Goal: Information Seeking & Learning: Check status

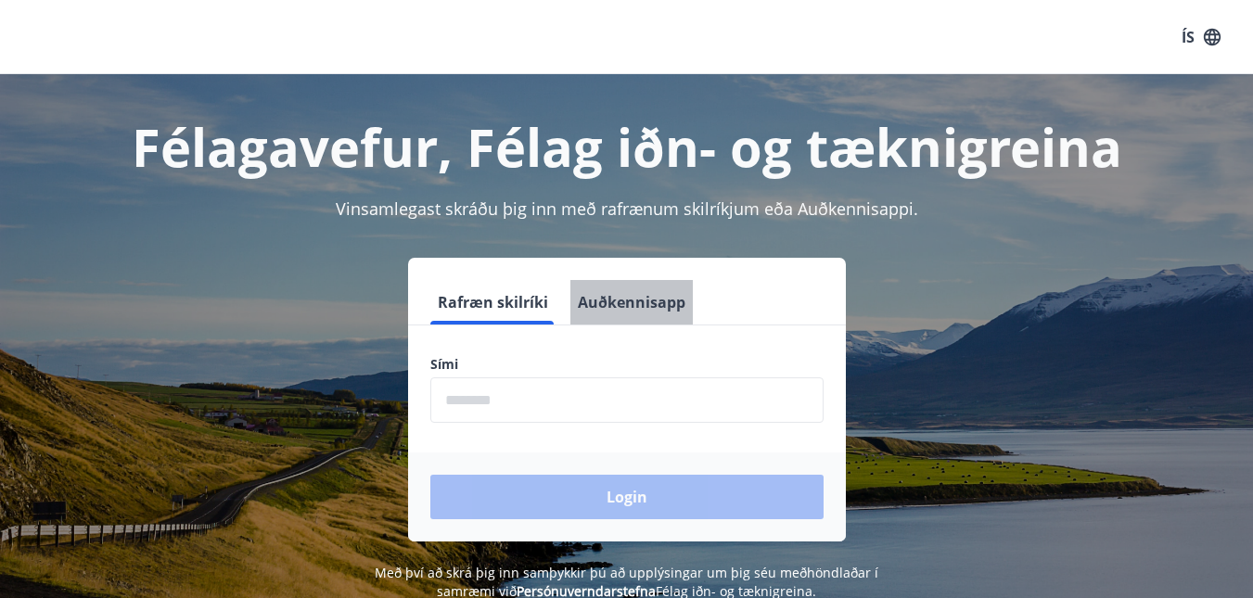
click at [652, 304] on button "Auðkennisapp" at bounding box center [632, 302] width 122 height 45
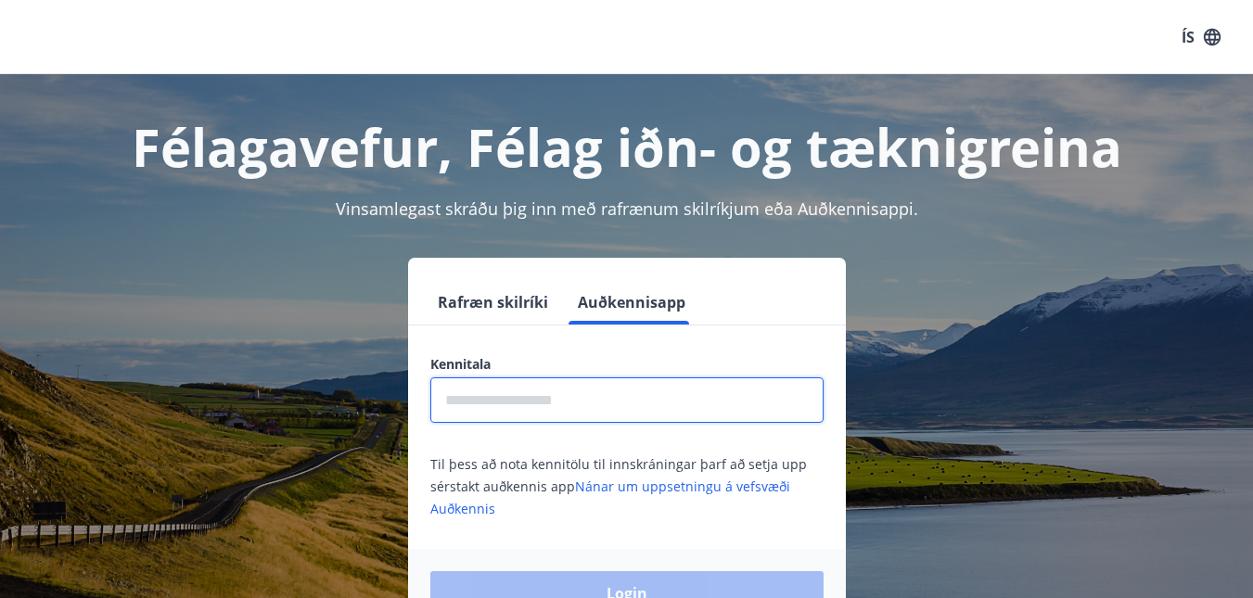
click at [520, 404] on input "text" at bounding box center [626, 400] width 393 height 45
type input "**********"
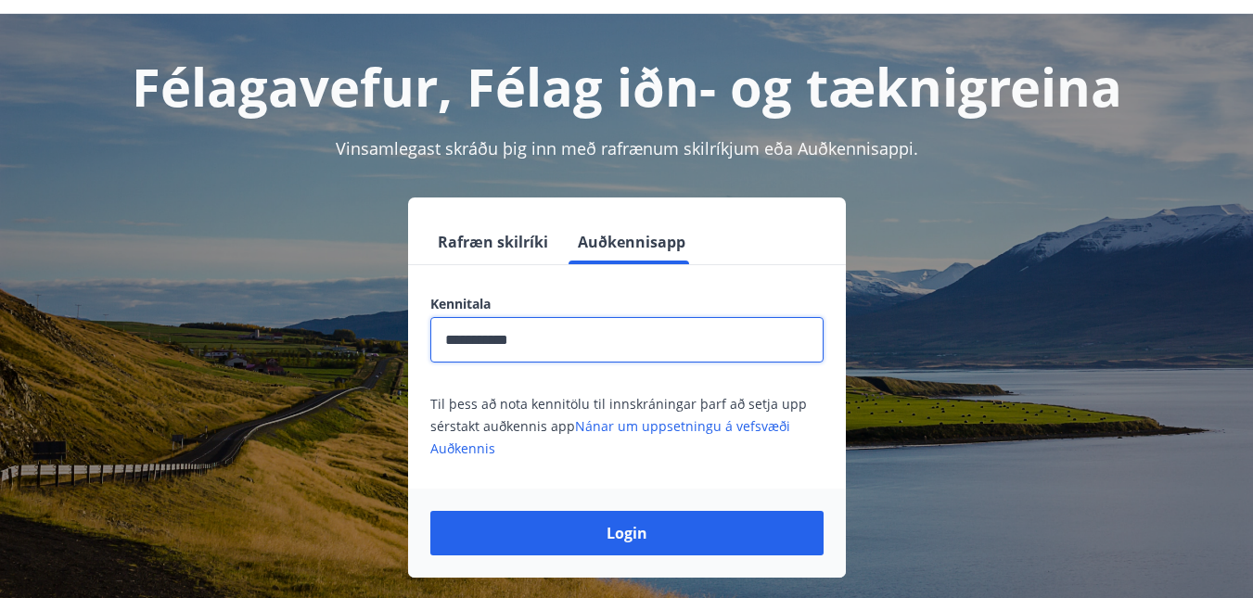
scroll to position [93, 0]
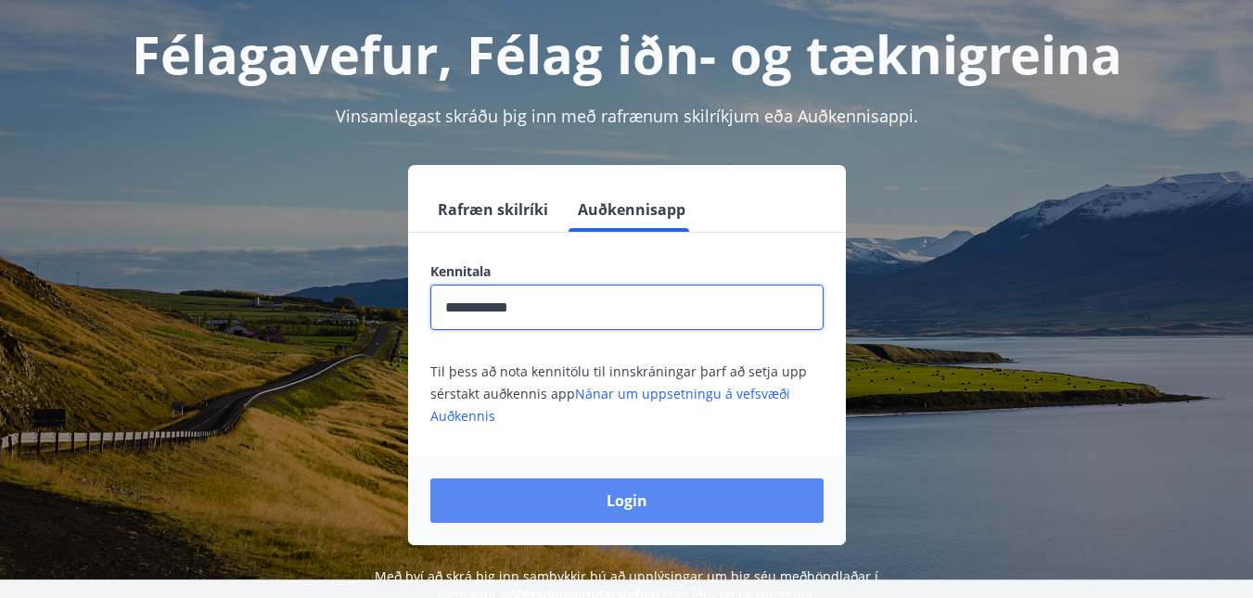
click at [608, 497] on button "Login" at bounding box center [626, 501] width 393 height 45
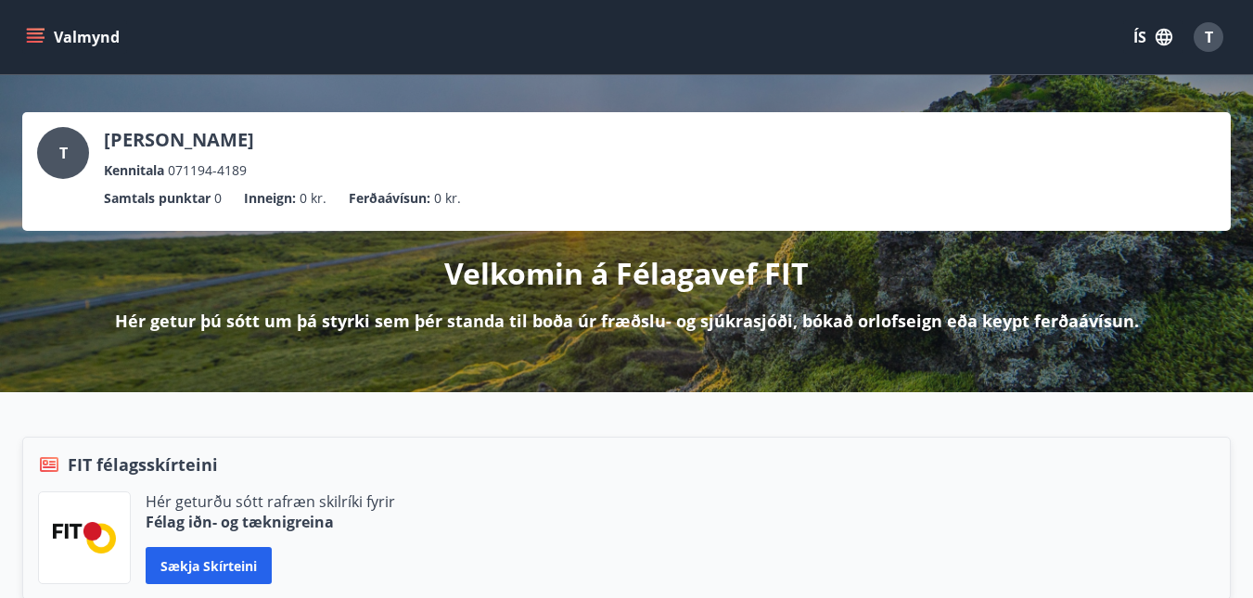
click at [1153, 39] on button "ÍS" at bounding box center [1152, 36] width 59 height 33
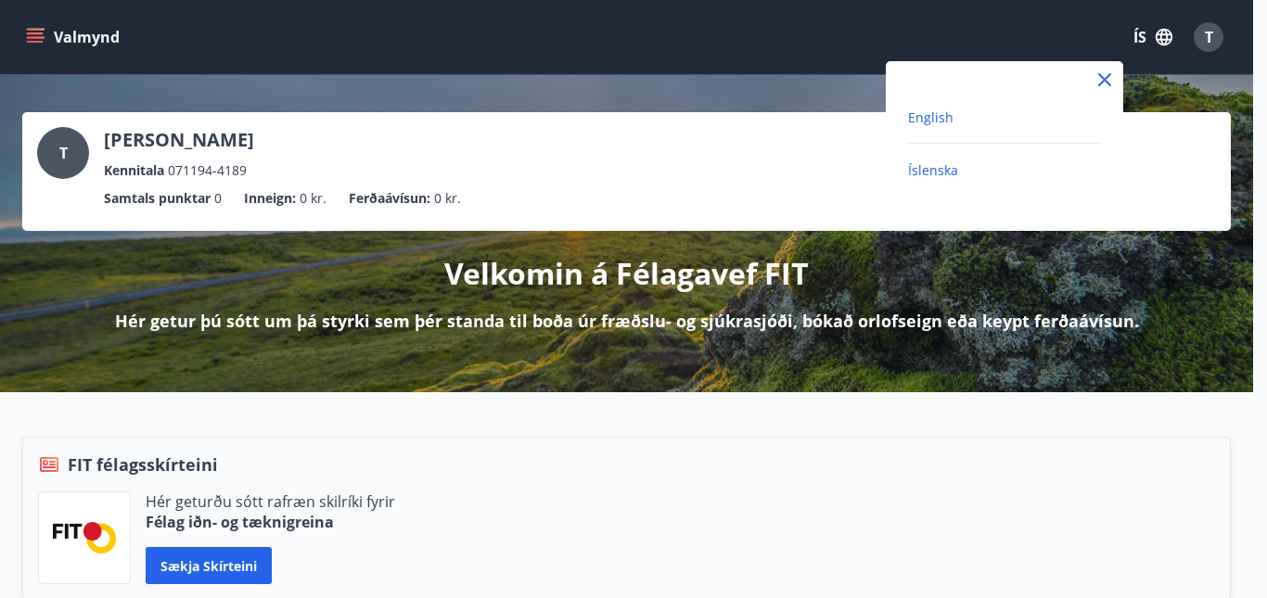
click at [942, 114] on span "English" at bounding box center [930, 118] width 45 height 18
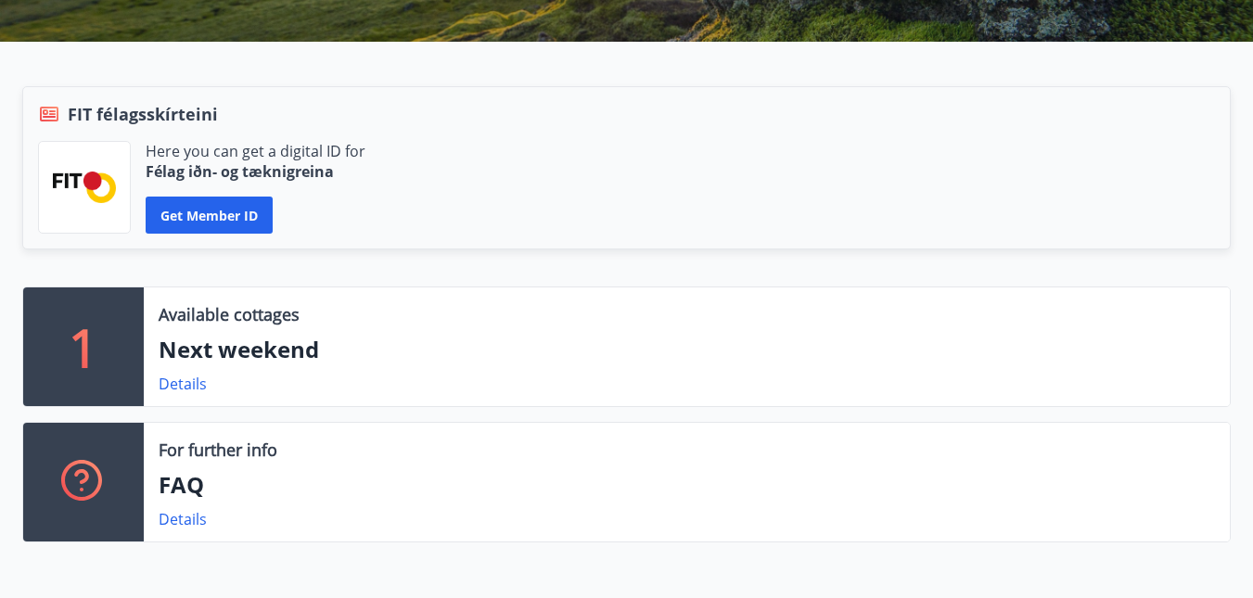
scroll to position [371, 0]
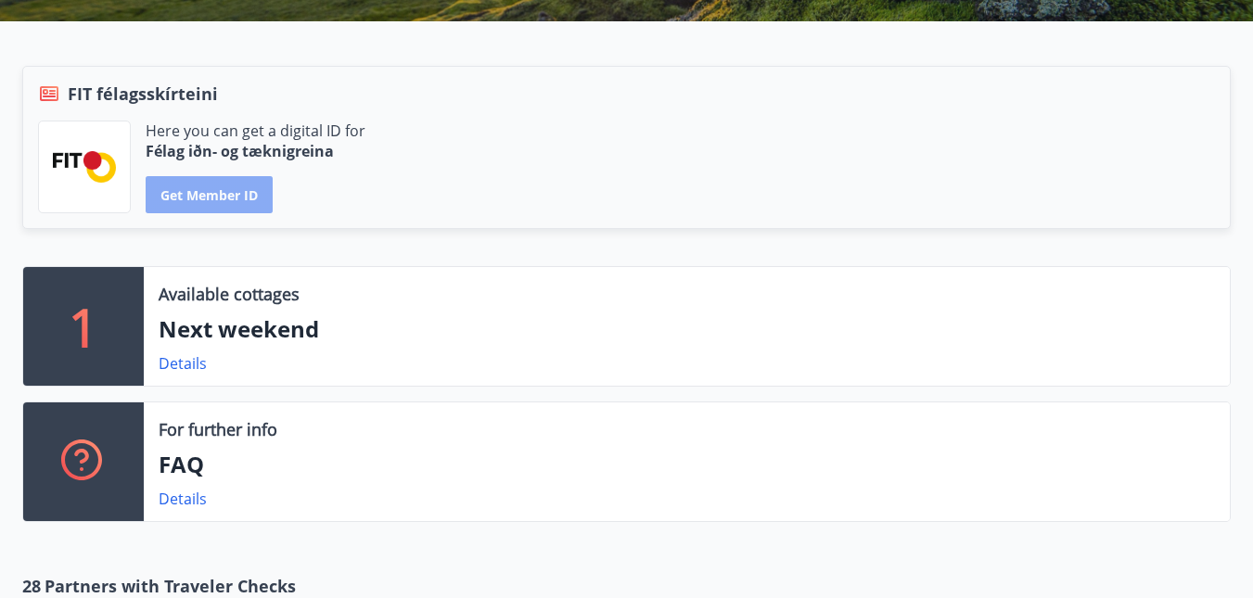
click at [226, 199] on button "Get member ID" at bounding box center [209, 194] width 127 height 37
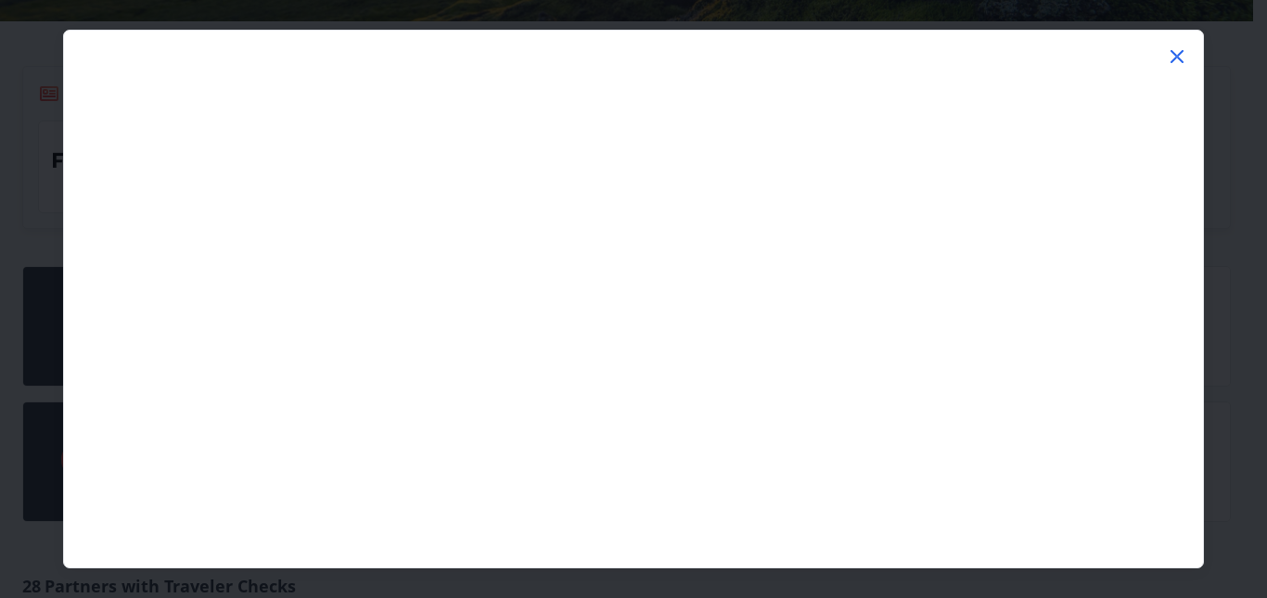
click at [1174, 55] on icon at bounding box center [1177, 56] width 13 height 13
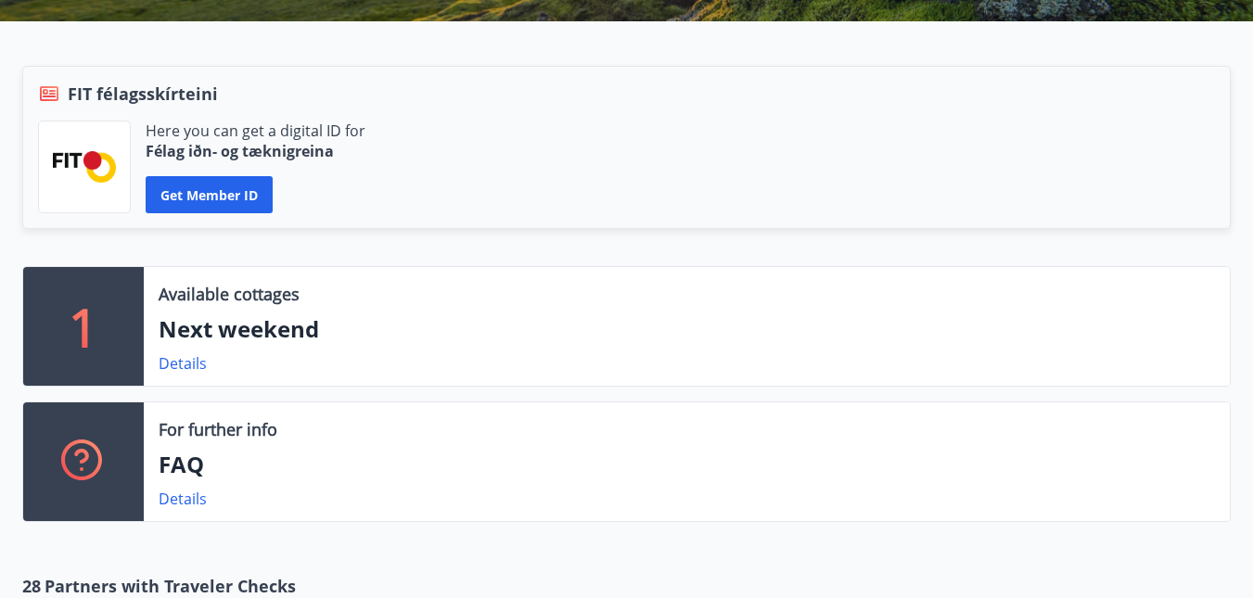
scroll to position [0, 0]
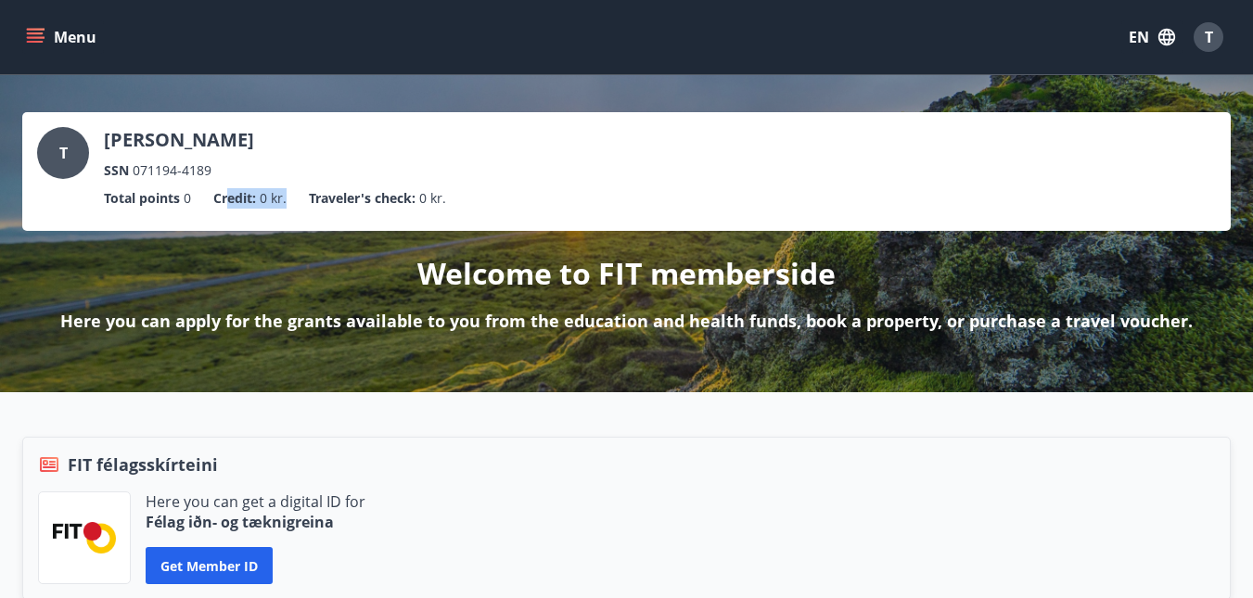
drag, startPoint x: 237, startPoint y: 203, endPoint x: 395, endPoint y: 211, distance: 157.9
click at [368, 210] on ul "Total points 0 Credit : 0 kr. Traveler's check : 0 kr." at bounding box center [626, 198] width 1179 height 35
click at [399, 212] on ul "Total points 0 Credit : 0 kr. Traveler's check : 0 kr." at bounding box center [626, 198] width 1179 height 35
drag, startPoint x: 191, startPoint y: 219, endPoint x: 299, endPoint y: 230, distance: 108.2
click at [261, 226] on div "T Tomasz Malinowski SSN 071194-4189 Total points 0 Credit : 0 kr. Traveler's ch…" at bounding box center [626, 171] width 1209 height 119
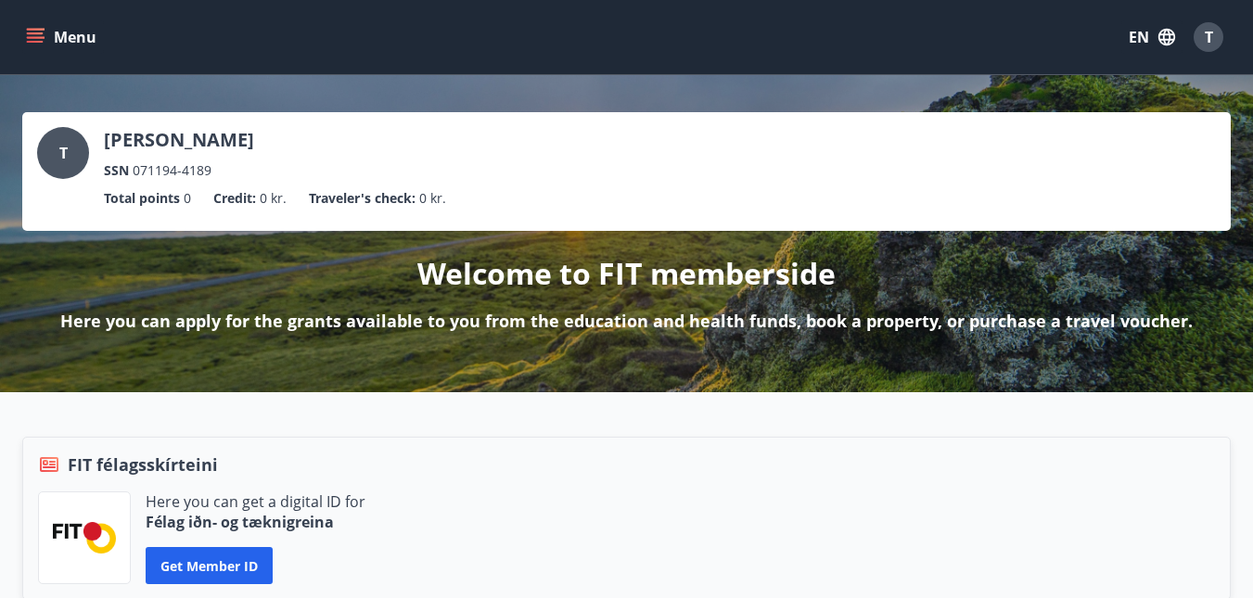
click at [320, 229] on div "T Tomasz Malinowski SSN 071194-4189 Total points 0 Credit : 0 kr. Traveler's ch…" at bounding box center [626, 171] width 1209 height 119
drag, startPoint x: 109, startPoint y: 168, endPoint x: 201, endPoint y: 173, distance: 92.9
click at [201, 173] on div "SSN 071194-4189" at bounding box center [179, 170] width 150 height 20
click at [202, 173] on span "071194-4189" at bounding box center [172, 170] width 79 height 20
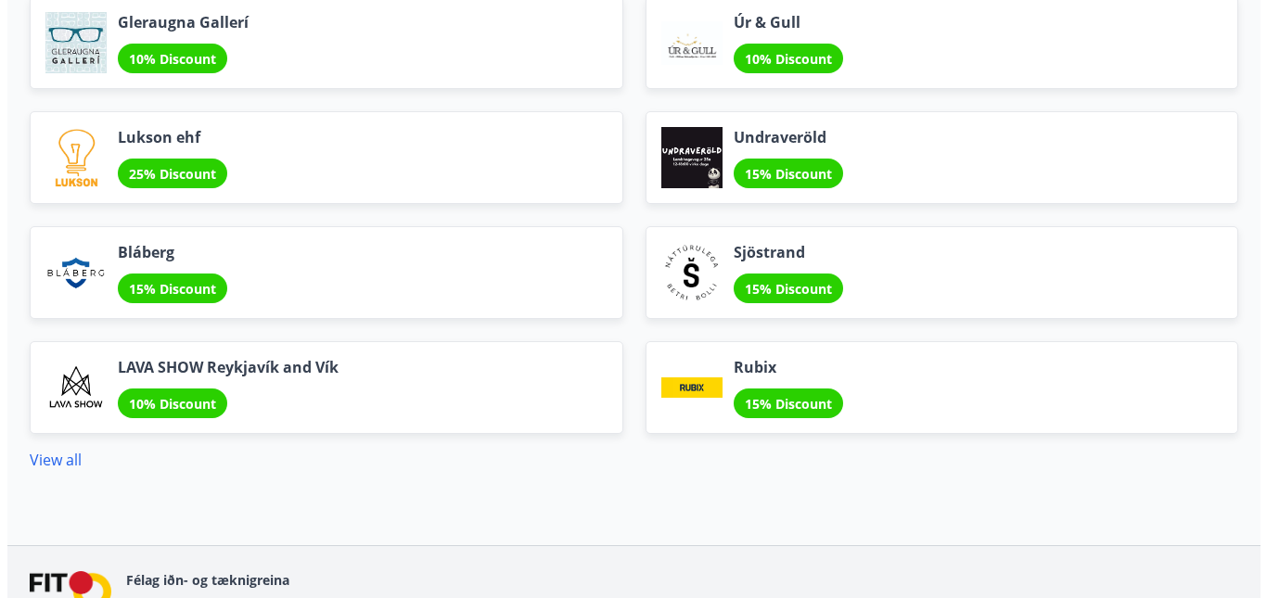
scroll to position [2499, 0]
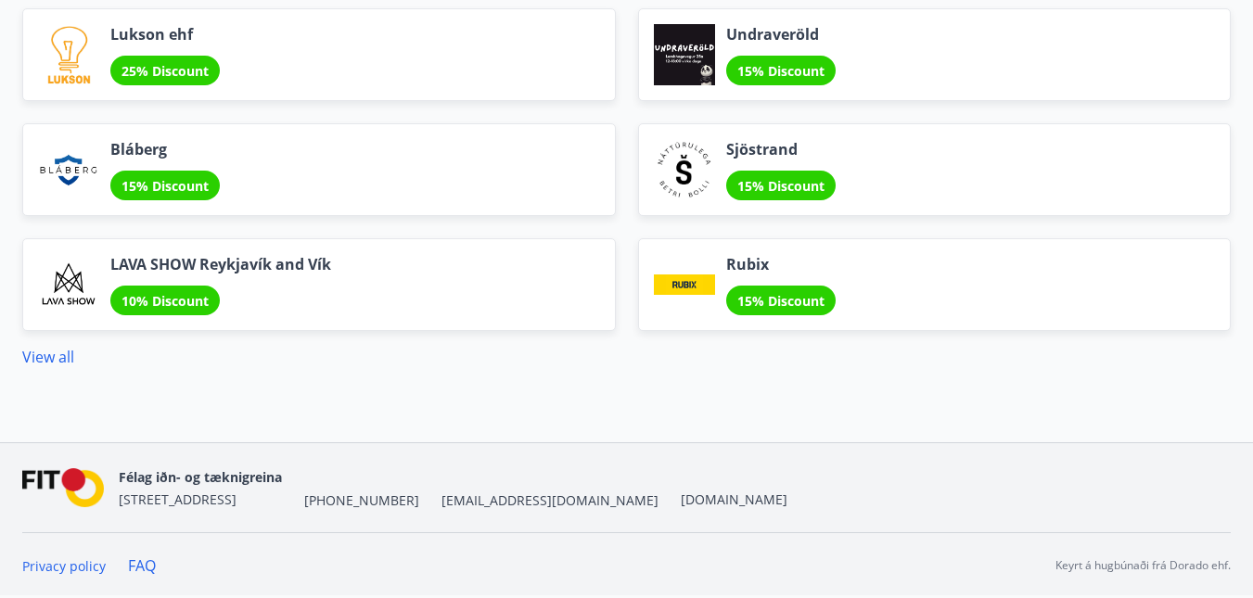
click at [172, 296] on span "10% Discount" at bounding box center [165, 301] width 87 height 18
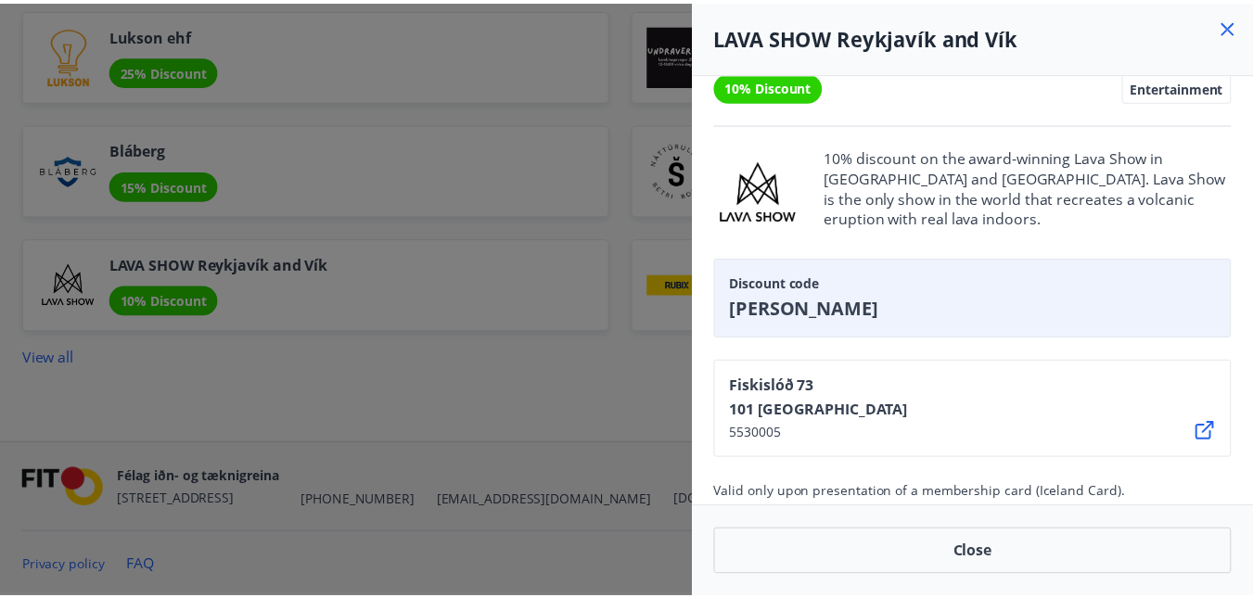
scroll to position [54, 0]
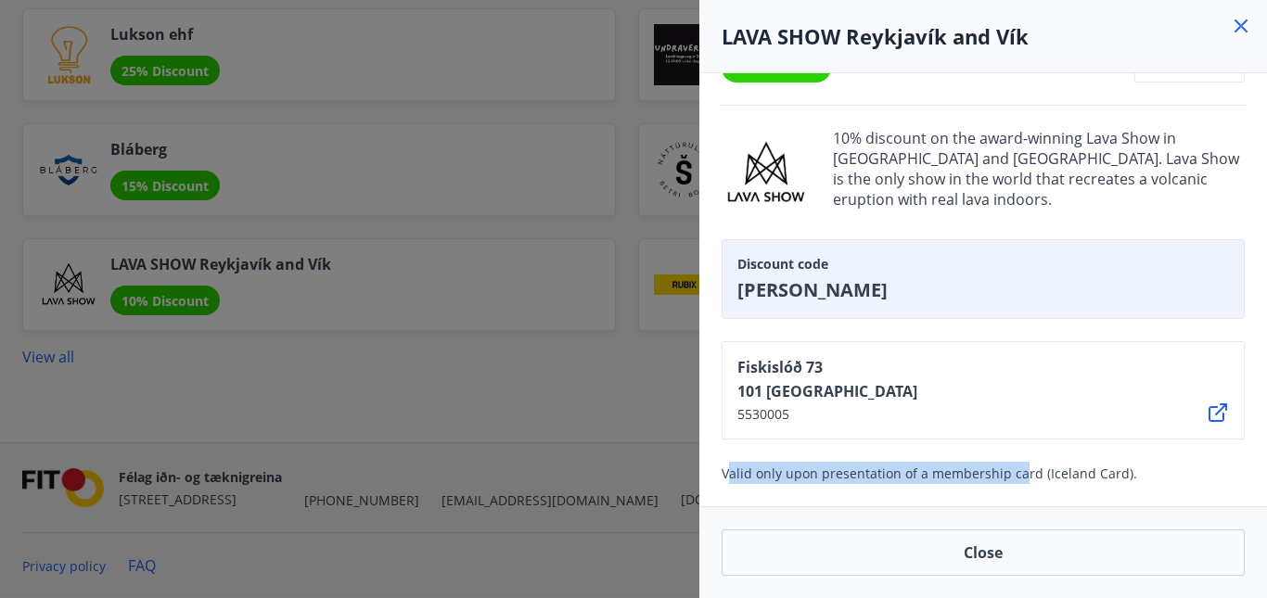
drag, startPoint x: 727, startPoint y: 473, endPoint x: 1019, endPoint y: 472, distance: 291.3
click at [1019, 472] on span "Valid only upon presentation of a membership card (Iceland Card)." at bounding box center [930, 474] width 416 height 18
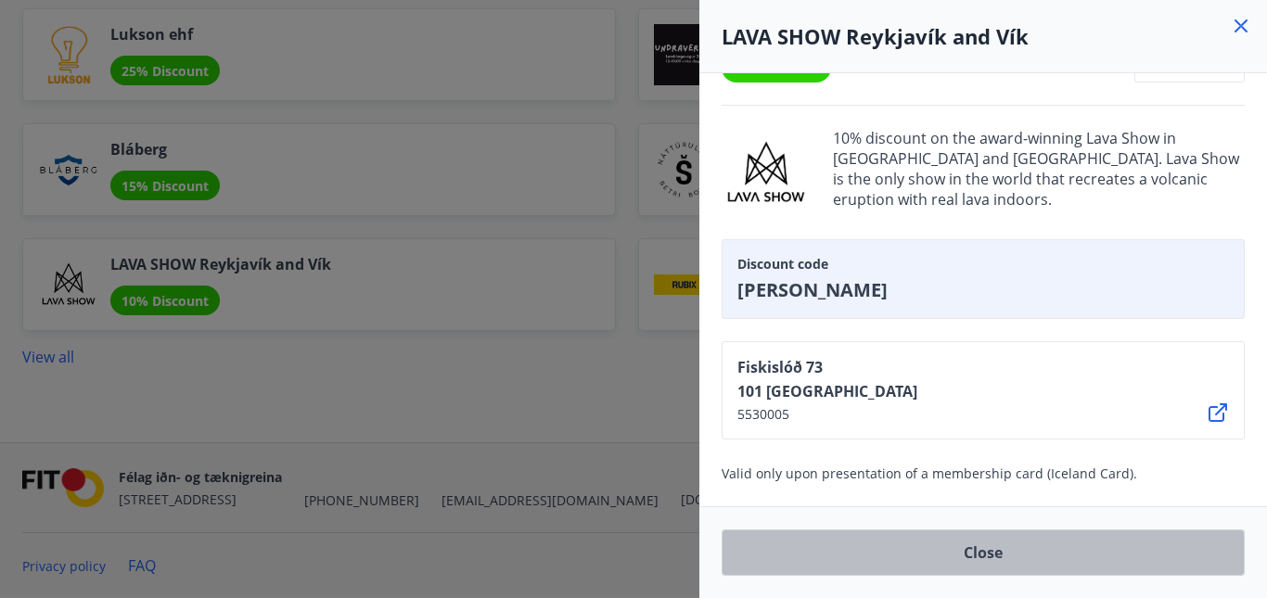
click at [981, 550] on button "Close" at bounding box center [983, 553] width 523 height 46
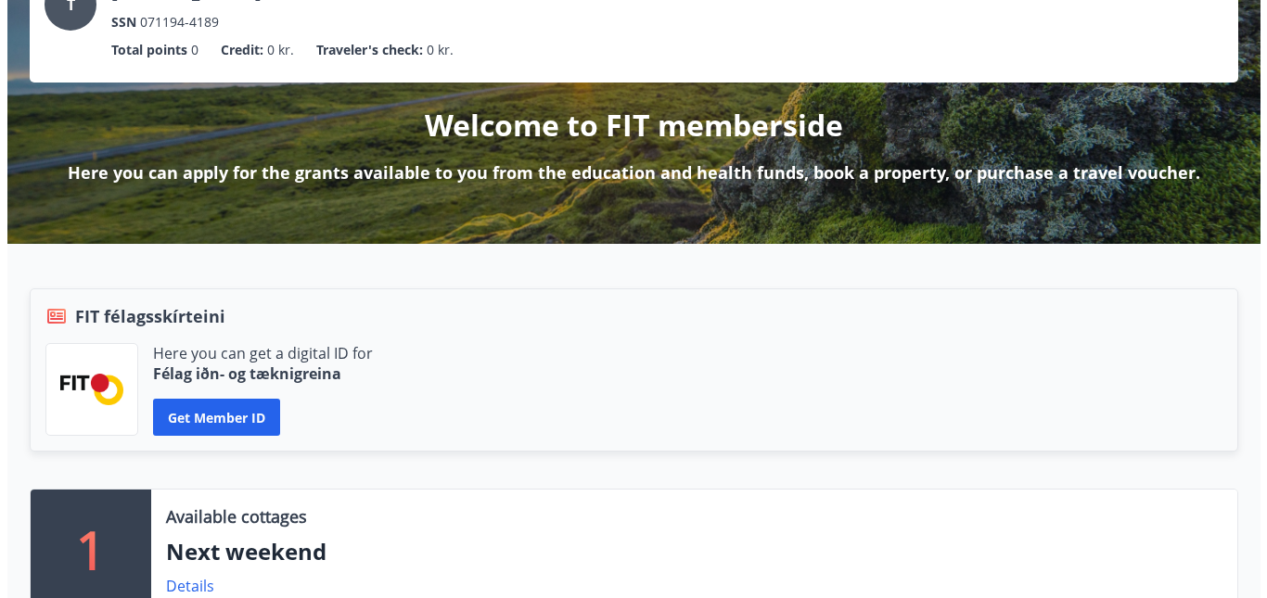
scroll to position [186, 0]
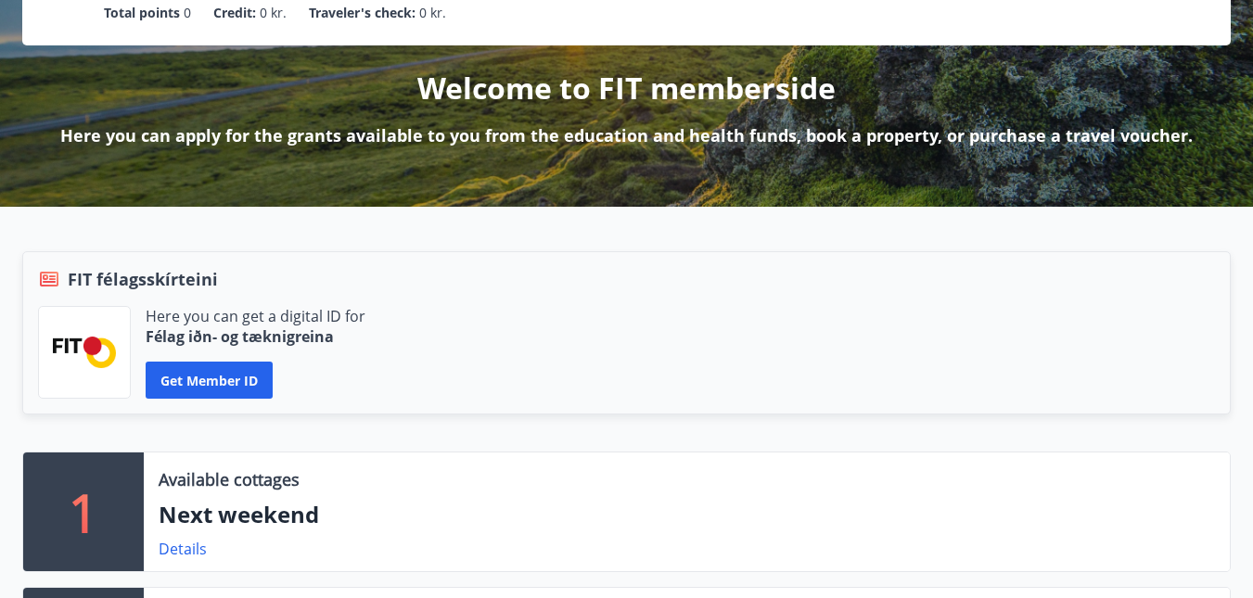
click at [109, 355] on img at bounding box center [84, 352] width 63 height 31
click at [207, 333] on p "Félag iðn- og tæknigreina" at bounding box center [256, 337] width 220 height 20
click at [210, 378] on button "Get member ID" at bounding box center [209, 380] width 127 height 37
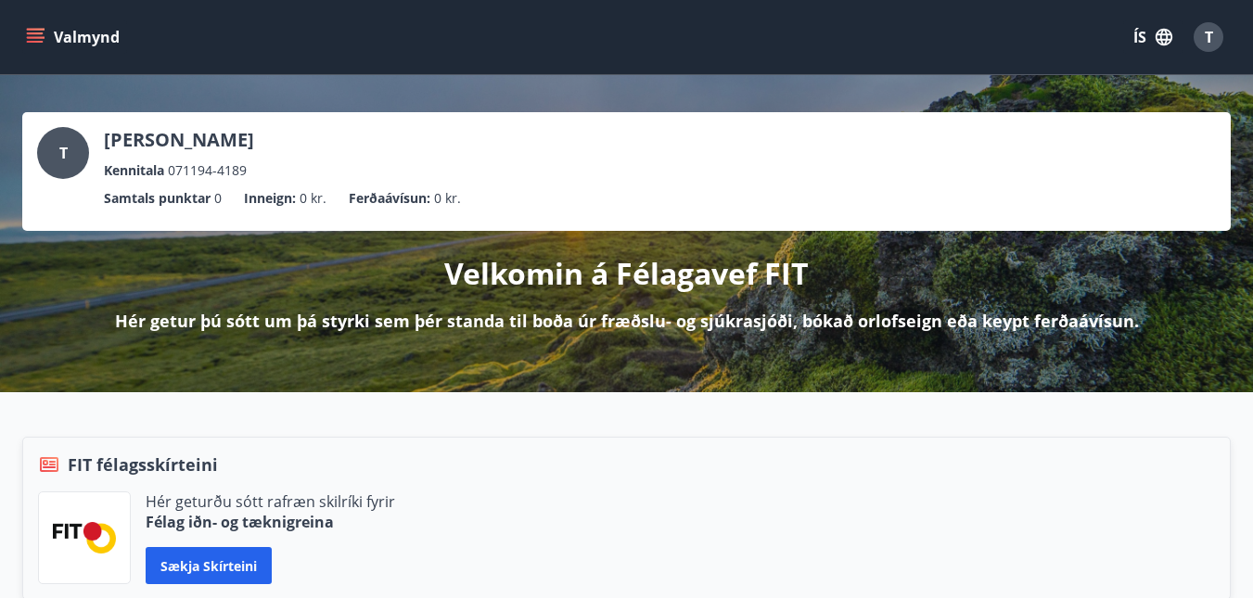
click at [186, 574] on button "Sækja skírteini" at bounding box center [209, 565] width 126 height 37
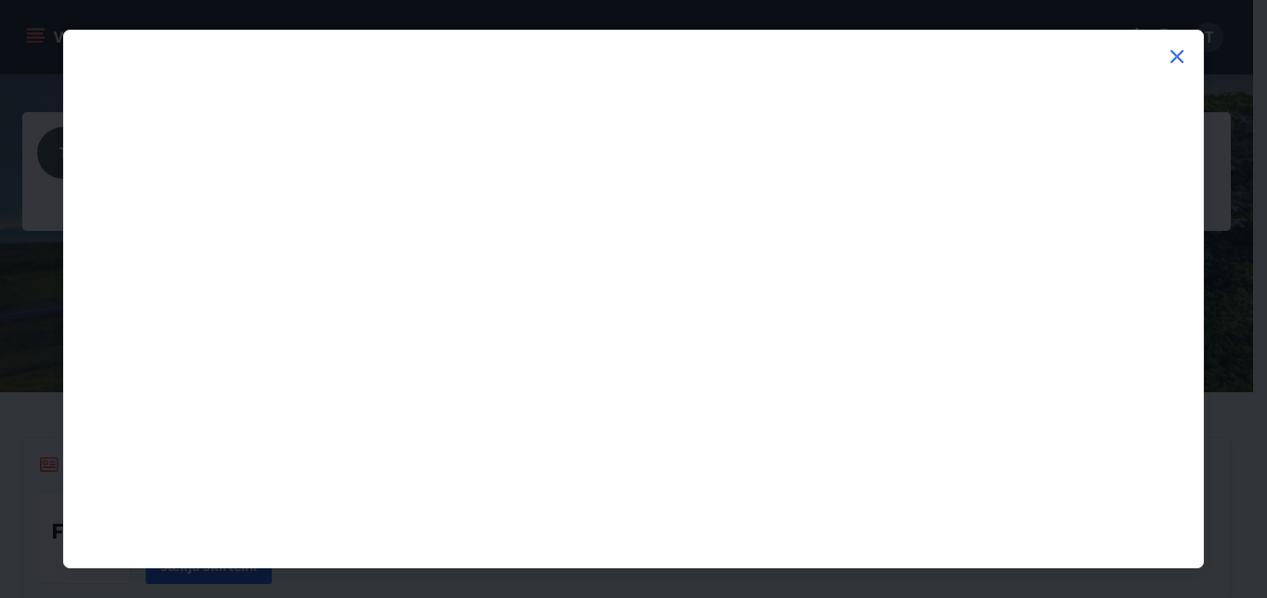
click at [1182, 49] on icon at bounding box center [1177, 56] width 22 height 22
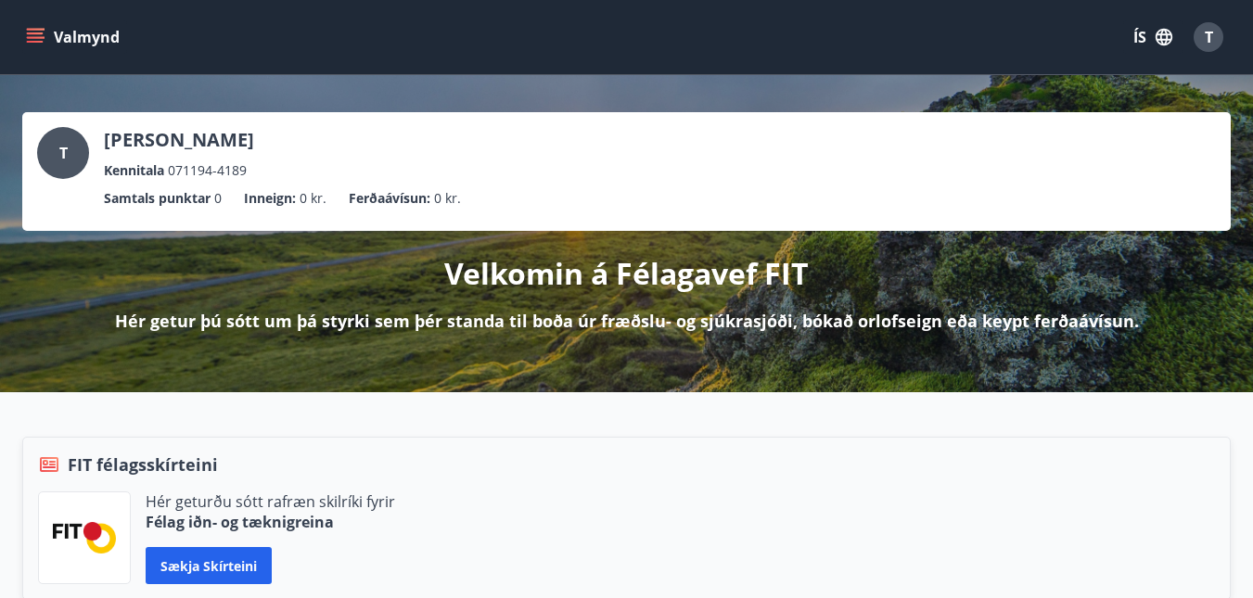
click at [1157, 32] on icon "button" at bounding box center [1164, 37] width 20 height 20
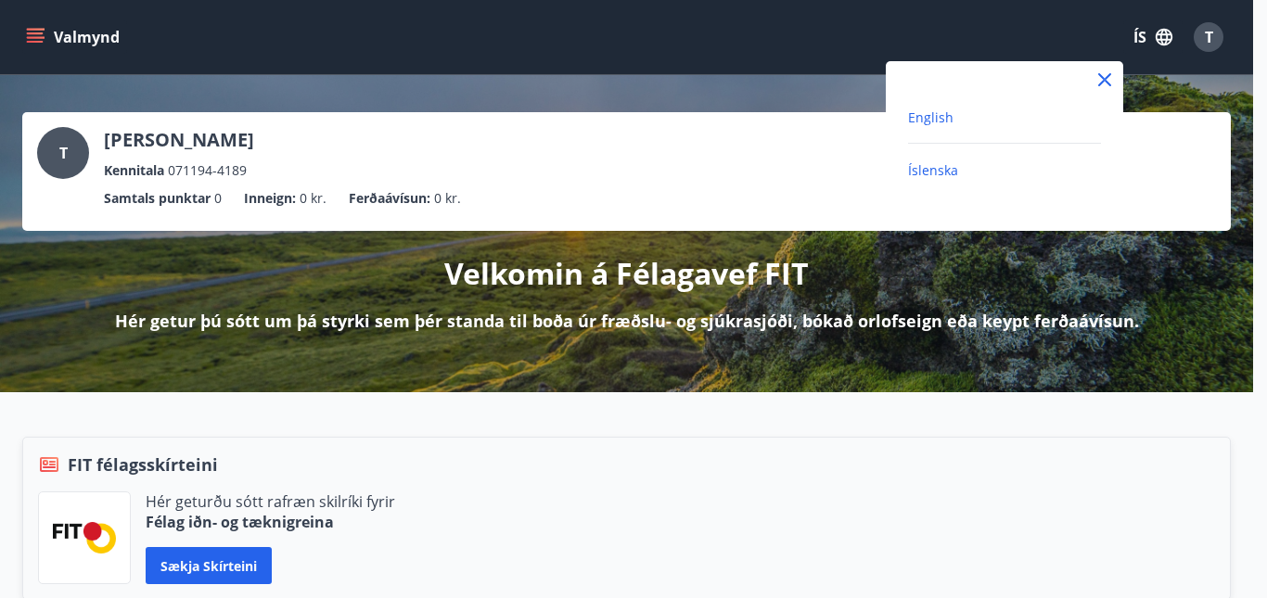
click at [943, 121] on span "English" at bounding box center [930, 118] width 45 height 18
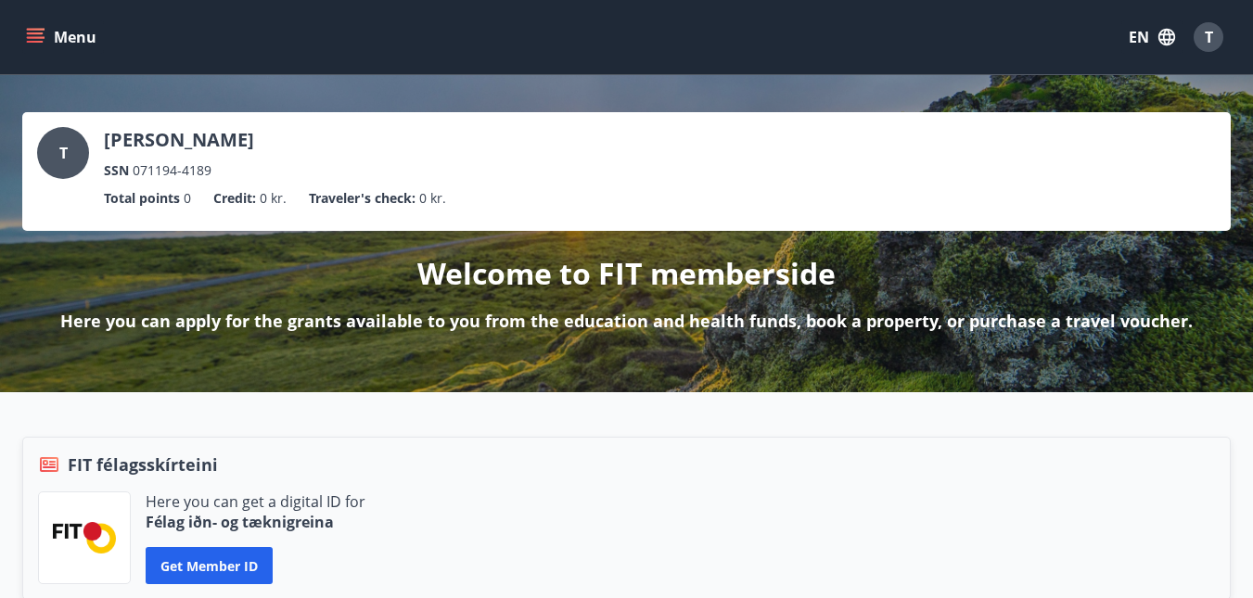
click at [1210, 45] on span "T" at bounding box center [1209, 37] width 8 height 20
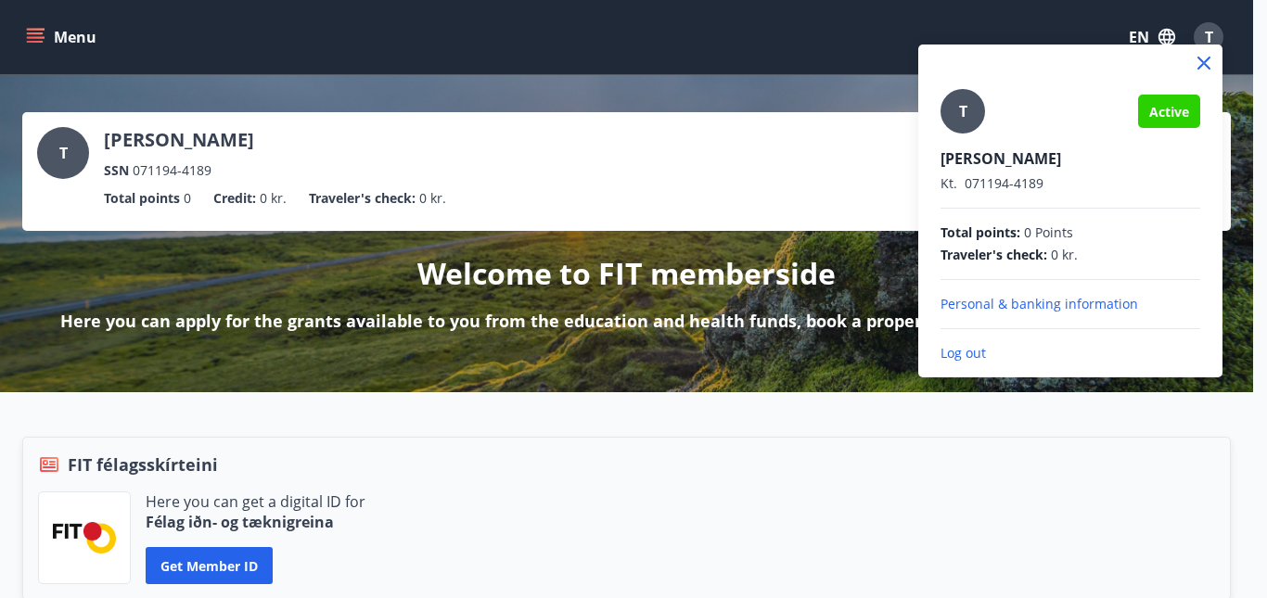
click at [1161, 118] on span "Active" at bounding box center [1169, 112] width 40 height 18
drag, startPoint x: 981, startPoint y: 182, endPoint x: 943, endPoint y: 182, distance: 38.0
click at [943, 182] on p "Kt. 071194-4189" at bounding box center [1071, 183] width 260 height 19
click at [943, 182] on span "Kt." at bounding box center [949, 183] width 17 height 18
drag, startPoint x: 953, startPoint y: 231, endPoint x: 1050, endPoint y: 246, distance: 98.5
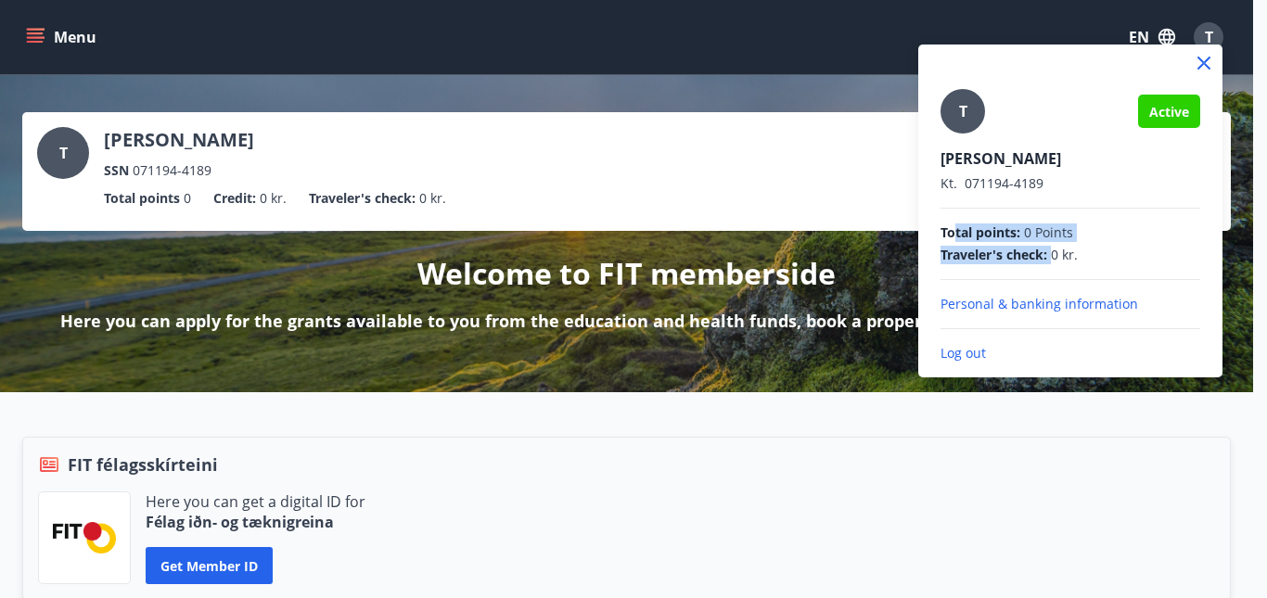
click at [1050, 246] on div "Total points : 0 Points Traveler's check : 0 kr." at bounding box center [1071, 244] width 260 height 41
click at [1036, 250] on span "Traveler's check :" at bounding box center [994, 255] width 107 height 19
click at [1045, 303] on p "Personal & banking information" at bounding box center [1071, 304] width 260 height 19
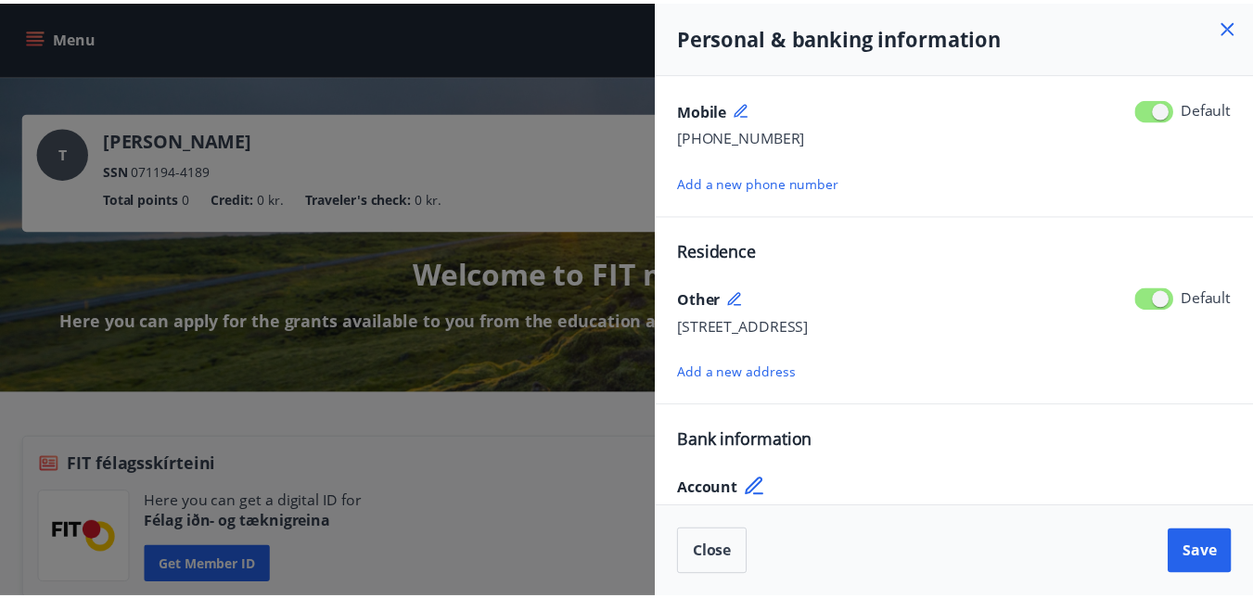
scroll to position [181, 0]
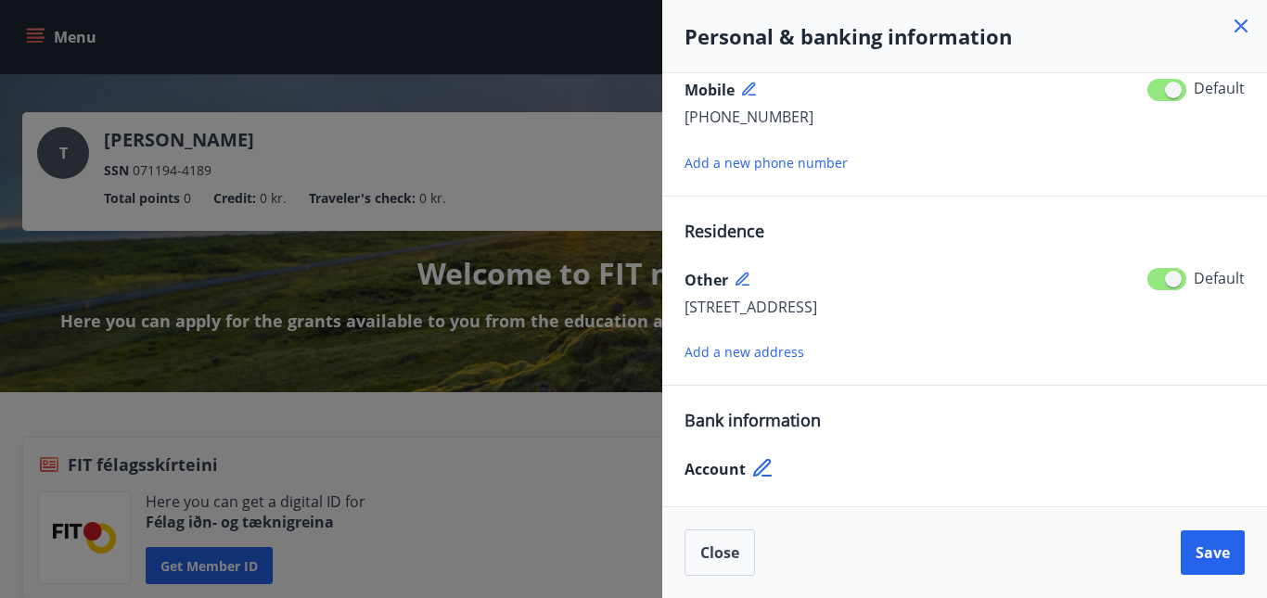
click at [759, 470] on icon at bounding box center [764, 469] width 22 height 22
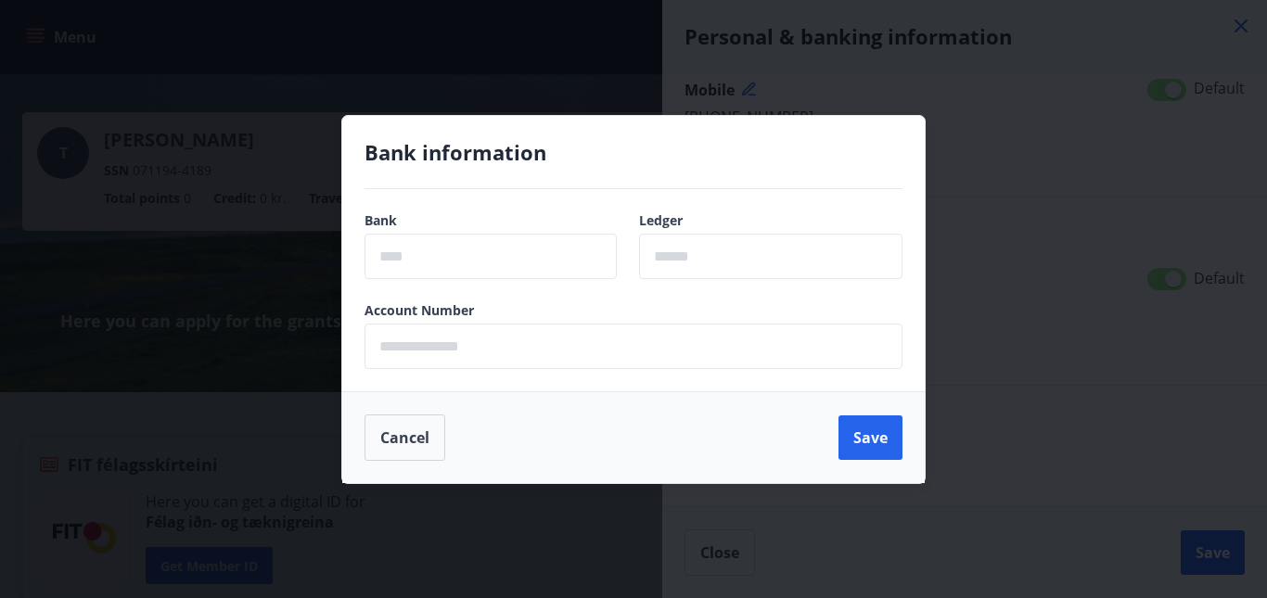
click at [440, 252] on input "text" at bounding box center [491, 256] width 252 height 45
click at [392, 250] on input "text" at bounding box center [491, 256] width 252 height 45
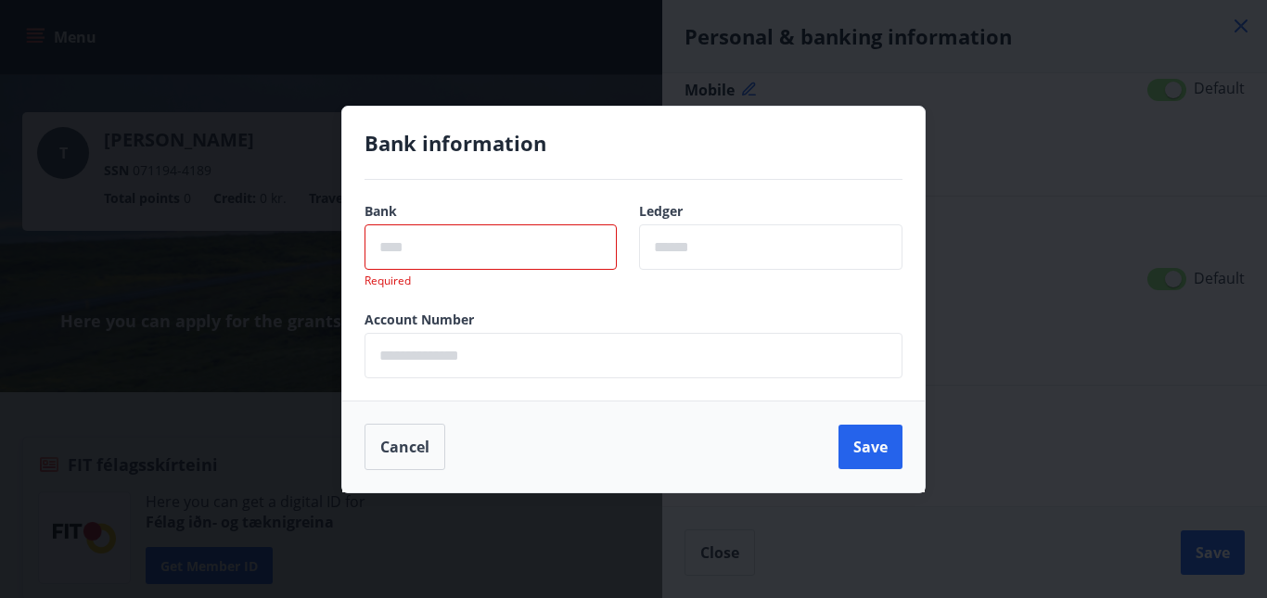
click at [416, 173] on div "Bank information" at bounding box center [634, 154] width 538 height 51
click at [445, 167] on div "Bank information" at bounding box center [634, 154] width 538 height 51
click at [411, 440] on button "Cancel" at bounding box center [405, 447] width 81 height 46
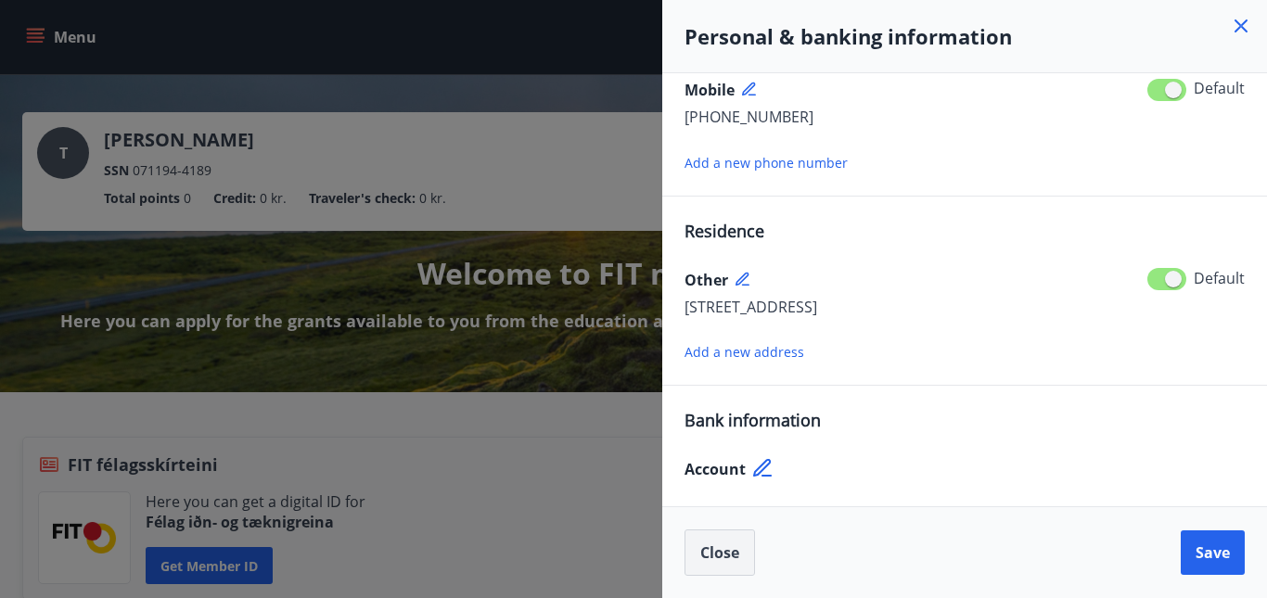
click at [717, 558] on span "Close" at bounding box center [719, 553] width 39 height 20
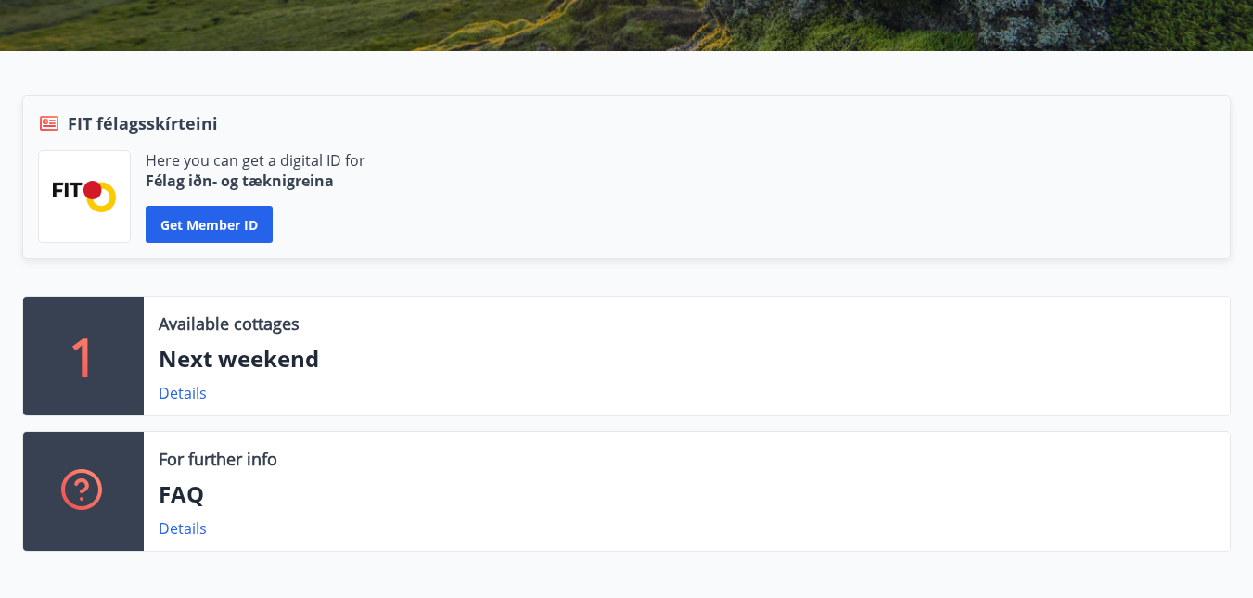
scroll to position [371, 0]
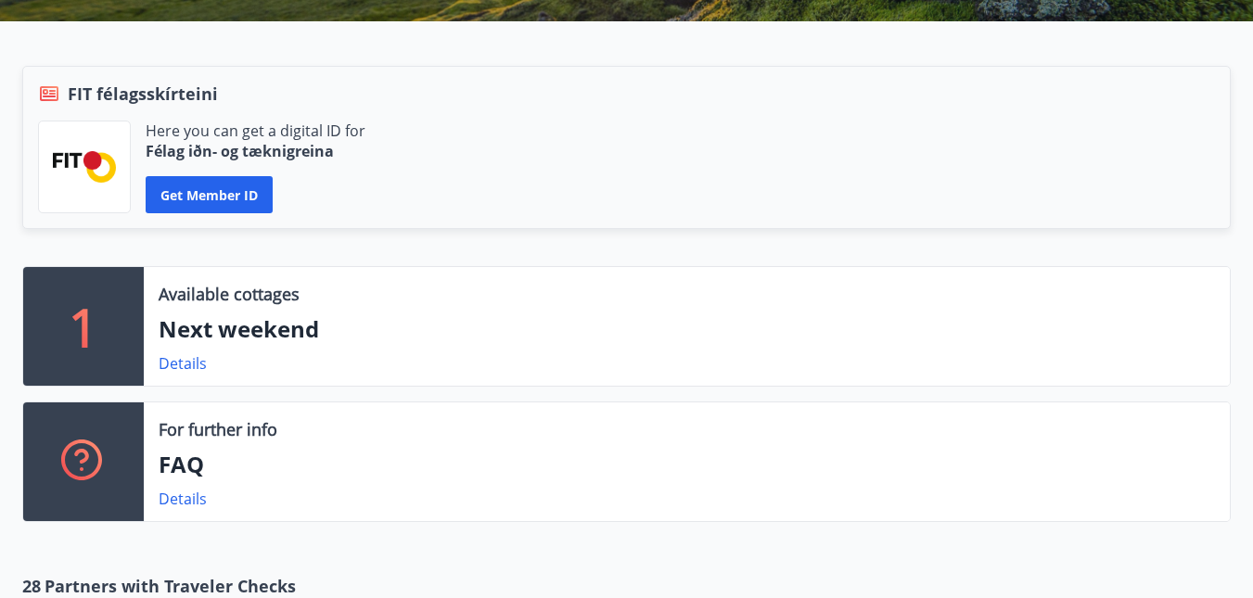
click at [100, 331] on div "1" at bounding box center [83, 326] width 121 height 119
click at [169, 361] on link "Details" at bounding box center [183, 363] width 48 height 20
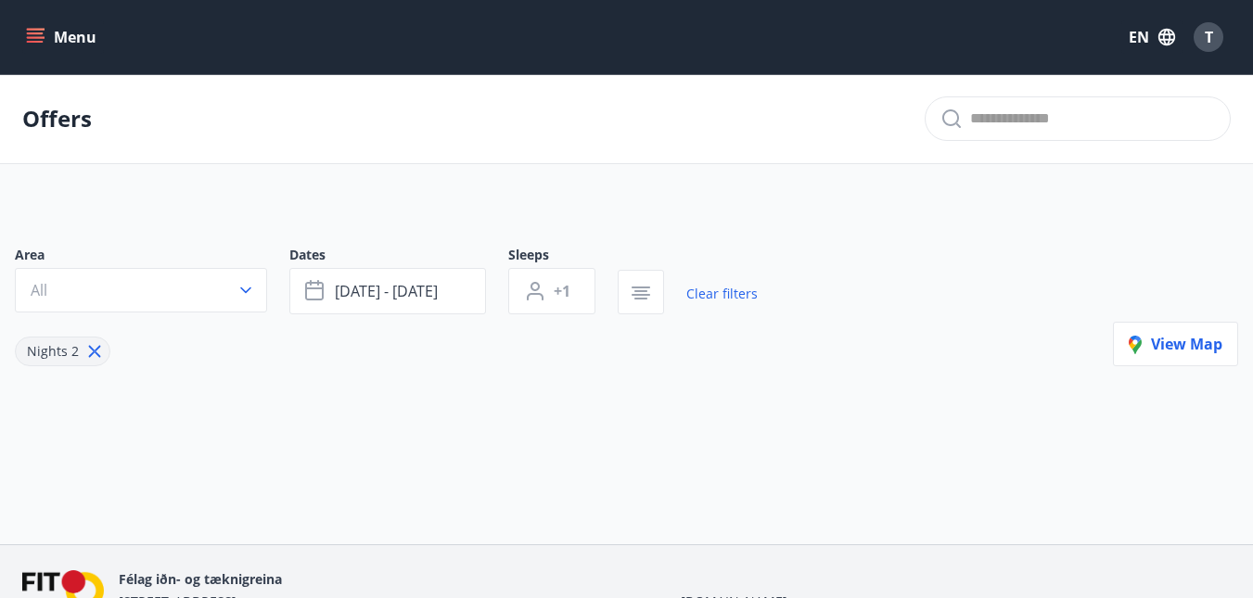
type input "*"
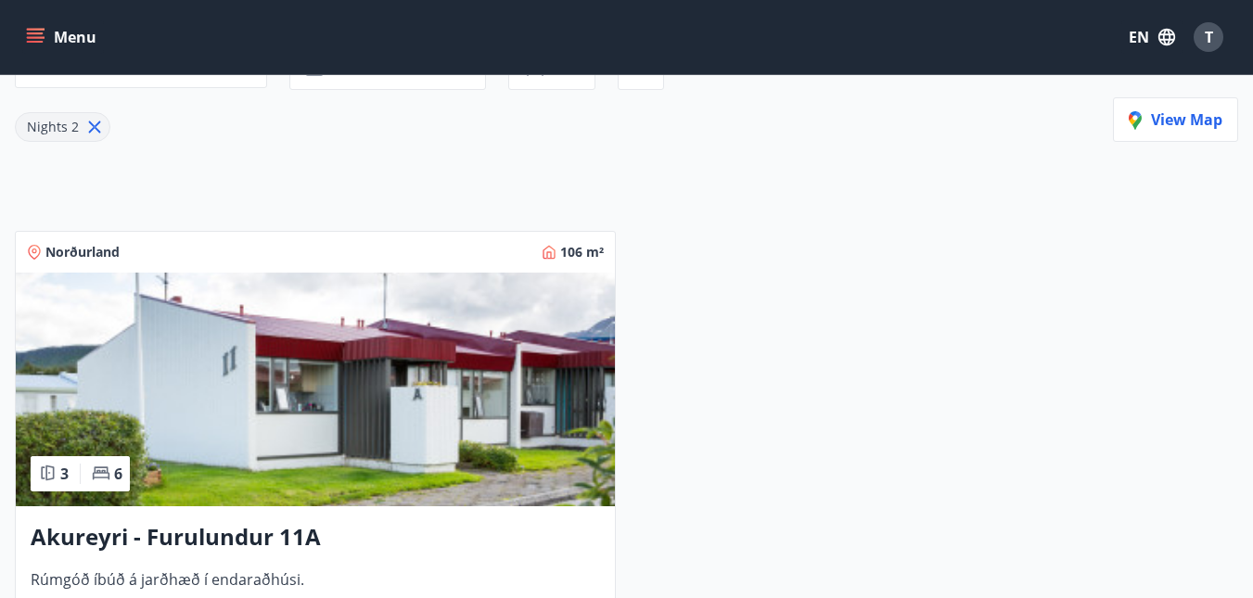
scroll to position [304, 0]
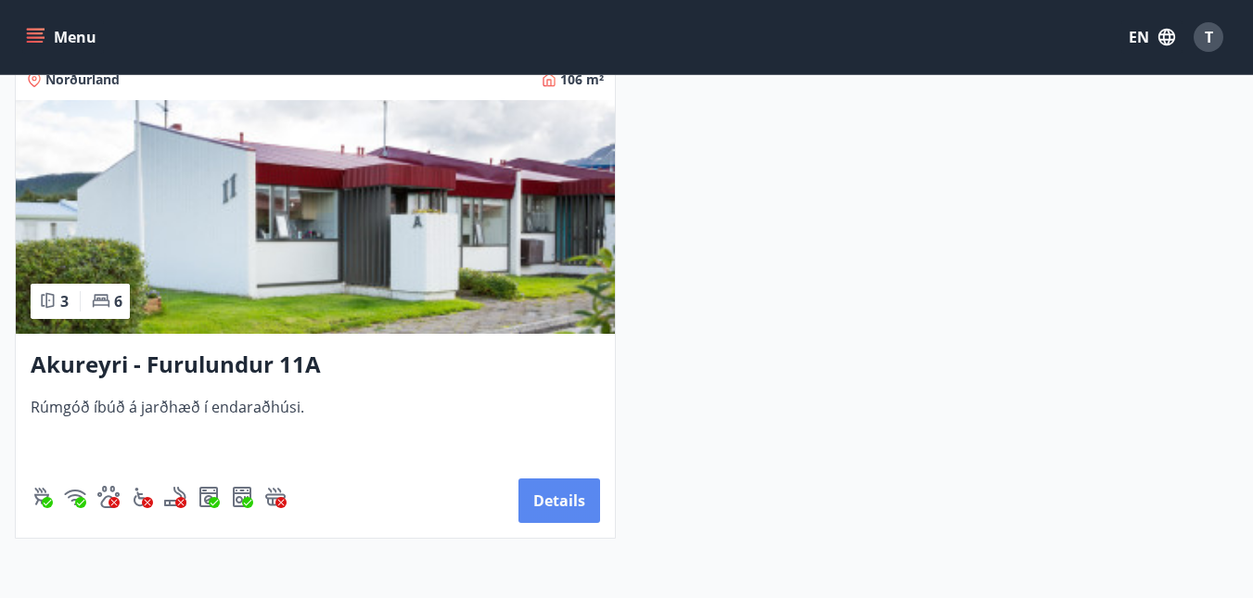
click at [548, 520] on button "Details" at bounding box center [560, 501] width 82 height 45
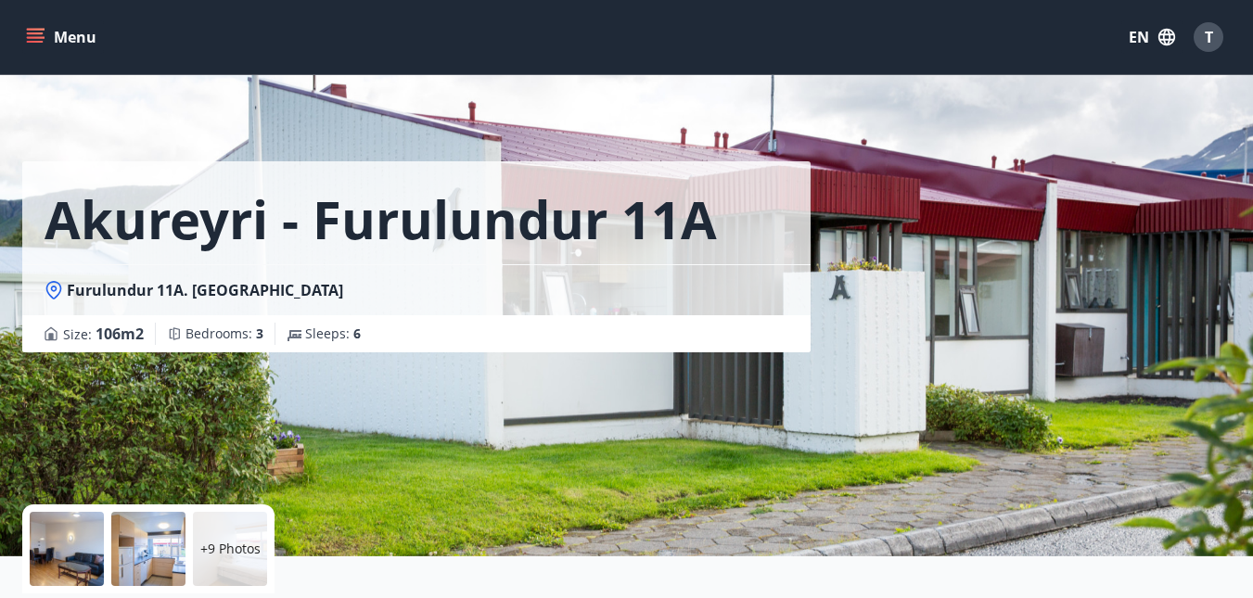
click at [77, 539] on div at bounding box center [67, 549] width 74 height 74
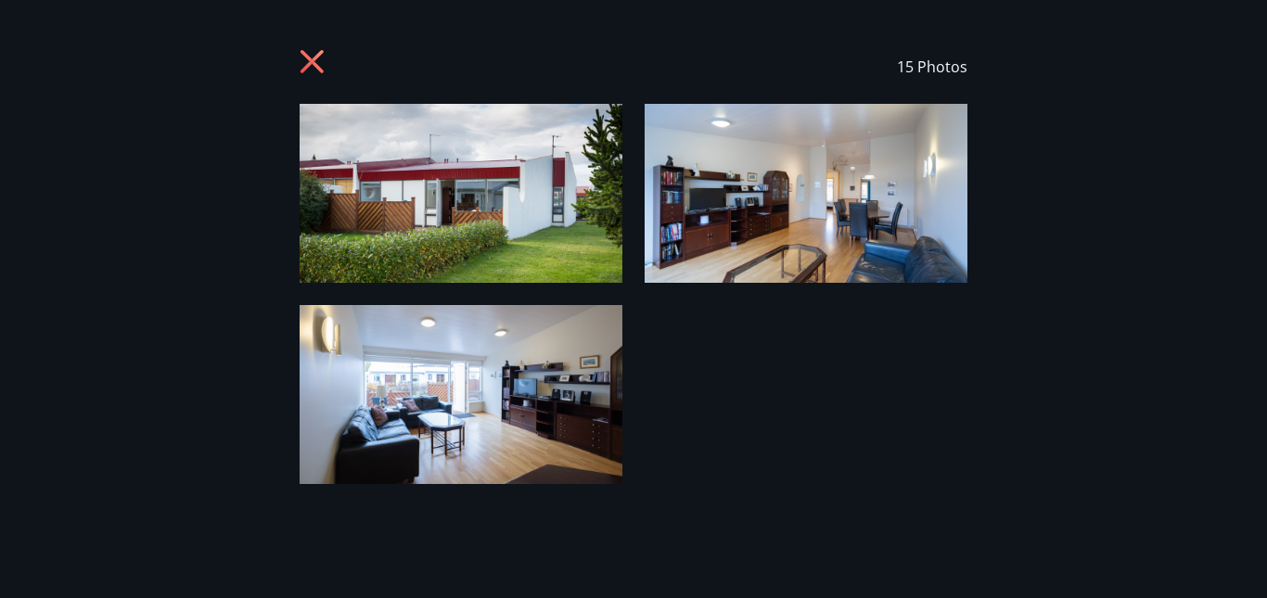
click at [550, 212] on img at bounding box center [461, 193] width 323 height 179
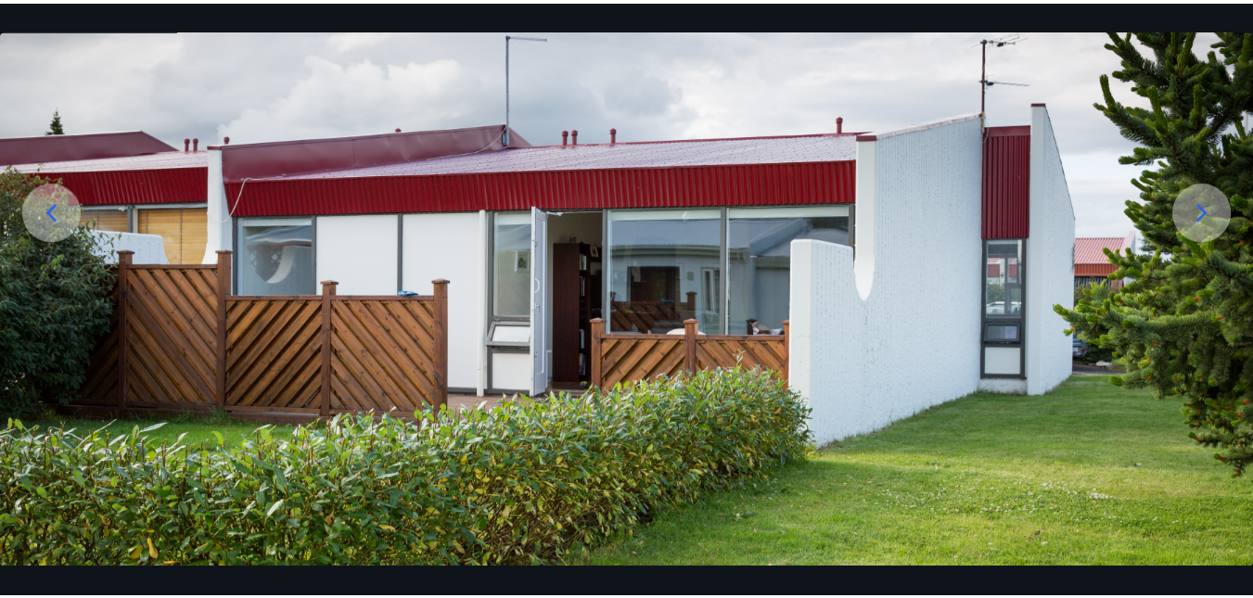
scroll to position [147, 0]
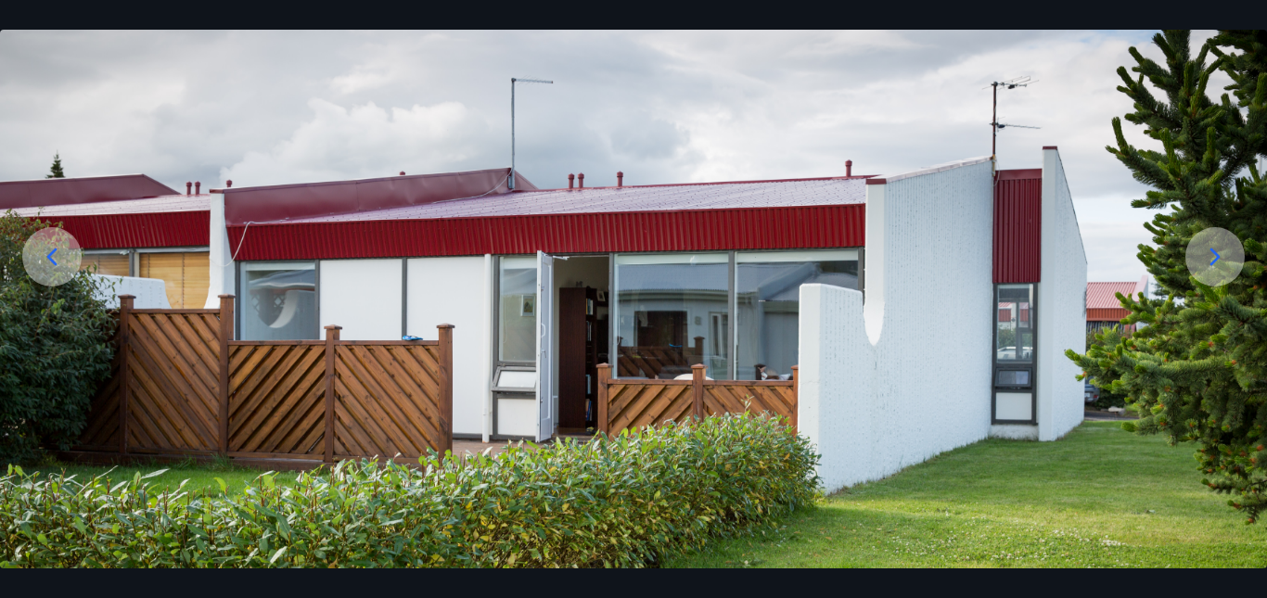
click at [1201, 265] on icon at bounding box center [1215, 257] width 30 height 30
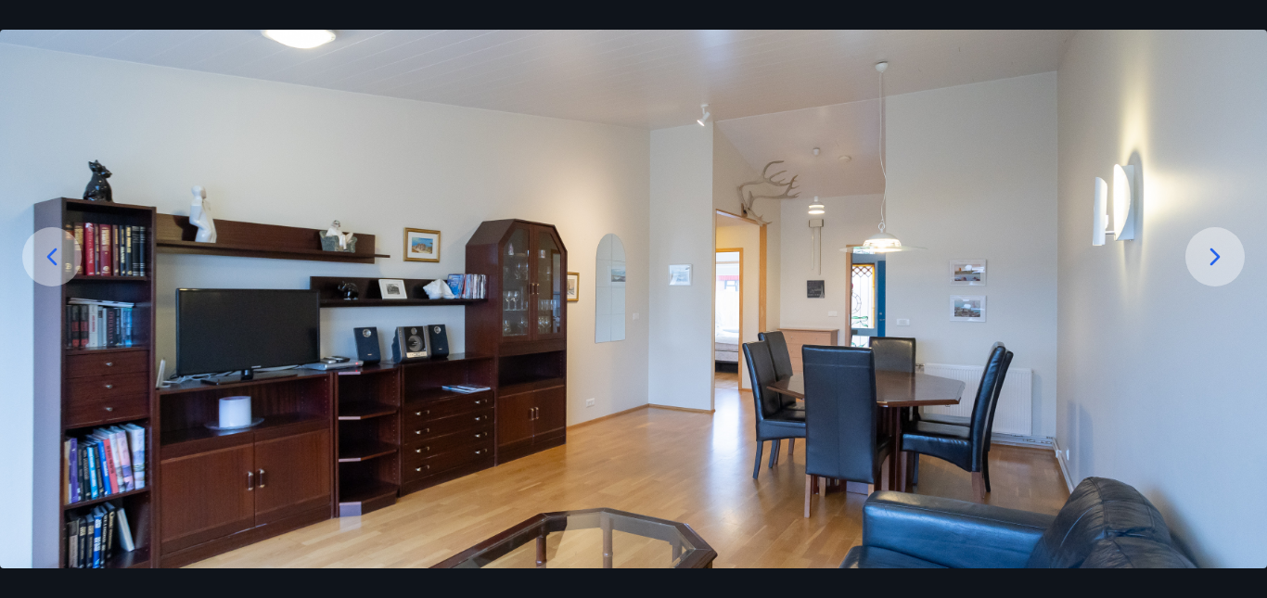
click at [1210, 260] on icon at bounding box center [1215, 257] width 30 height 30
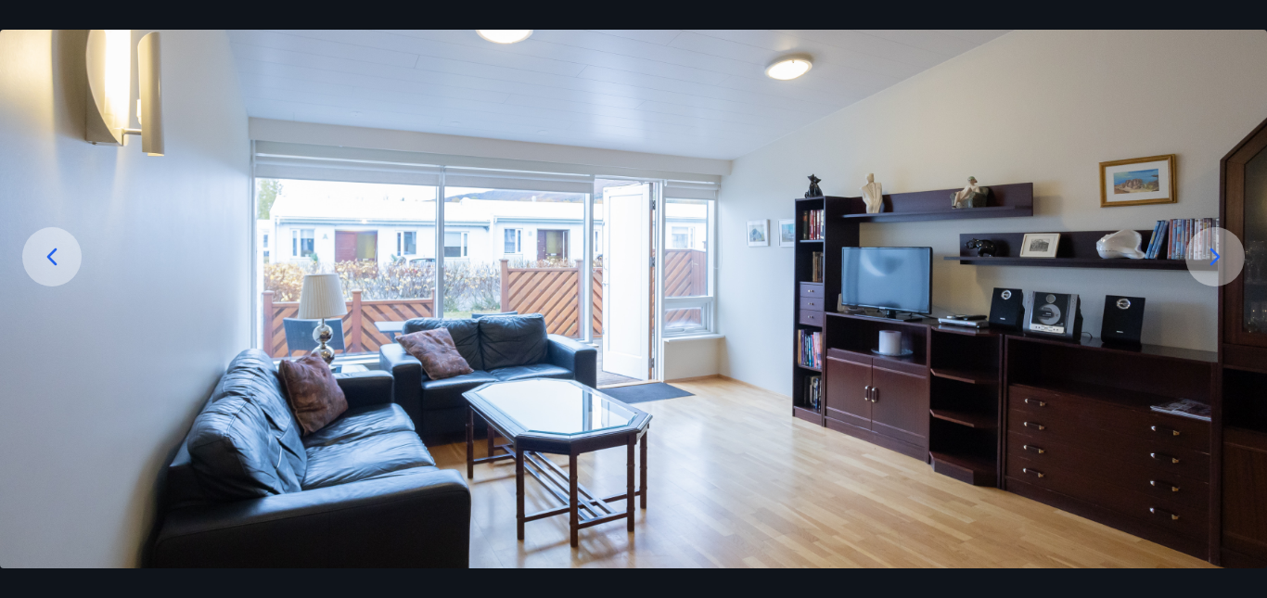
click at [1210, 260] on icon at bounding box center [1215, 257] width 30 height 30
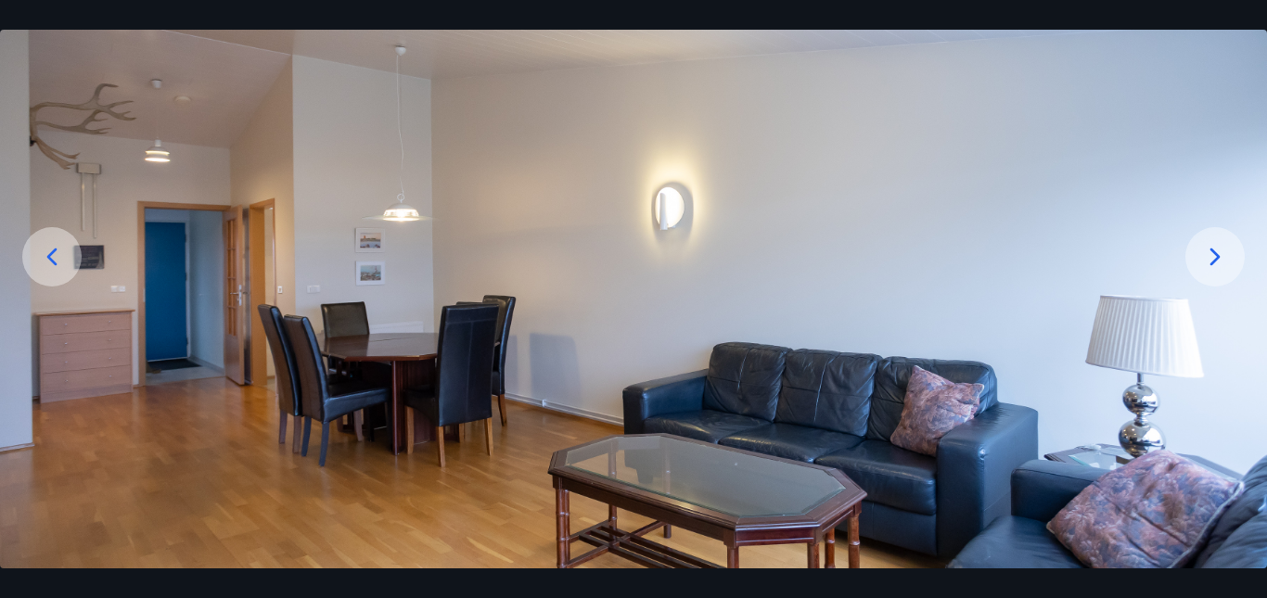
click at [1211, 260] on icon at bounding box center [1215, 257] width 30 height 30
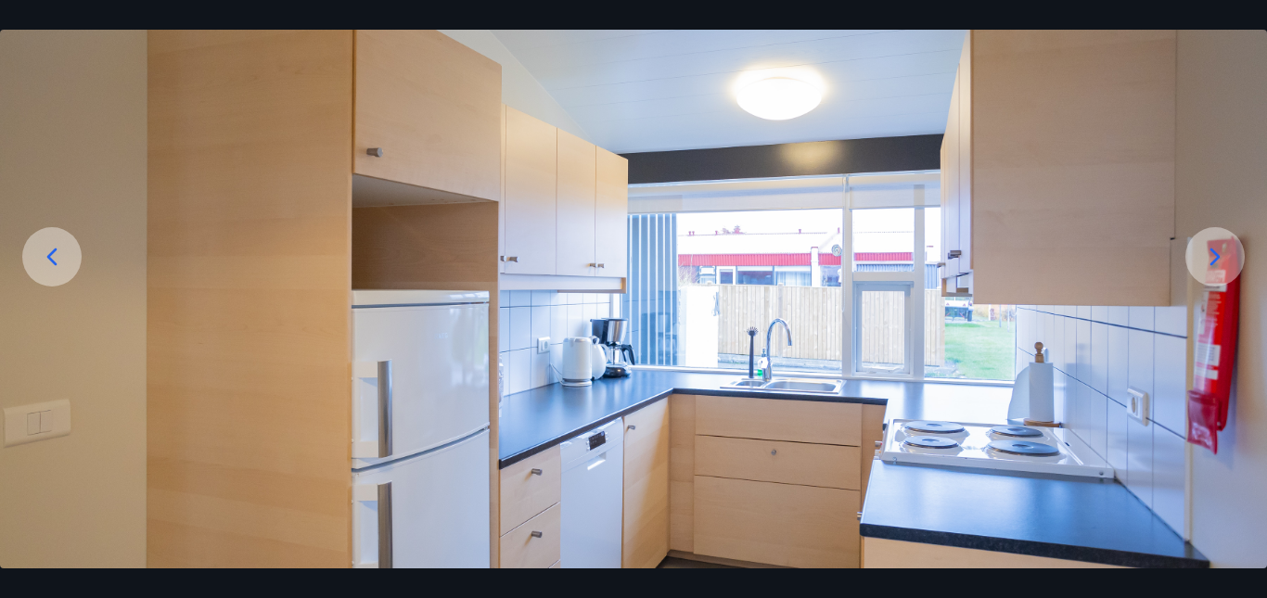
click at [1211, 260] on icon at bounding box center [1215, 257] width 30 height 30
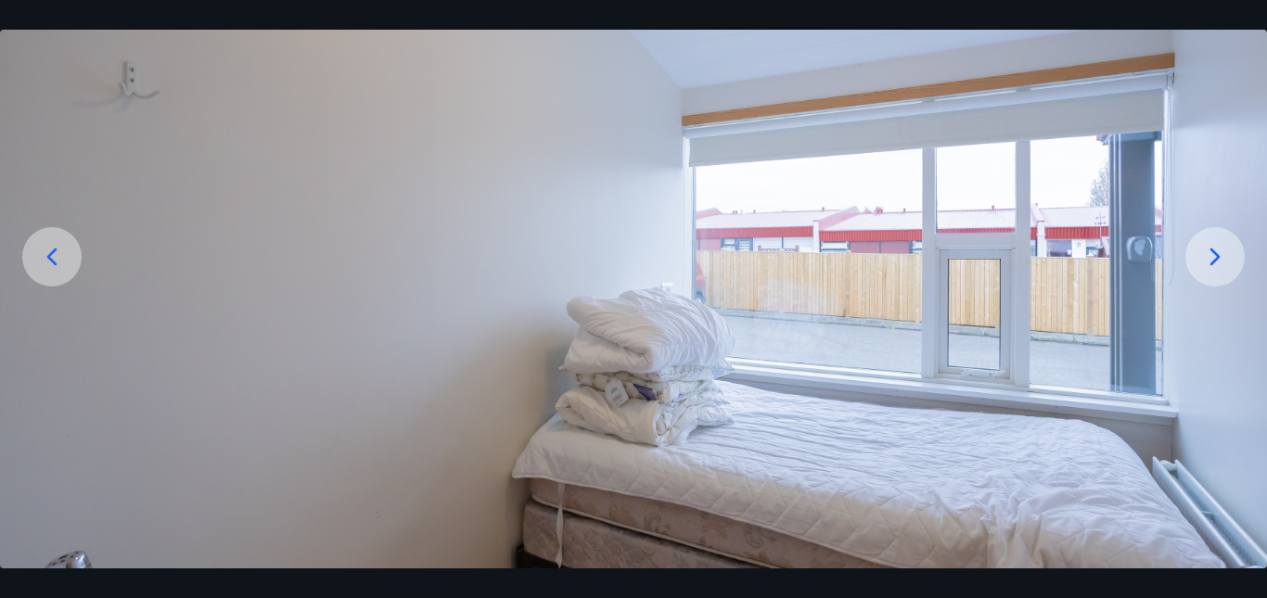
click at [1211, 259] on icon at bounding box center [1215, 257] width 30 height 30
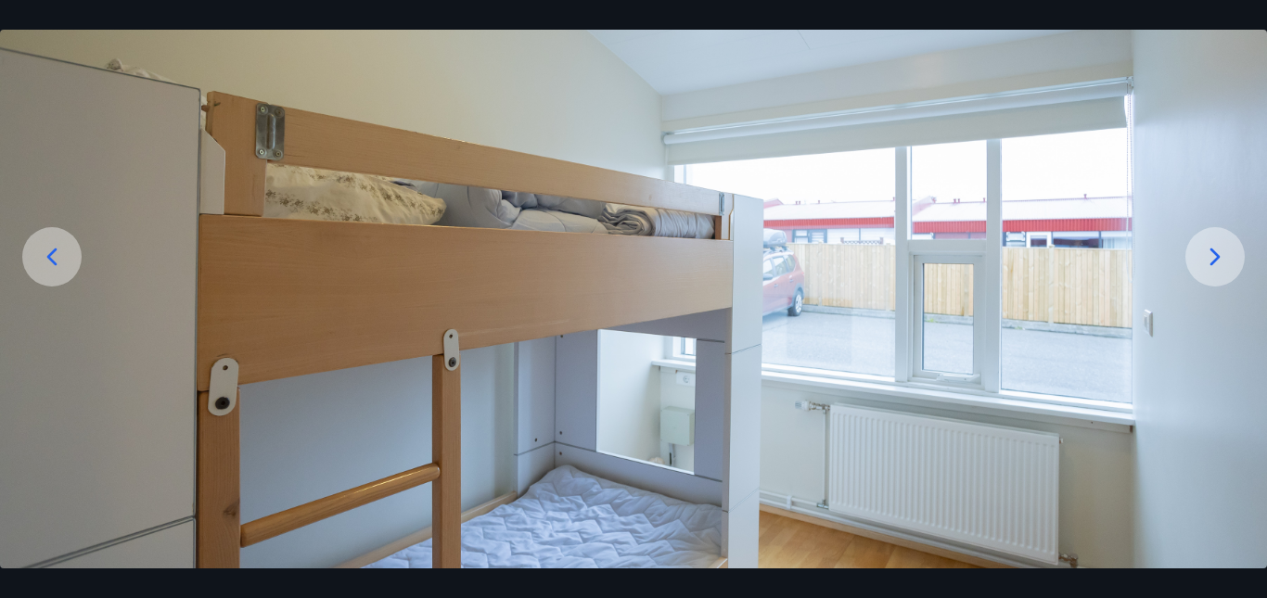
click at [1211, 259] on icon at bounding box center [1215, 257] width 30 height 30
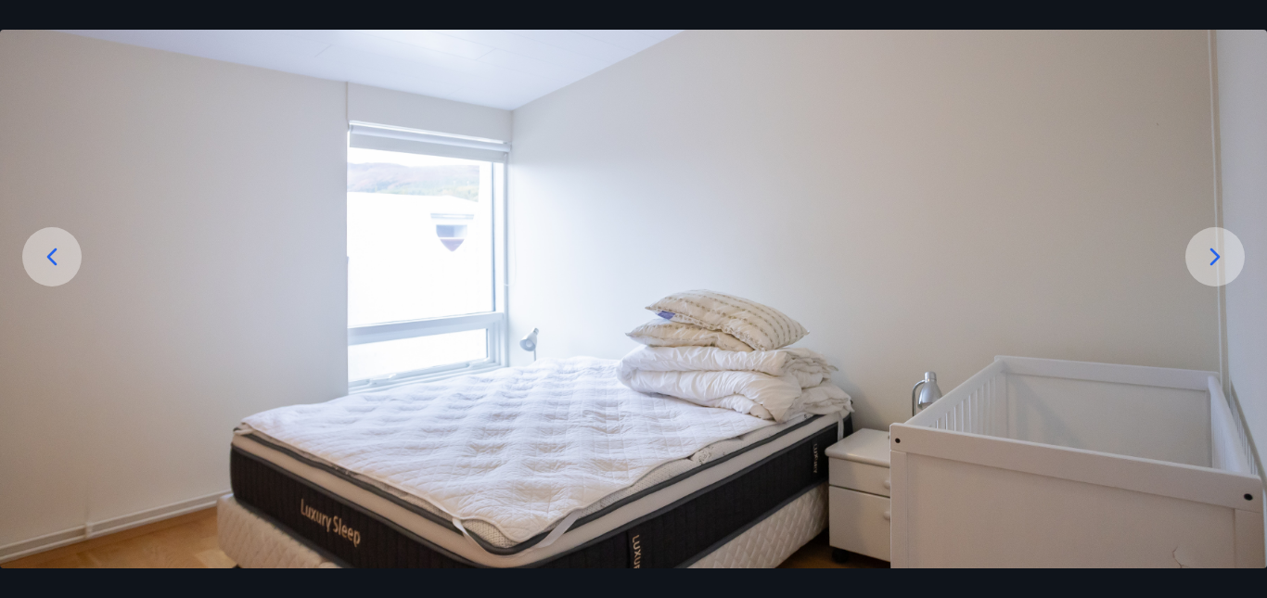
click at [1211, 259] on icon at bounding box center [1215, 257] width 30 height 30
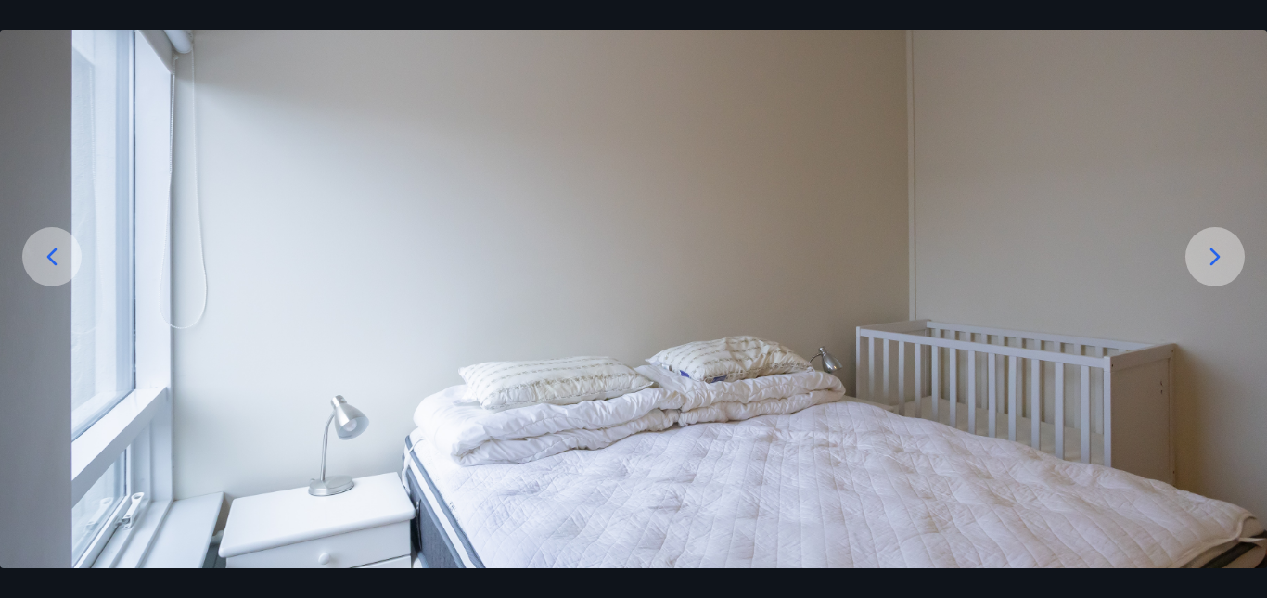
click at [1211, 259] on icon at bounding box center [1215, 257] width 30 height 30
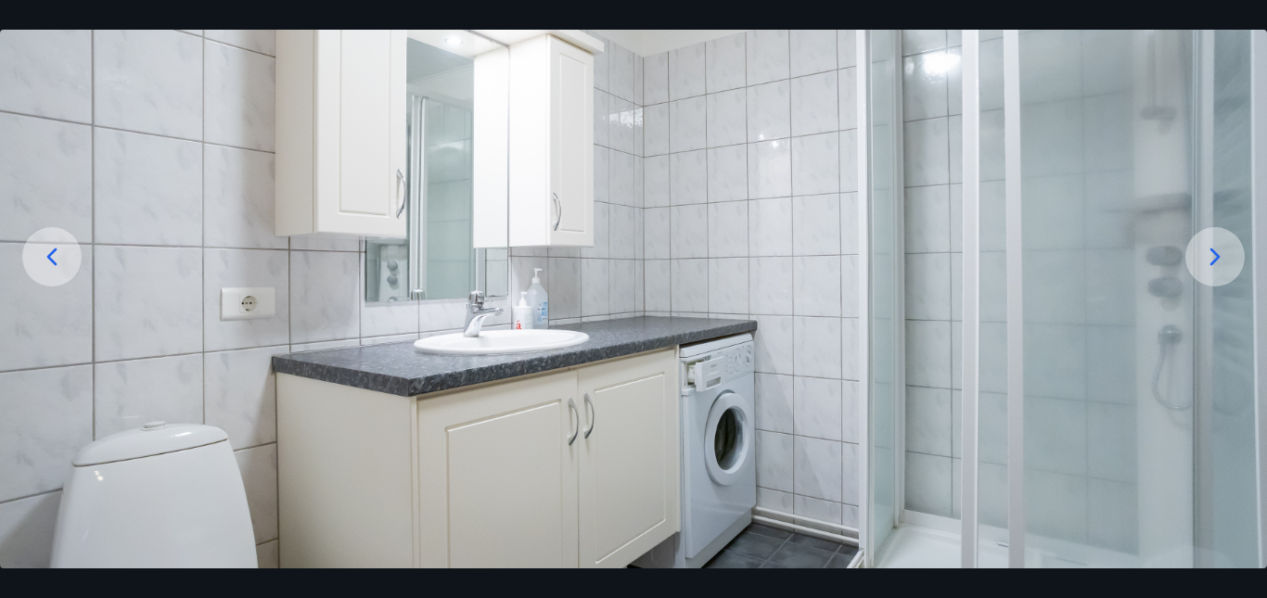
click at [1212, 258] on icon at bounding box center [1215, 257] width 30 height 30
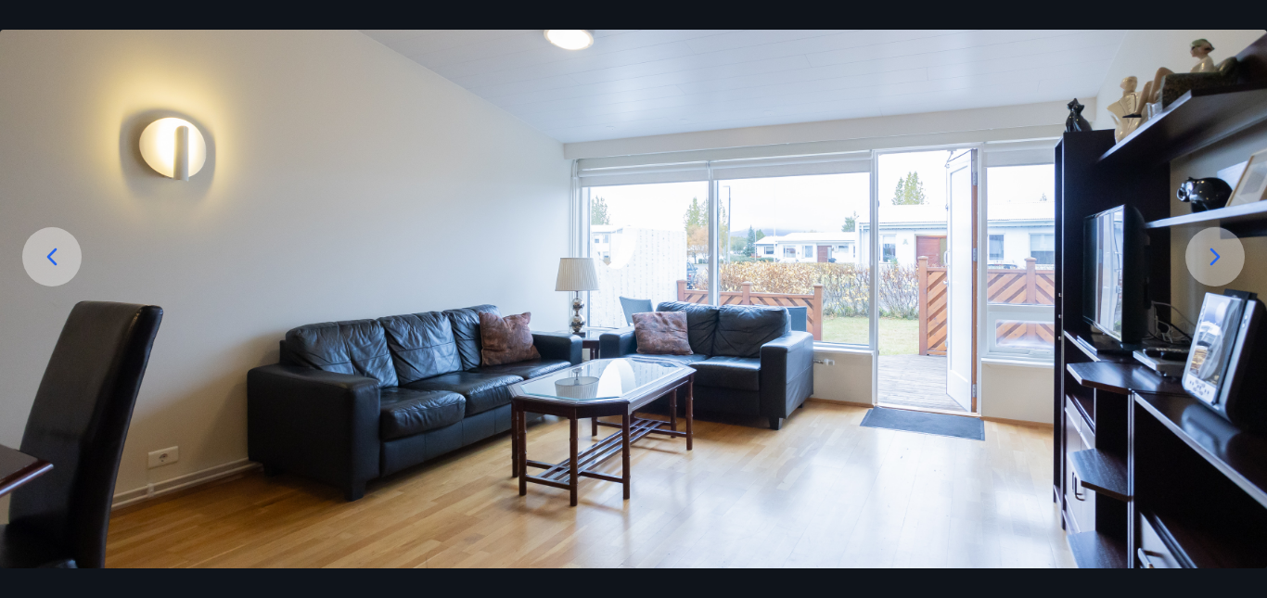
click at [1212, 258] on icon at bounding box center [1215, 257] width 30 height 30
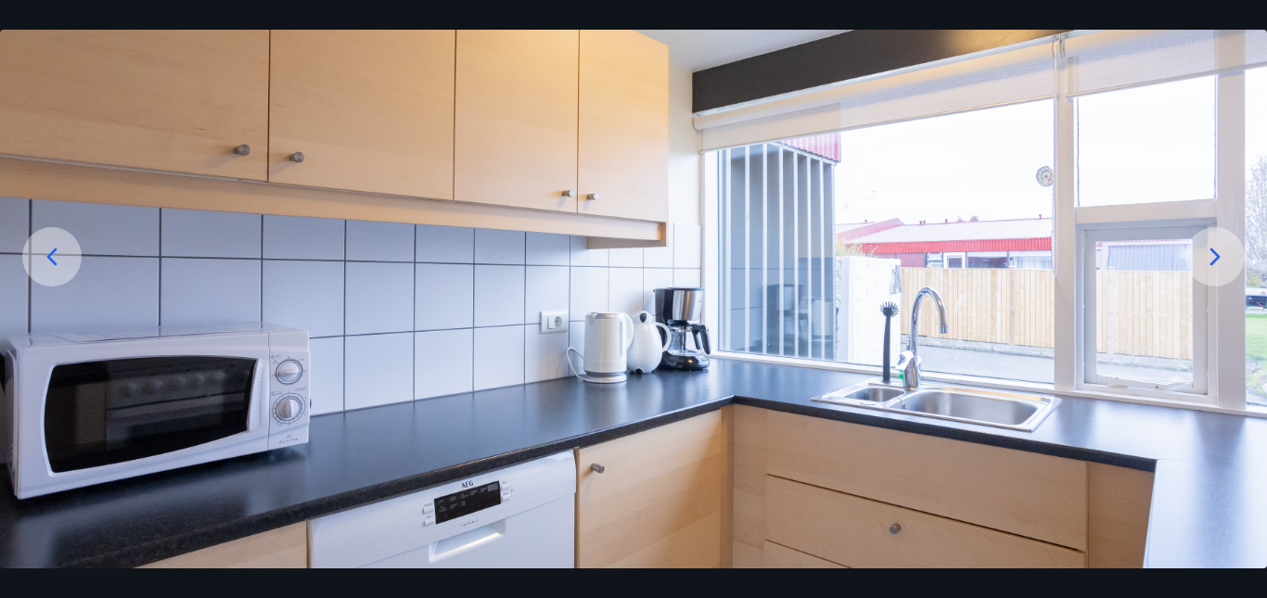
click at [1212, 258] on icon at bounding box center [1215, 257] width 30 height 30
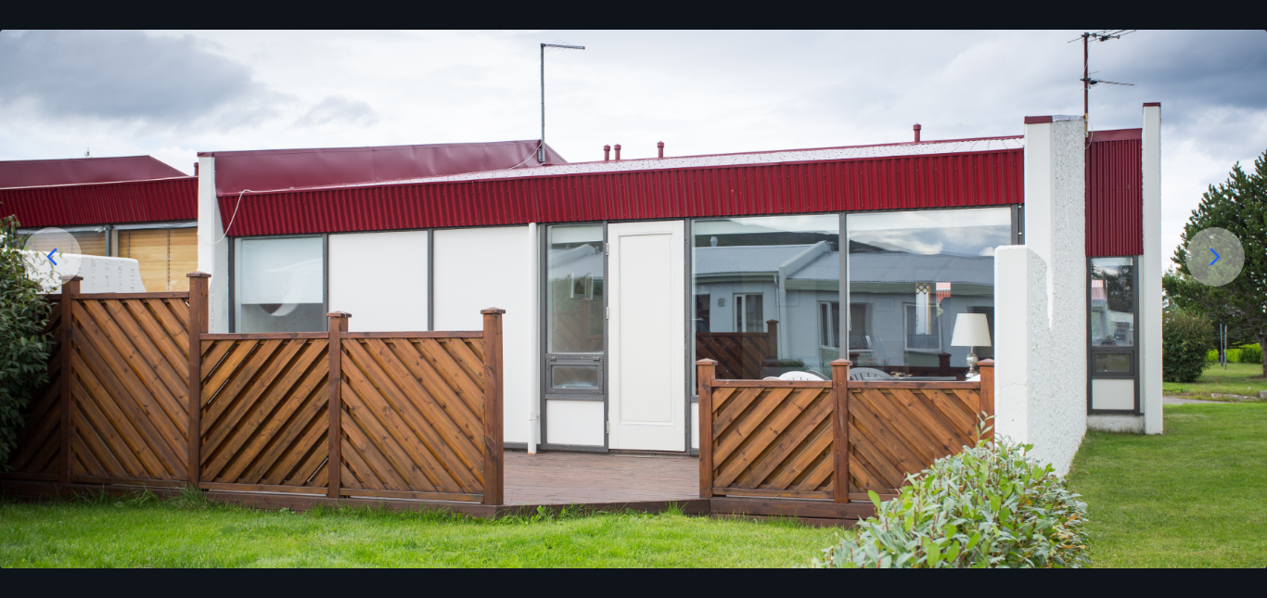
click at [1212, 258] on icon at bounding box center [1215, 257] width 30 height 30
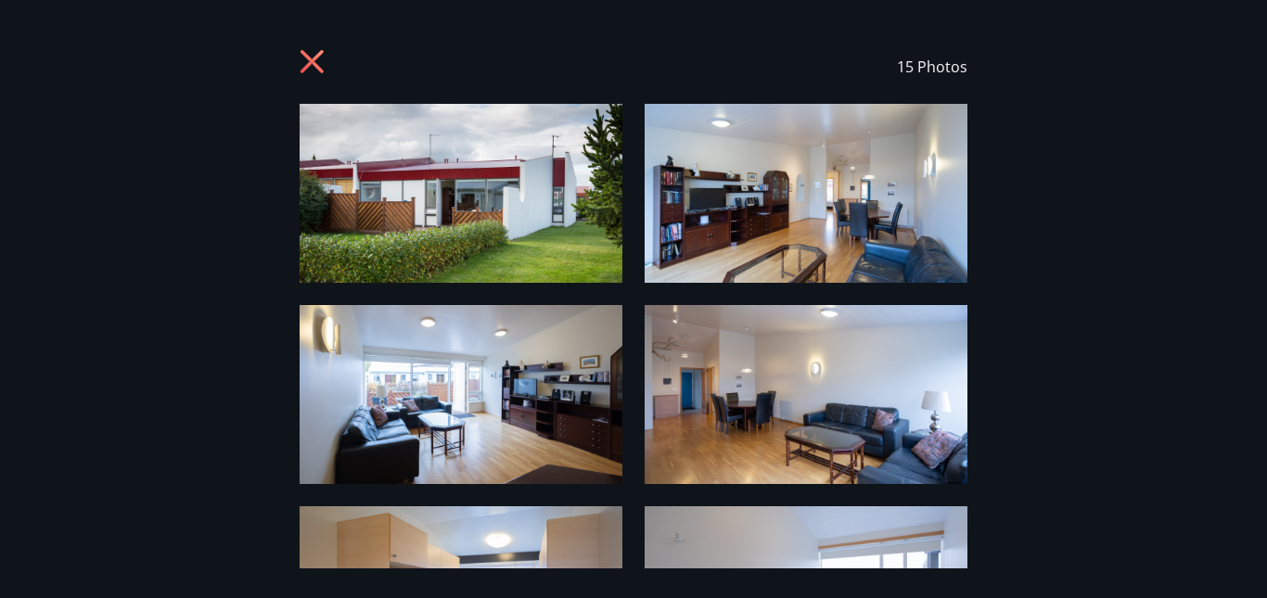
click at [319, 59] on icon at bounding box center [315, 64] width 30 height 30
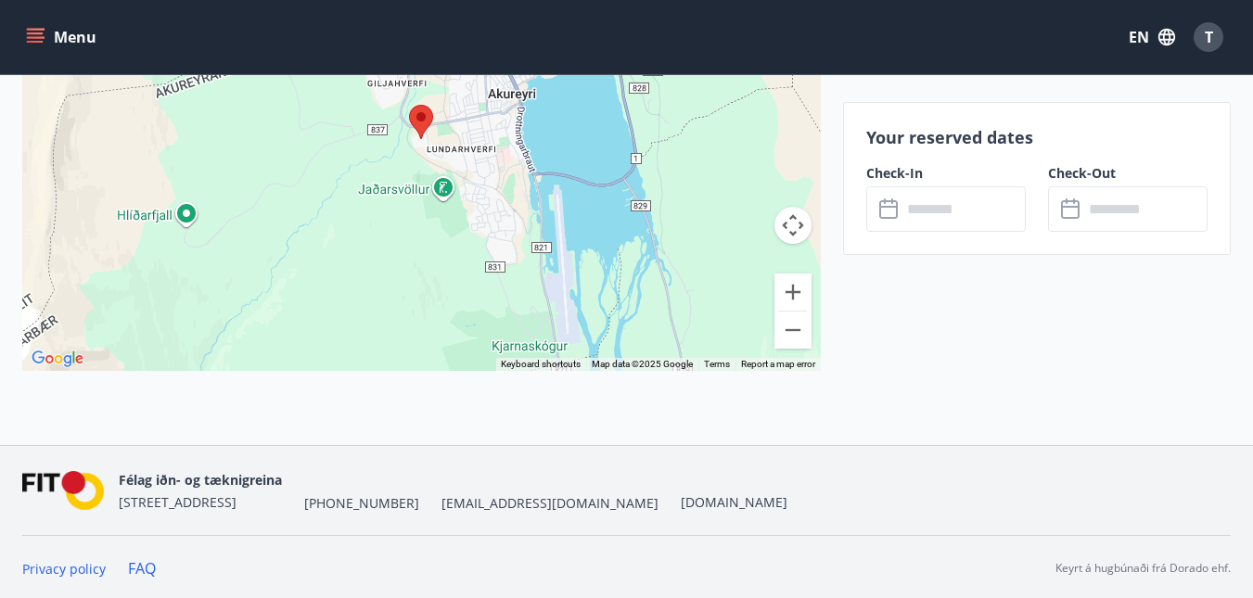
scroll to position [2643, 0]
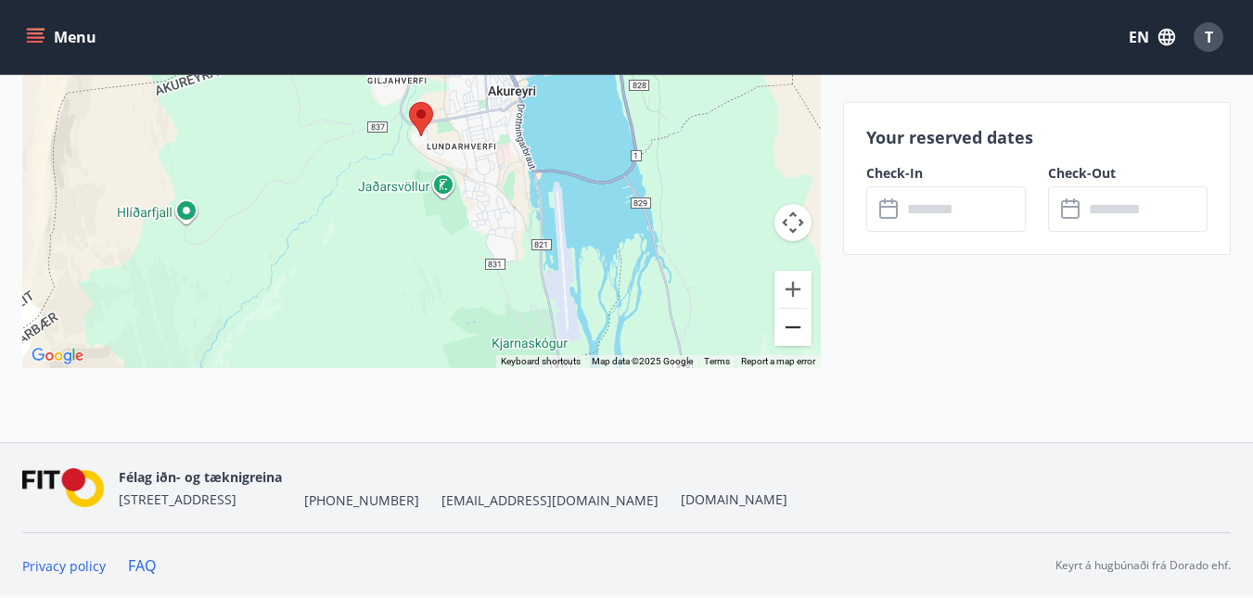
click at [794, 313] on button "Zoom out" at bounding box center [793, 327] width 37 height 37
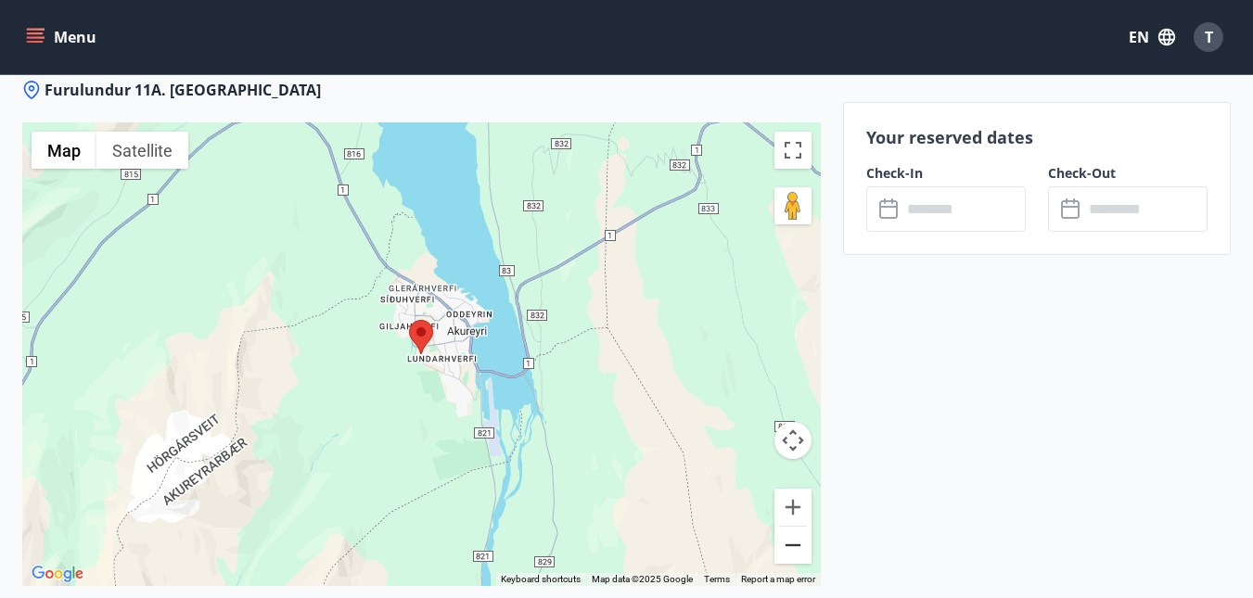
scroll to position [2457, 0]
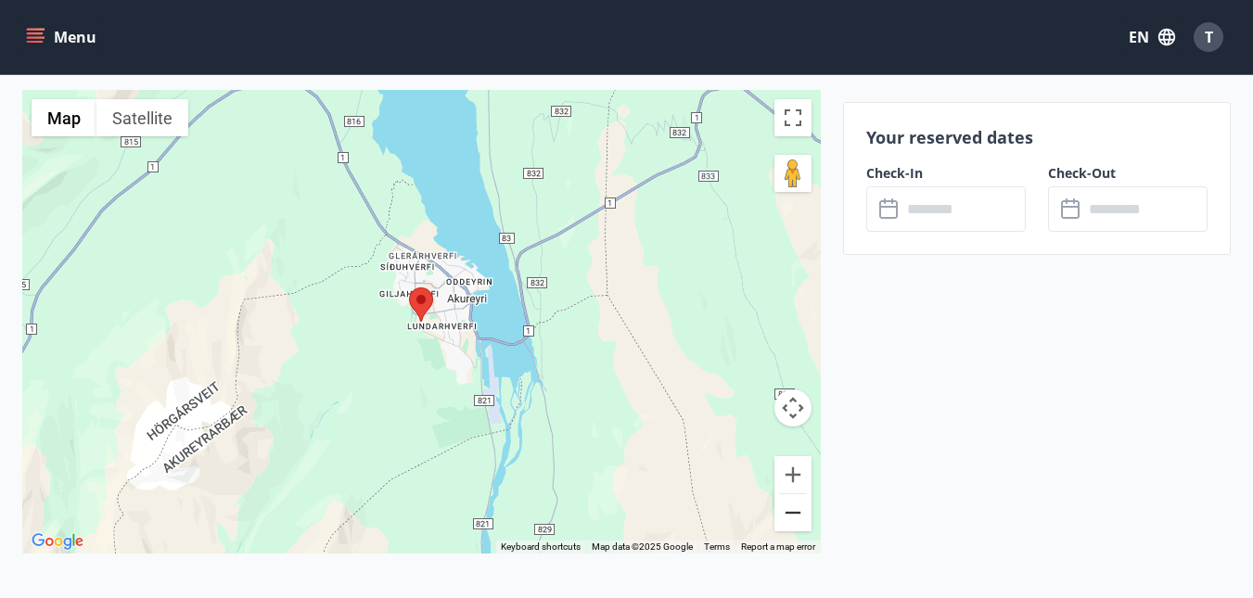
click at [793, 514] on button "Zoom out" at bounding box center [793, 512] width 37 height 37
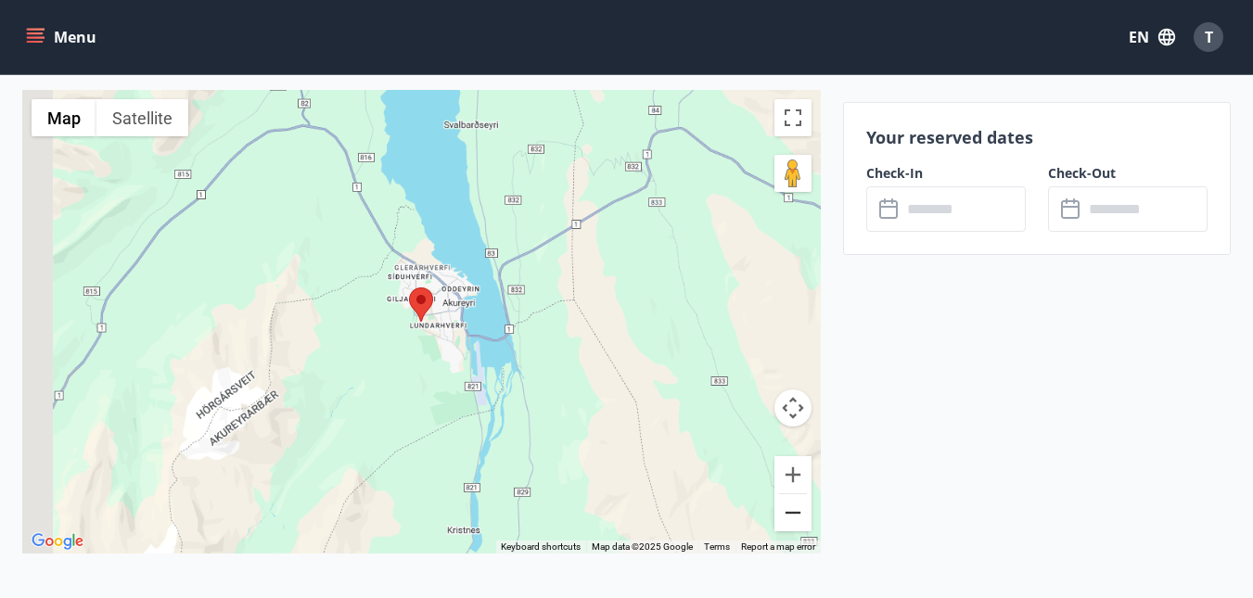
click at [792, 514] on button "Zoom out" at bounding box center [793, 512] width 37 height 37
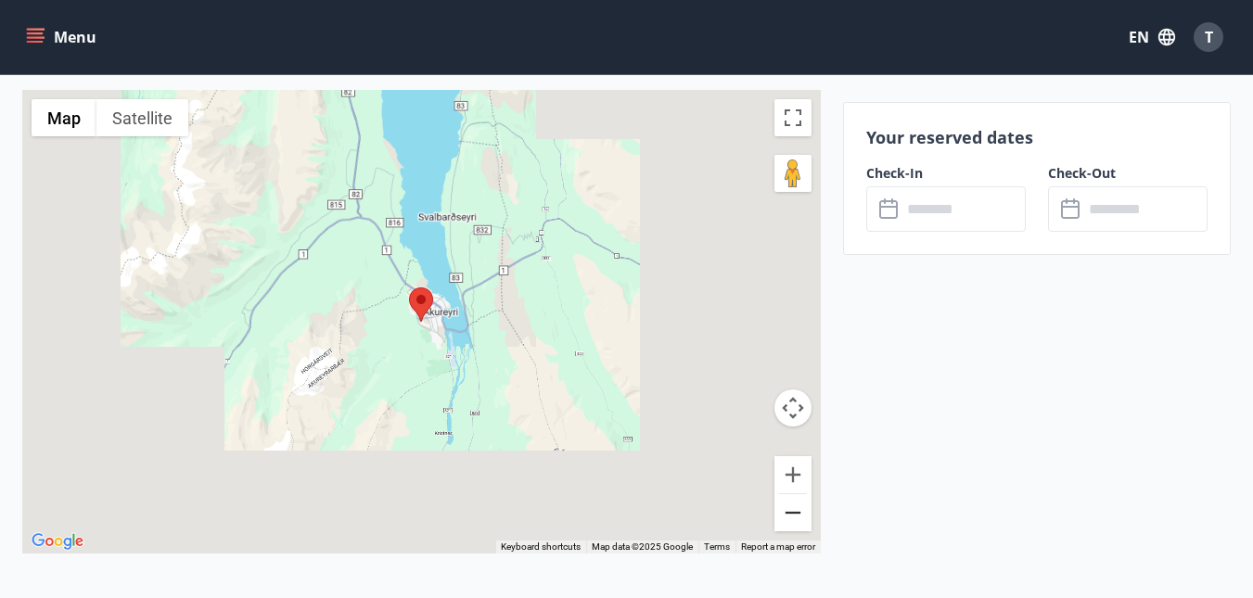
click at [792, 514] on button "Zoom out" at bounding box center [793, 512] width 37 height 37
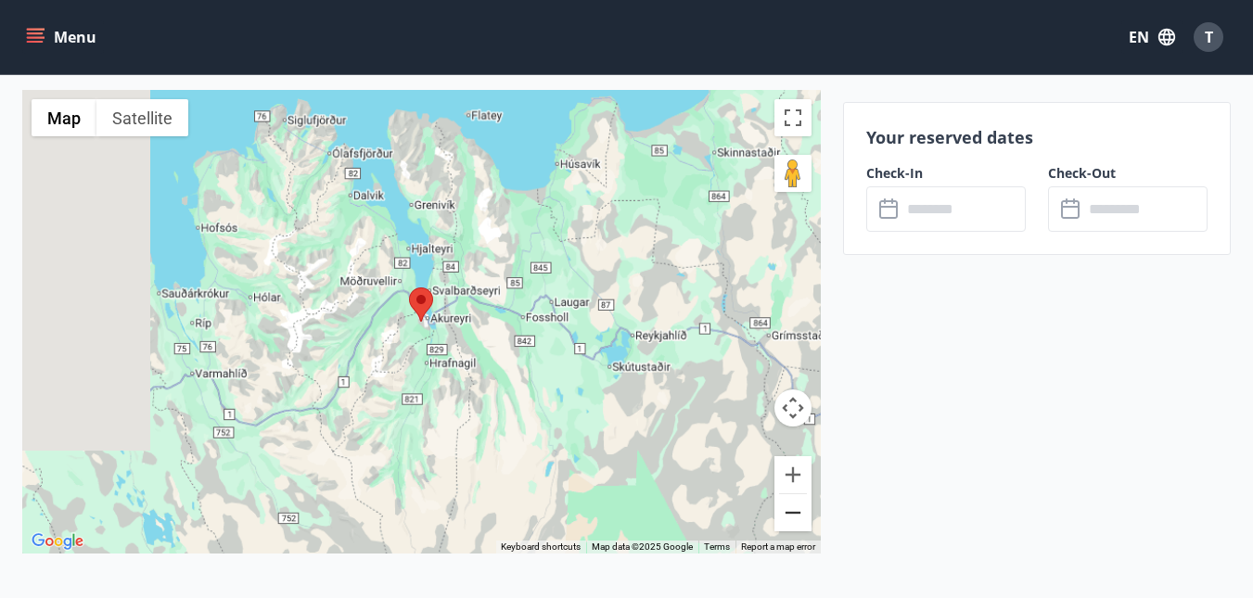
click at [792, 514] on button "Zoom out" at bounding box center [793, 512] width 37 height 37
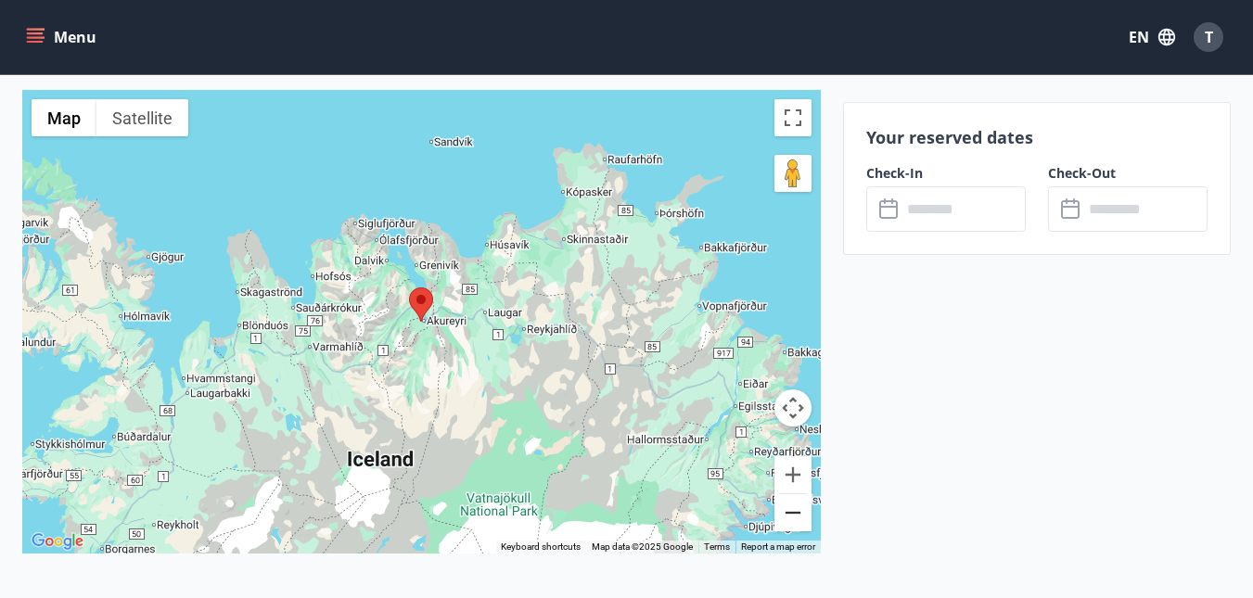
click at [792, 514] on button "Zoom out" at bounding box center [793, 512] width 37 height 37
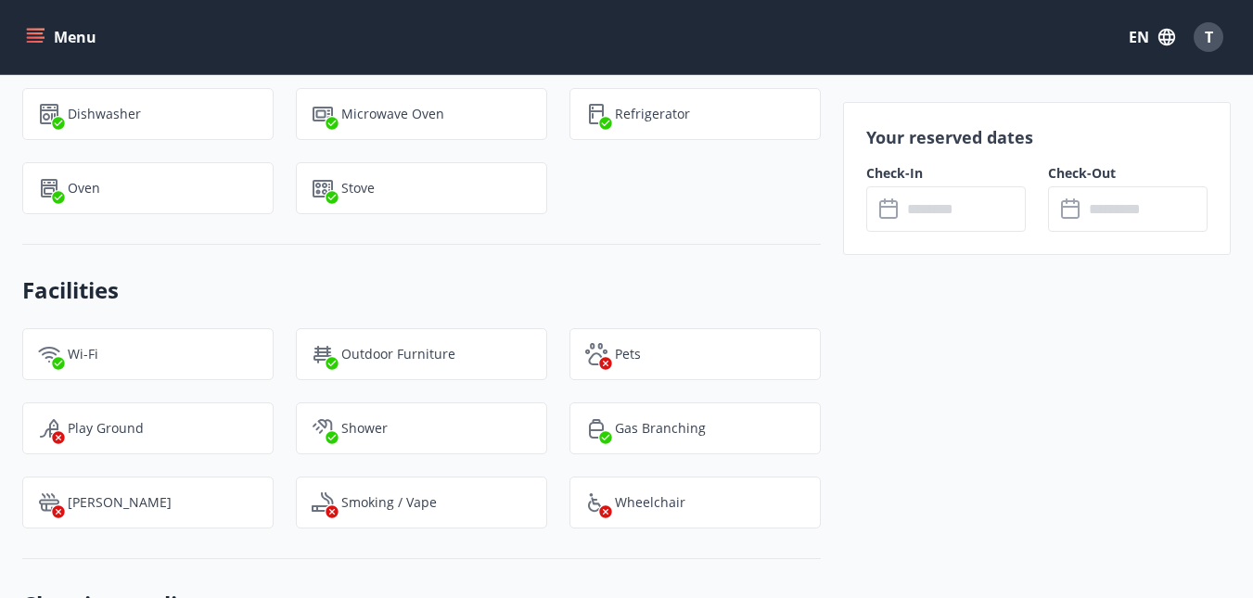
scroll to position [1344, 0]
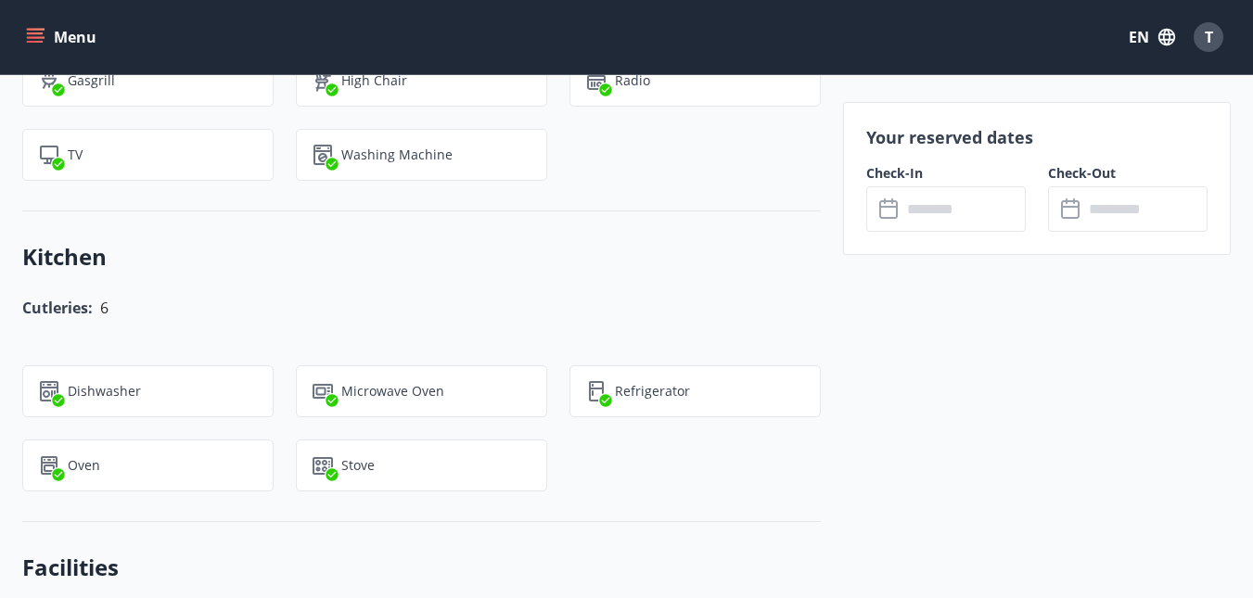
click at [74, 31] on button "Menu" at bounding box center [63, 36] width 82 height 33
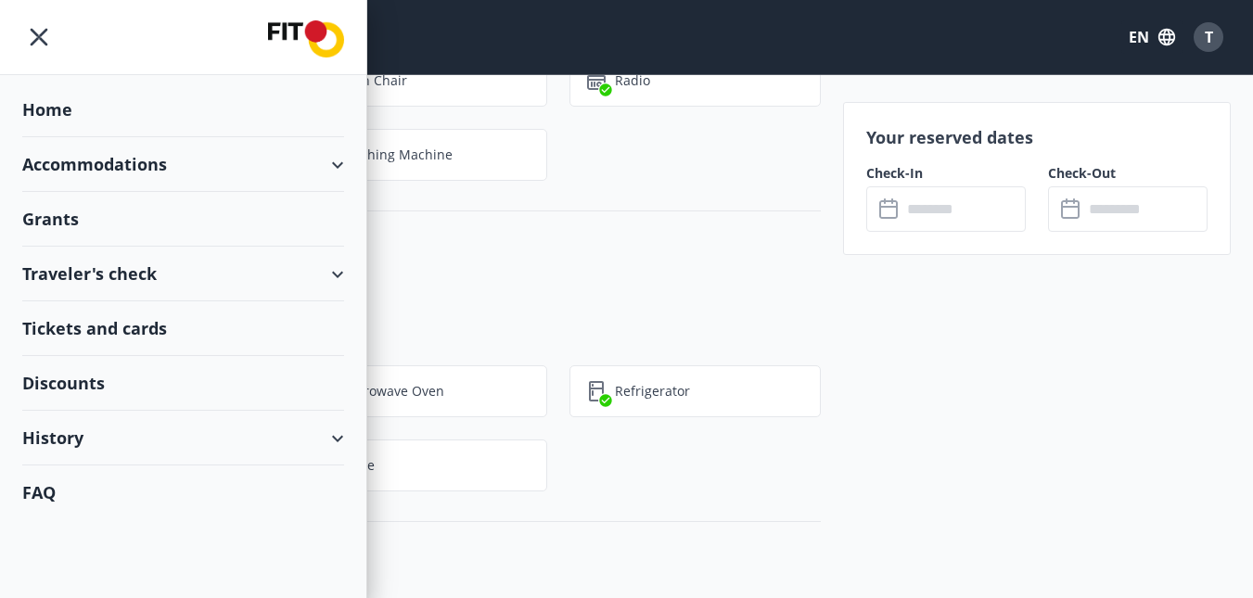
click at [340, 165] on div "Accommodations" at bounding box center [183, 164] width 322 height 55
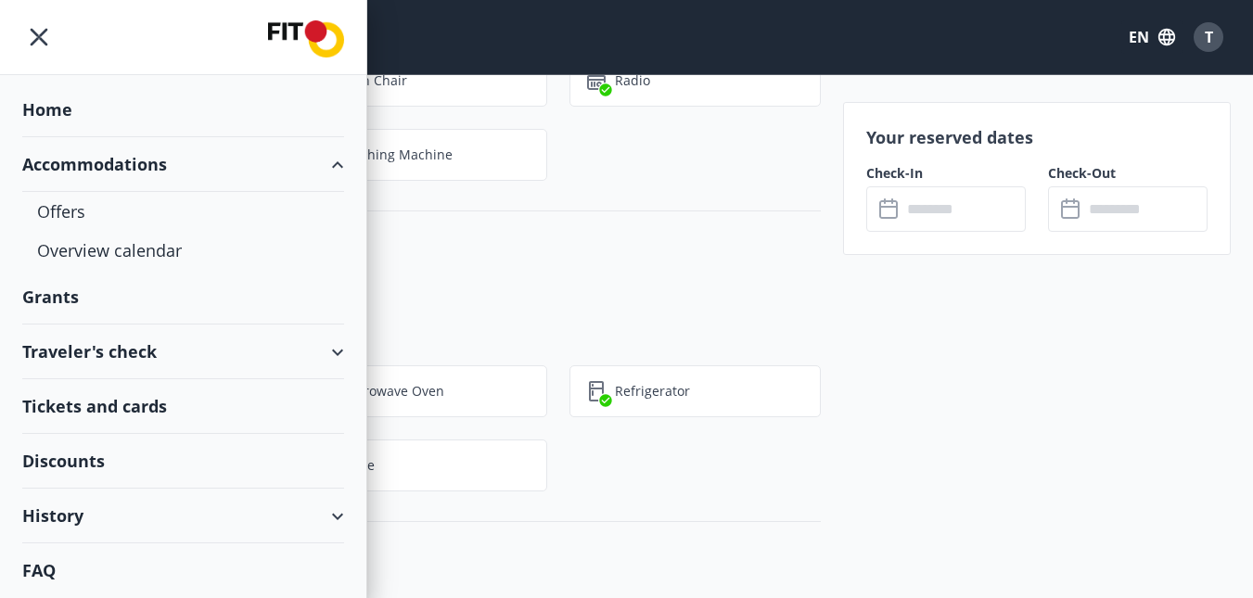
click at [340, 164] on div "Accommodations" at bounding box center [183, 164] width 322 height 55
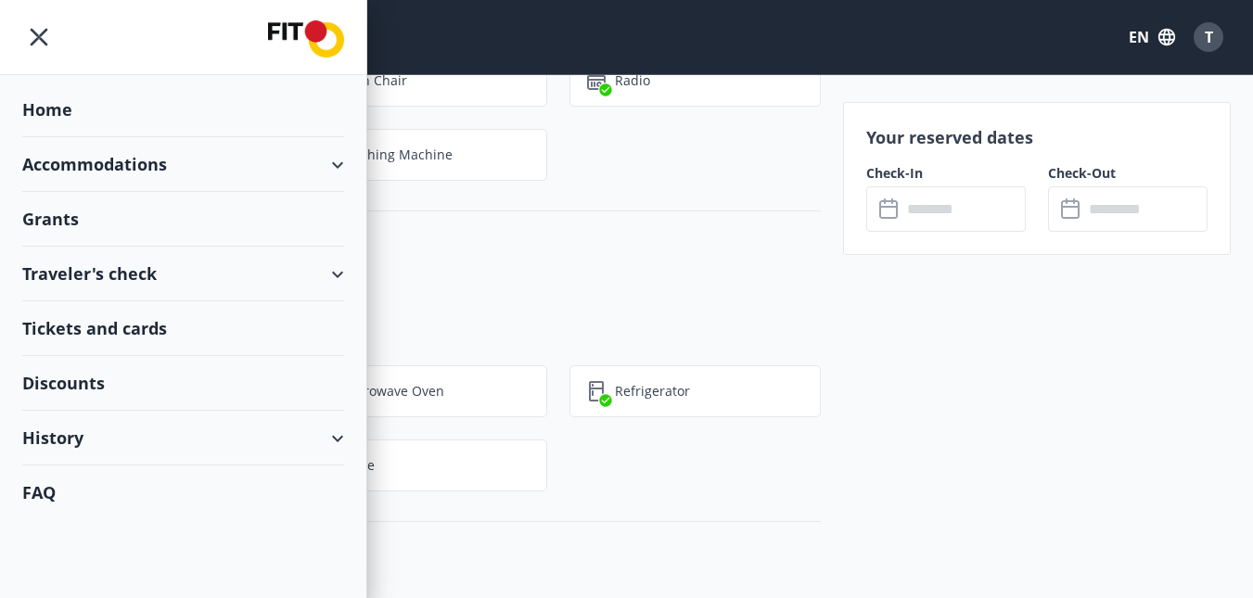
click at [337, 268] on div "Traveler's check" at bounding box center [183, 274] width 322 height 55
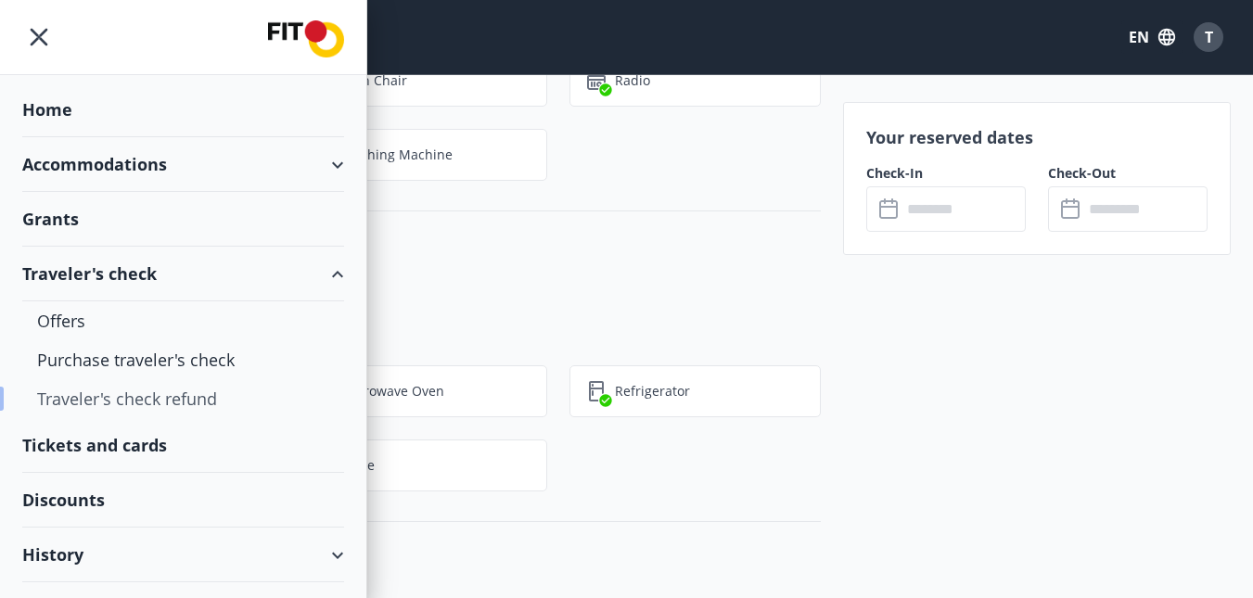
click at [184, 406] on div "Traveler's check refund" at bounding box center [183, 398] width 292 height 39
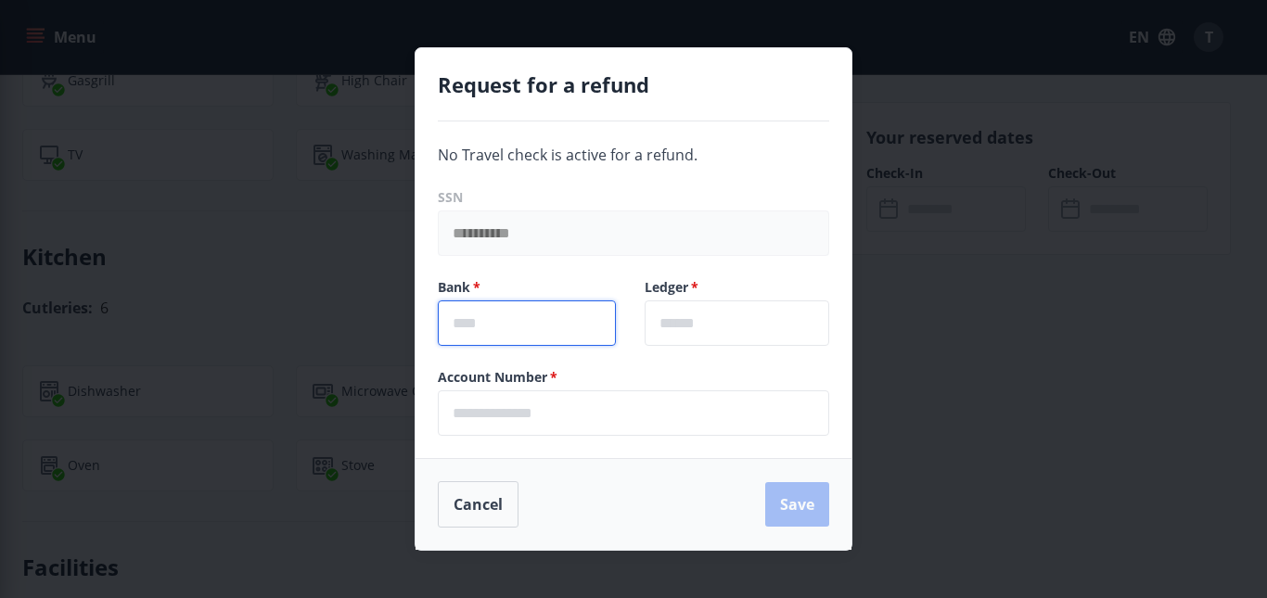
click at [497, 321] on input "text" at bounding box center [527, 323] width 178 height 45
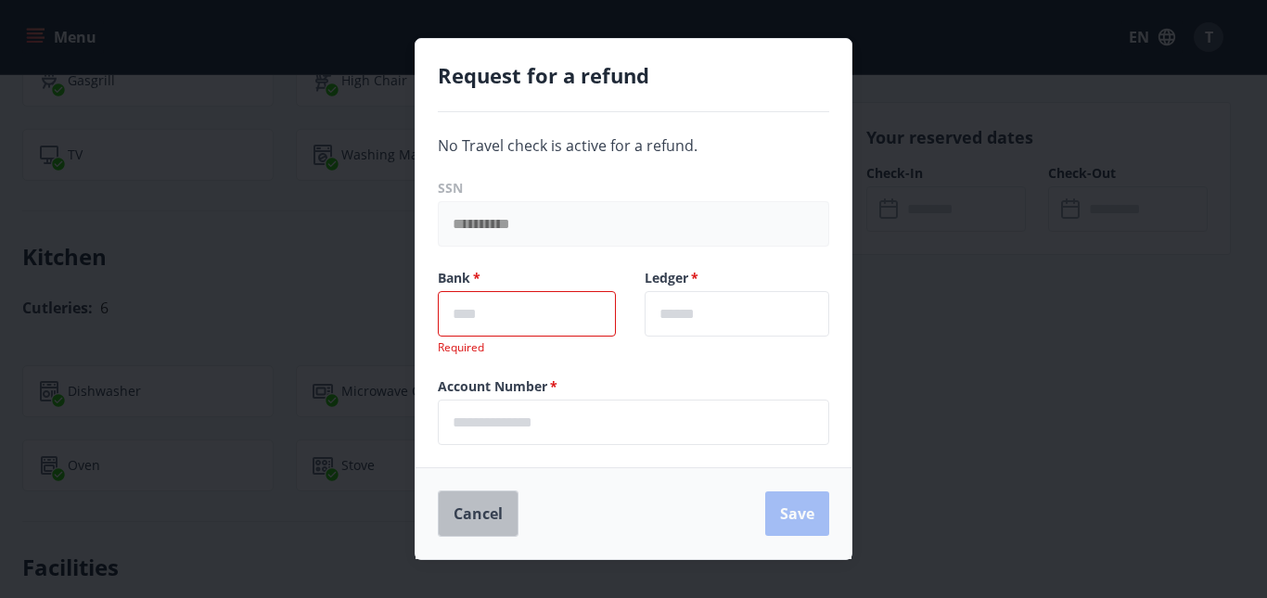
click at [492, 503] on button "Cancel" at bounding box center [478, 514] width 81 height 46
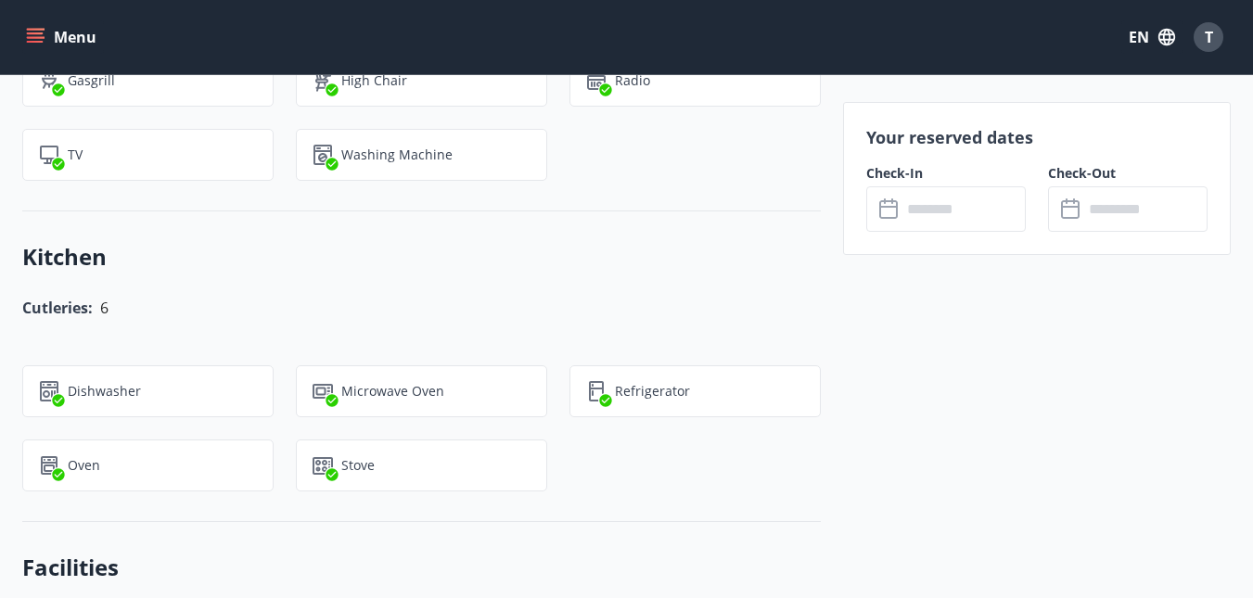
click at [58, 47] on button "Menu" at bounding box center [63, 36] width 82 height 33
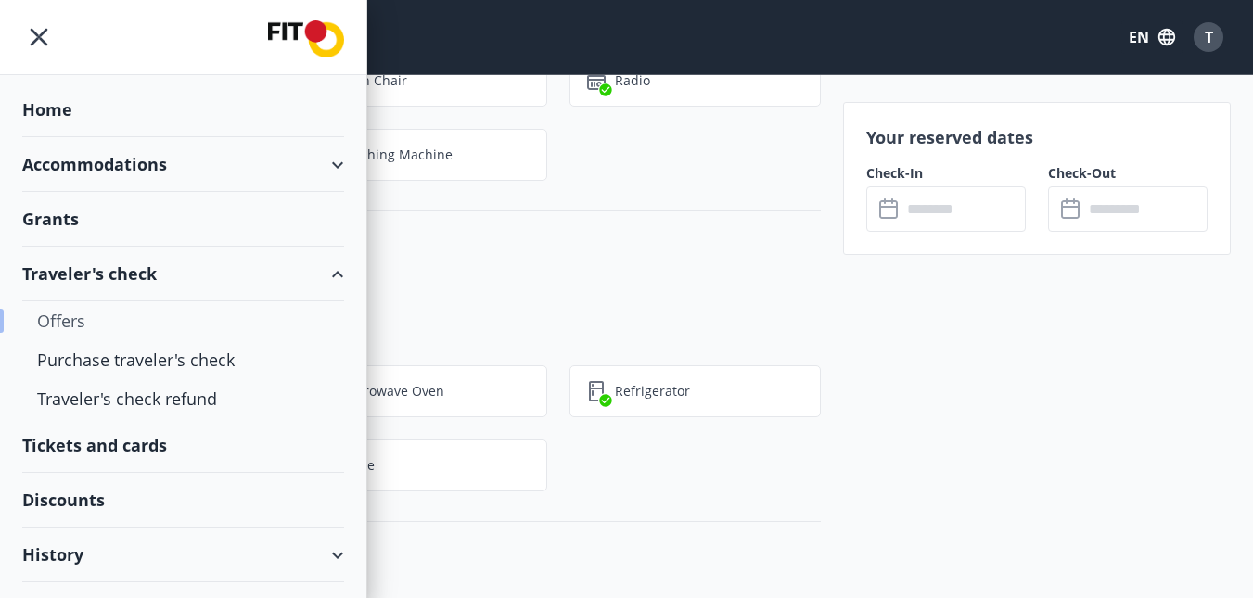
click at [78, 318] on div "Offers" at bounding box center [183, 320] width 292 height 39
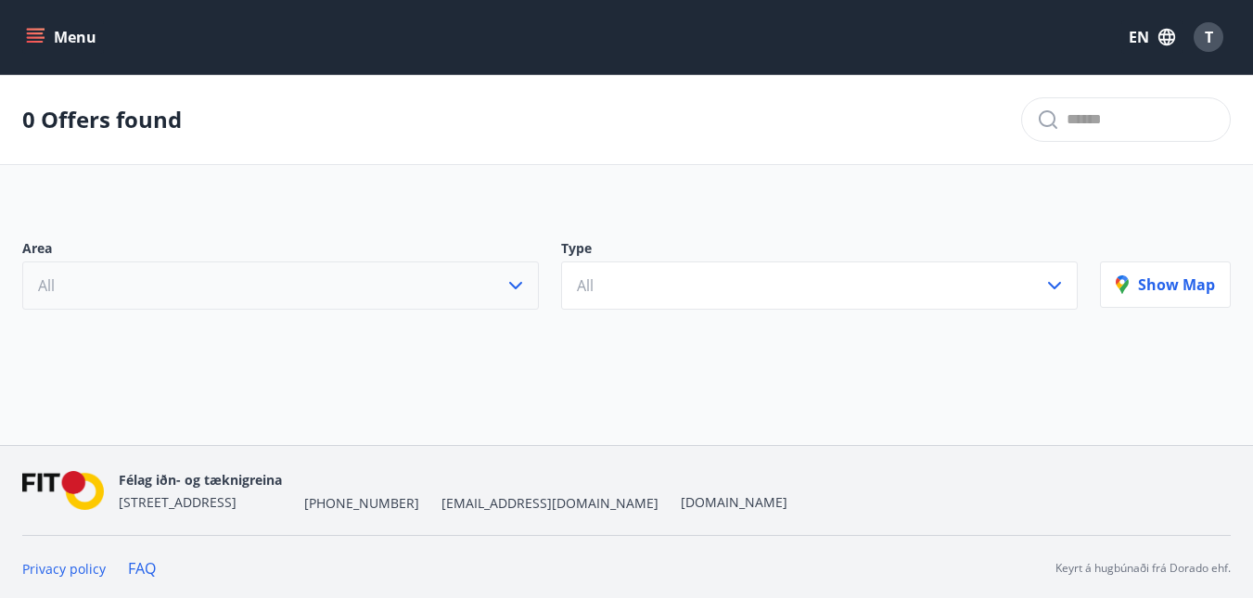
click at [96, 299] on button "All" at bounding box center [280, 286] width 517 height 48
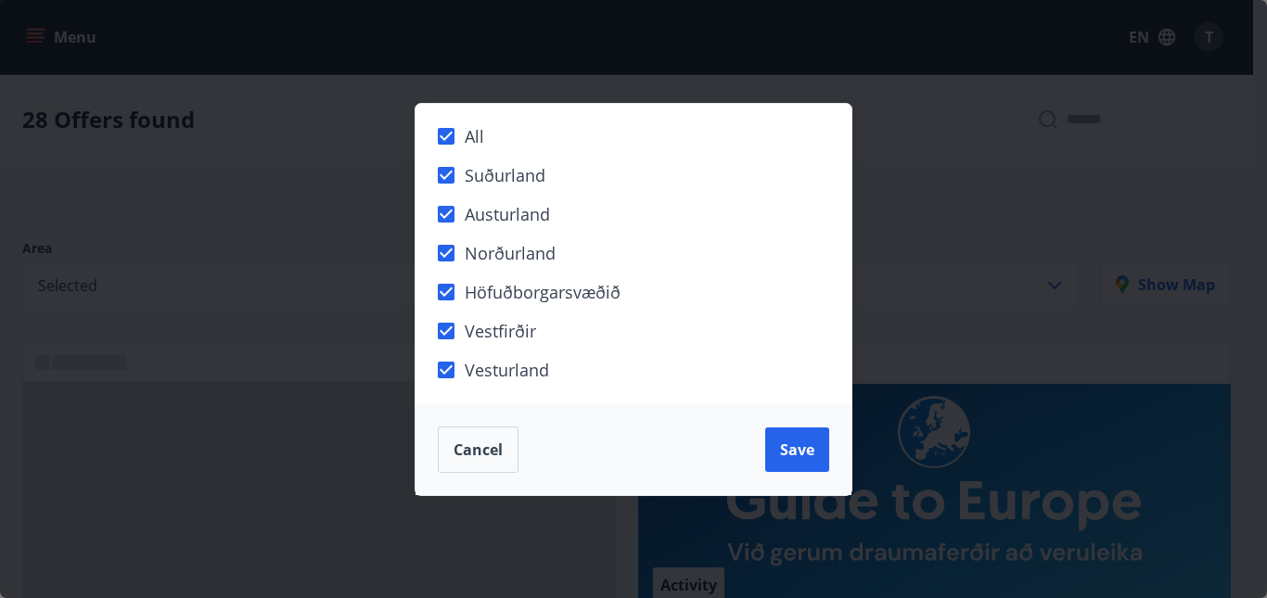
click at [789, 455] on span "Save" at bounding box center [797, 450] width 34 height 20
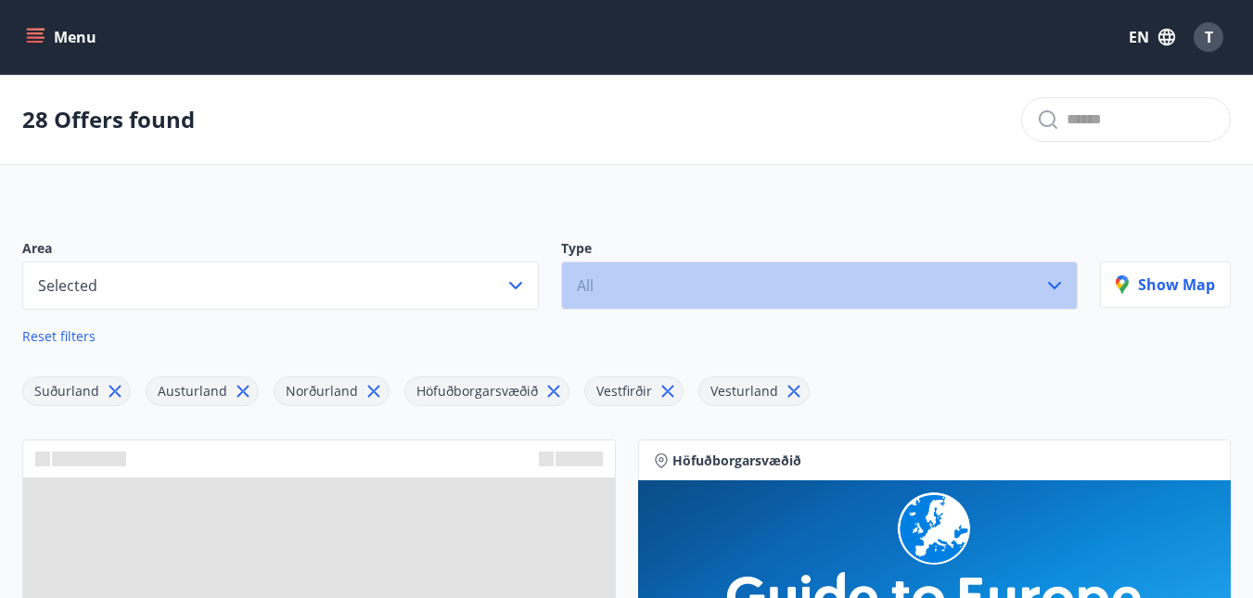
click at [645, 281] on button "All" at bounding box center [819, 286] width 517 height 48
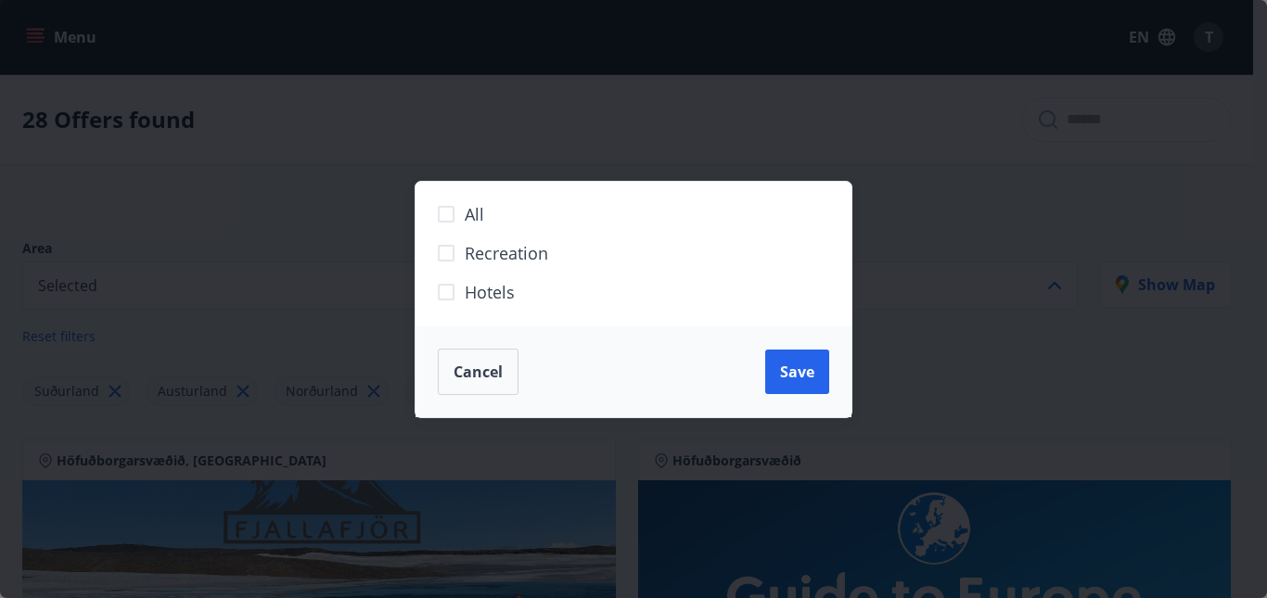
click at [465, 219] on span "All" at bounding box center [474, 214] width 19 height 24
click at [803, 385] on button "Save" at bounding box center [797, 372] width 64 height 45
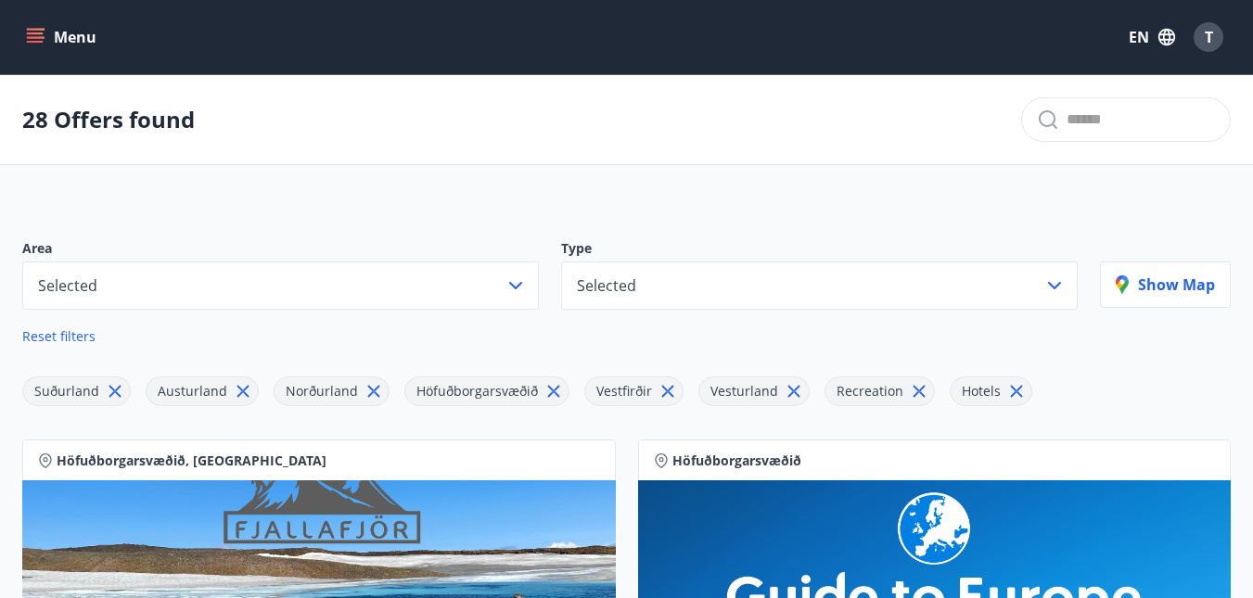
click at [46, 35] on button "Menu" at bounding box center [63, 36] width 82 height 33
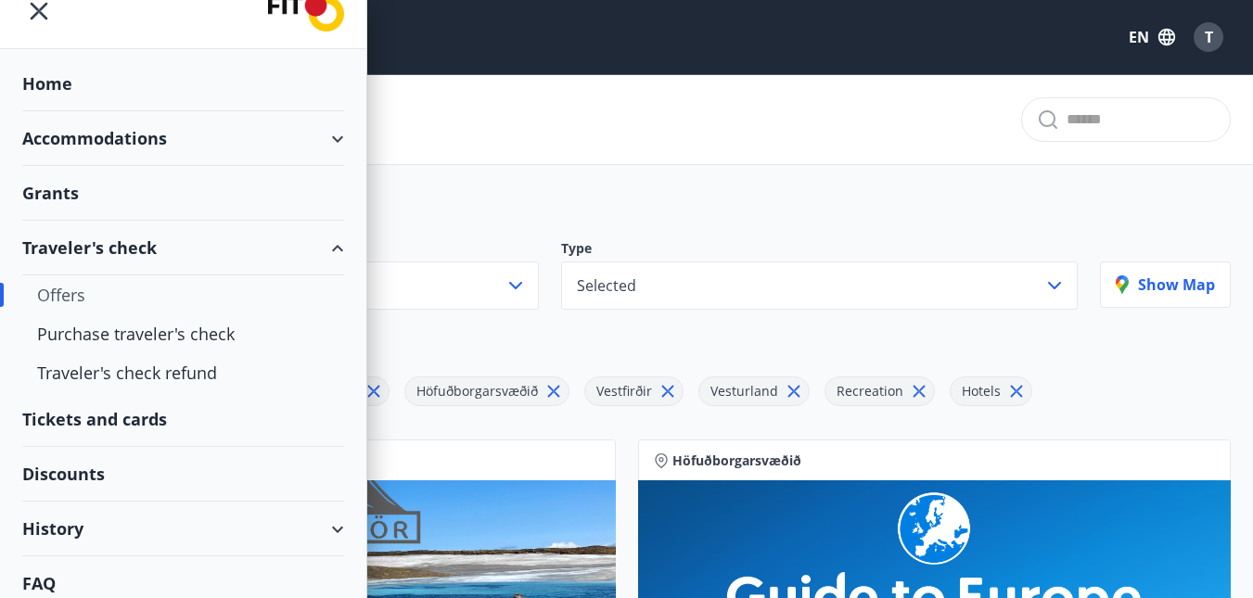
scroll to position [38, 0]
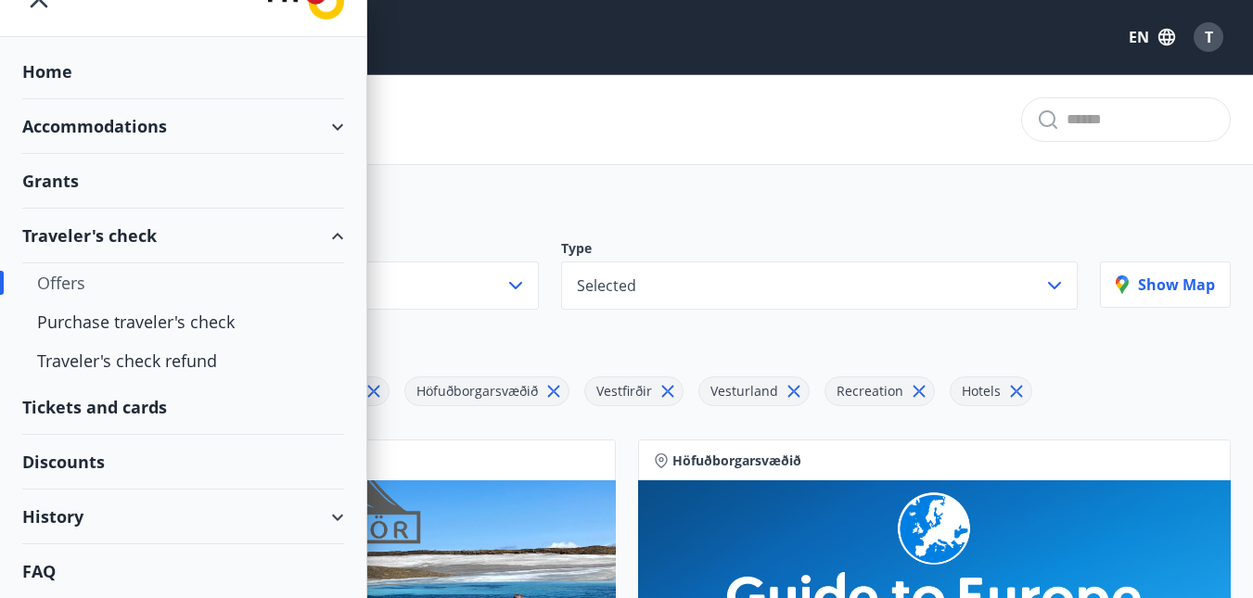
click at [147, 399] on div "Tickets and cards" at bounding box center [183, 407] width 322 height 55
click at [842, 154] on div "28 Offers found" at bounding box center [626, 120] width 1253 height 90
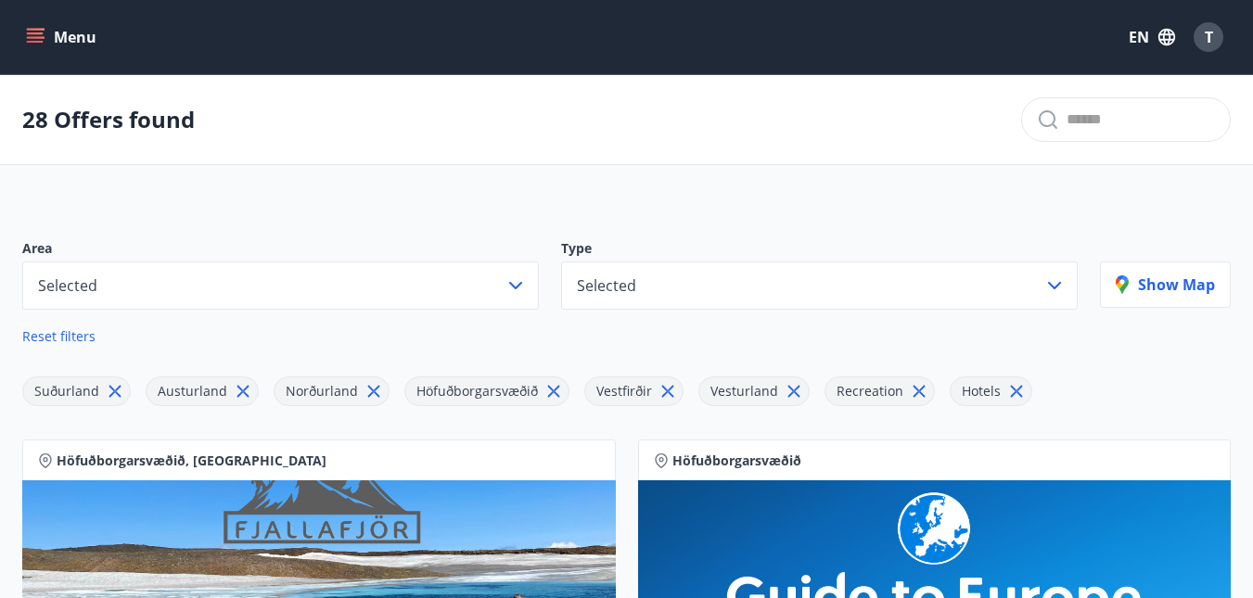
click at [71, 38] on button "Menu" at bounding box center [63, 36] width 82 height 33
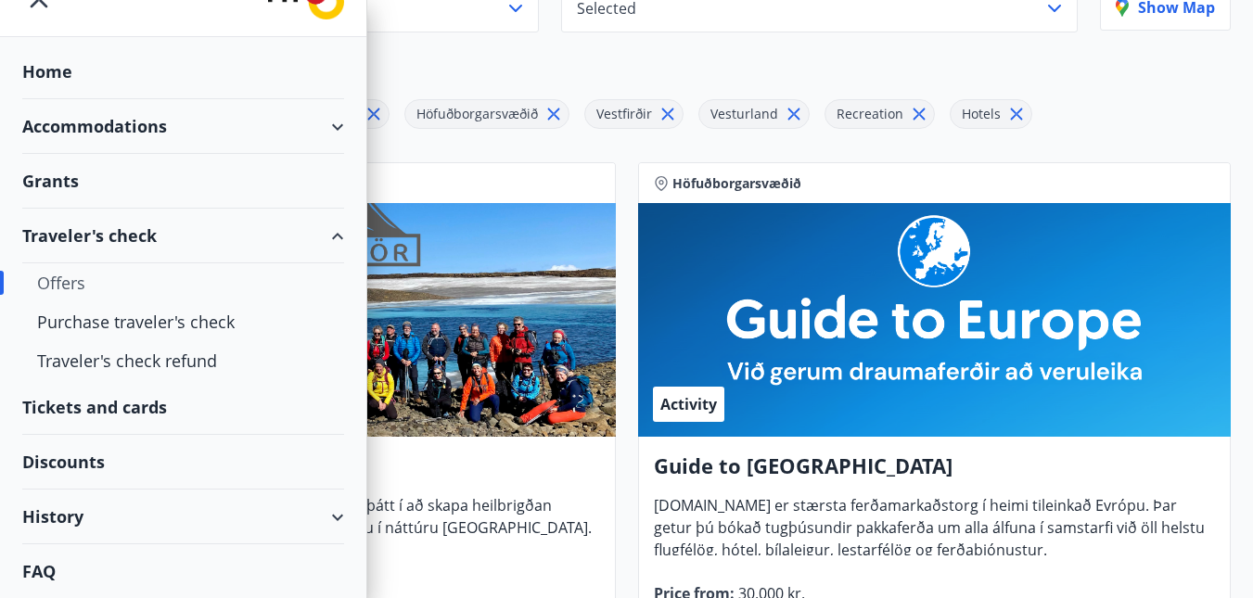
scroll to position [278, 0]
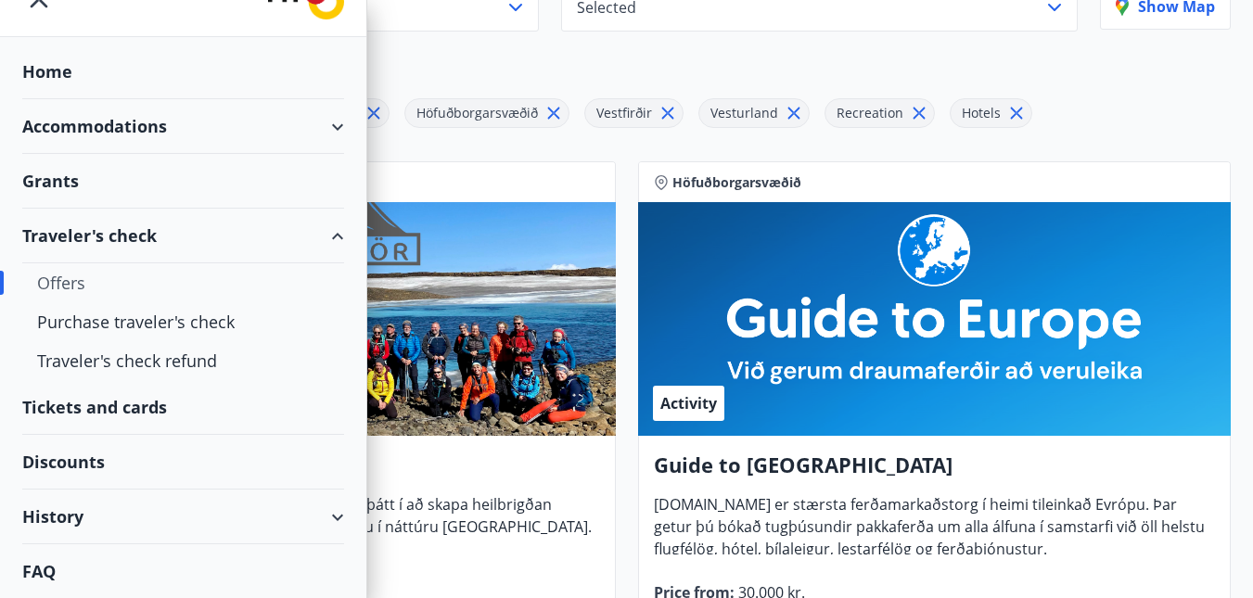
click at [116, 518] on div "History" at bounding box center [183, 517] width 322 height 55
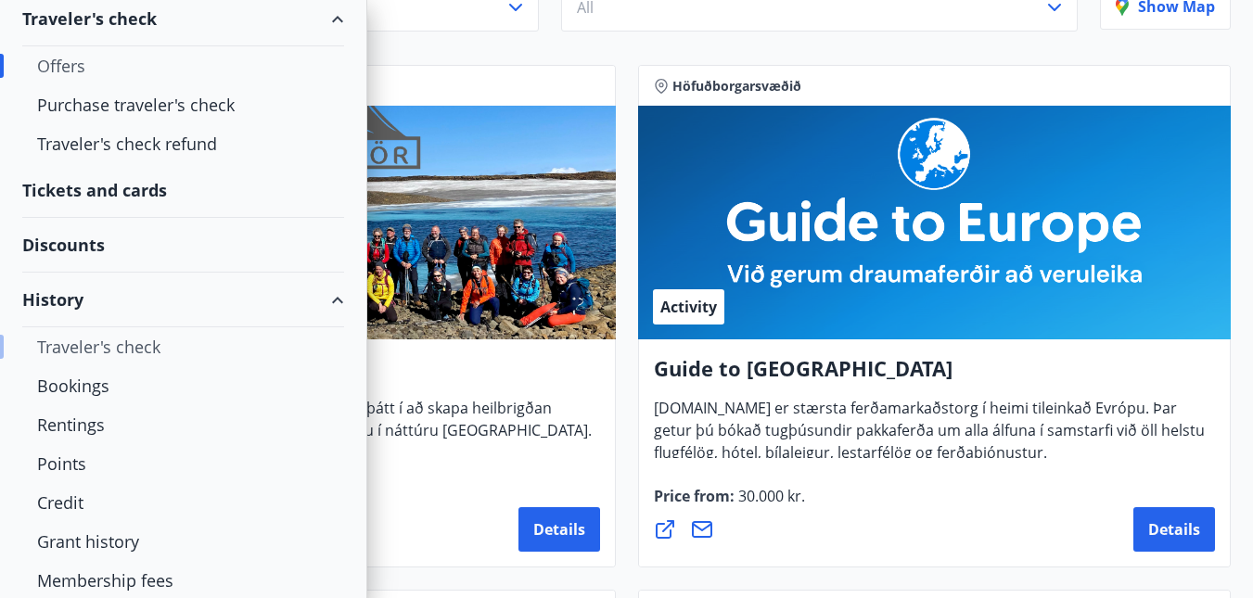
scroll to position [311, 0]
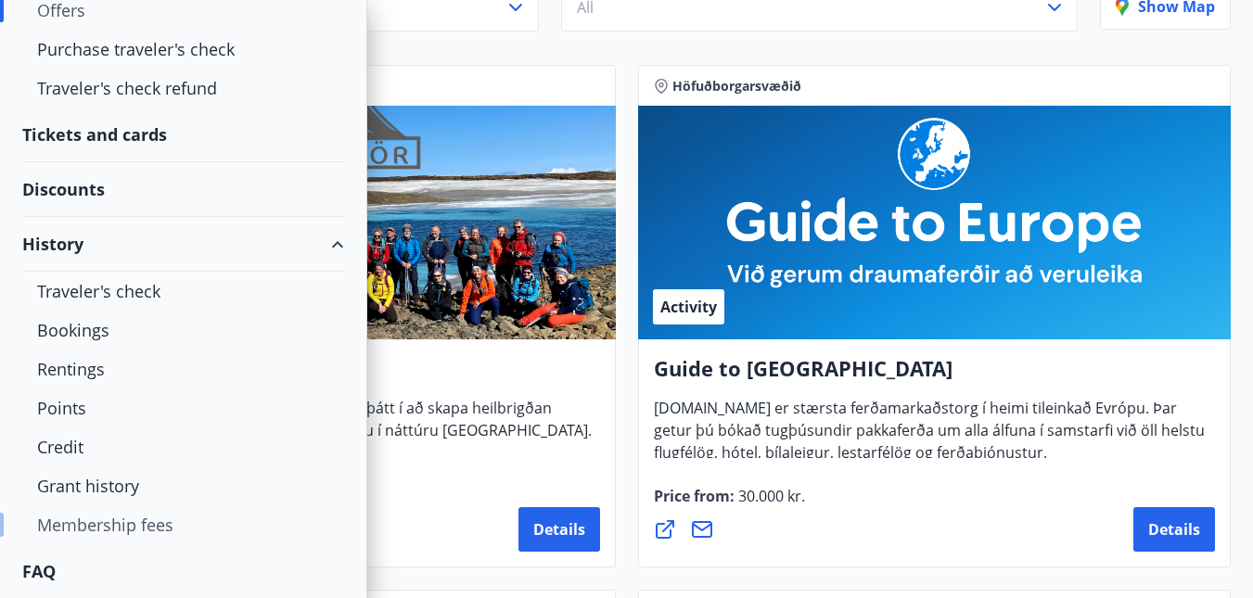
click at [166, 528] on div "Membership fees" at bounding box center [183, 525] width 292 height 39
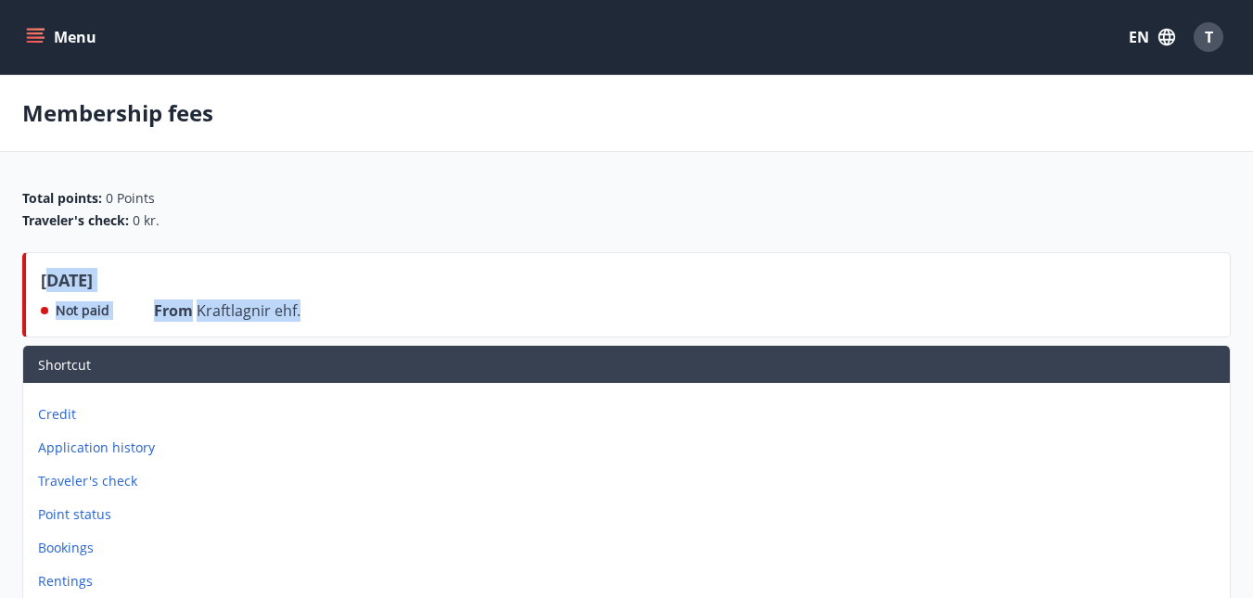
drag, startPoint x: 292, startPoint y: 309, endPoint x: 45, endPoint y: 261, distance: 252.3
click at [45, 261] on div "July 2025 Not paid From Kraftlagnir ehf." at bounding box center [626, 294] width 1209 height 85
click at [165, 296] on div "July 2025" at bounding box center [171, 284] width 260 height 32
drag, startPoint x: 46, startPoint y: 308, endPoint x: 253, endPoint y: 321, distance: 207.3
click at [253, 322] on div "July 2025 Not paid From Kraftlagnir ehf." at bounding box center [626, 294] width 1209 height 85
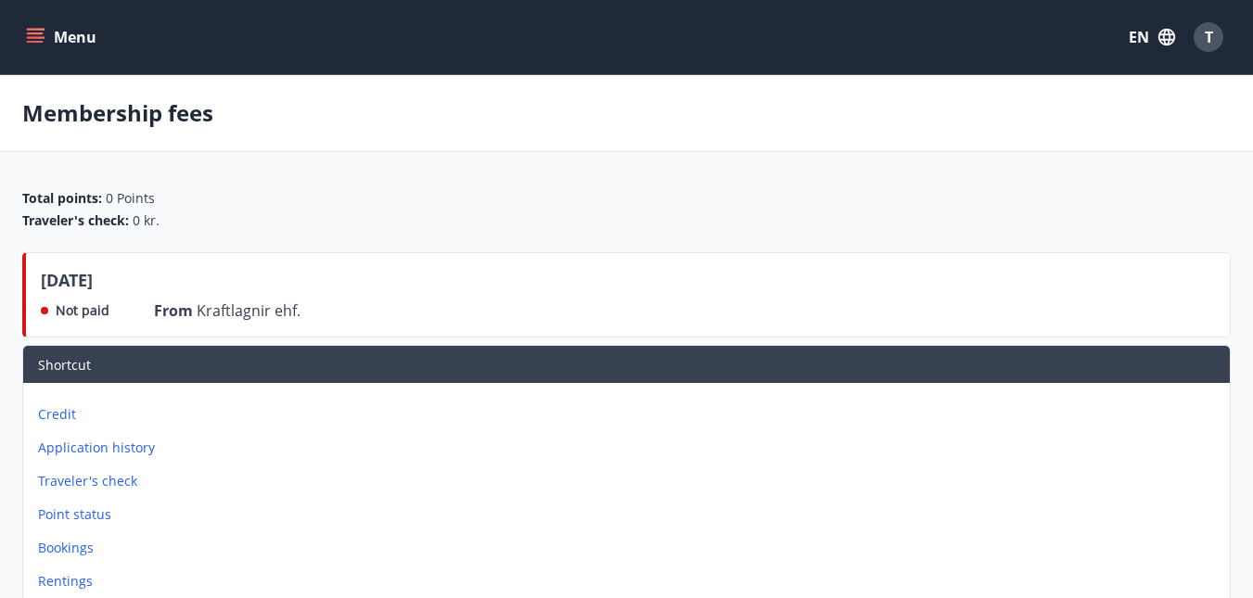
click at [255, 320] on span "Kraftlagnir ehf." at bounding box center [249, 311] width 104 height 20
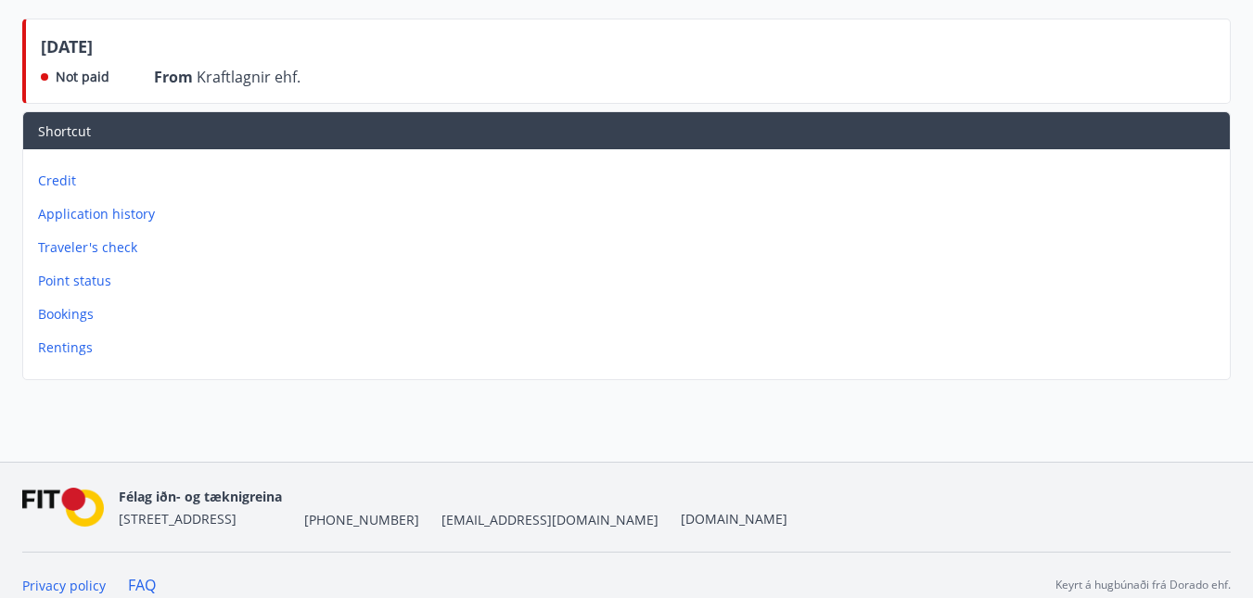
scroll to position [253, 0]
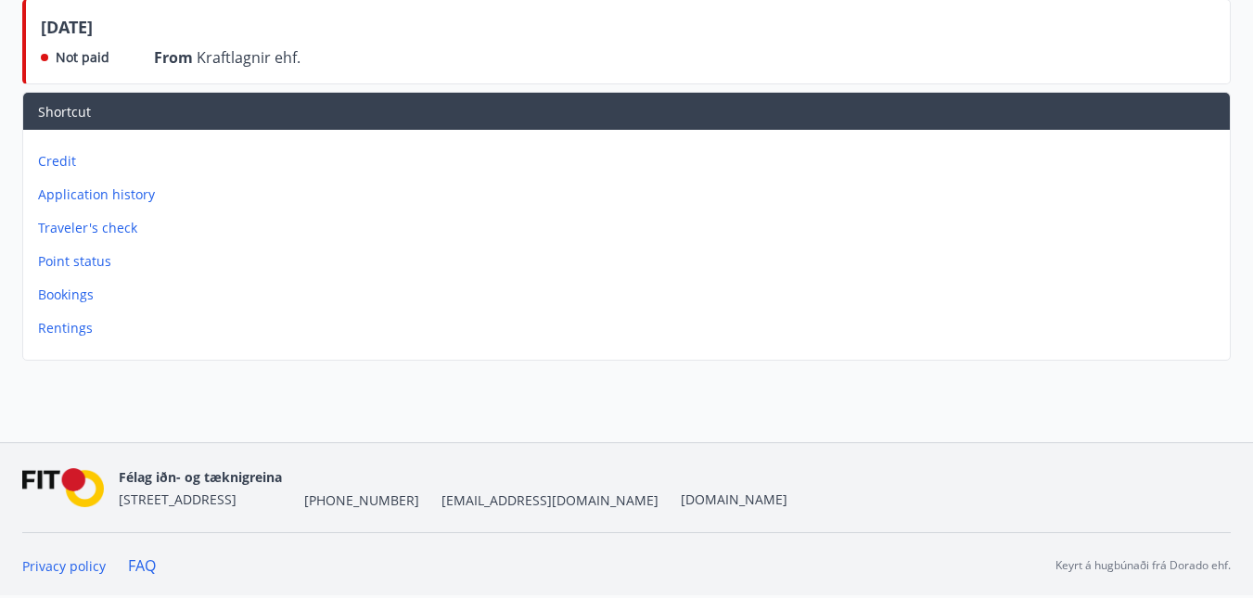
click at [79, 331] on p "Rentings" at bounding box center [630, 328] width 1185 height 19
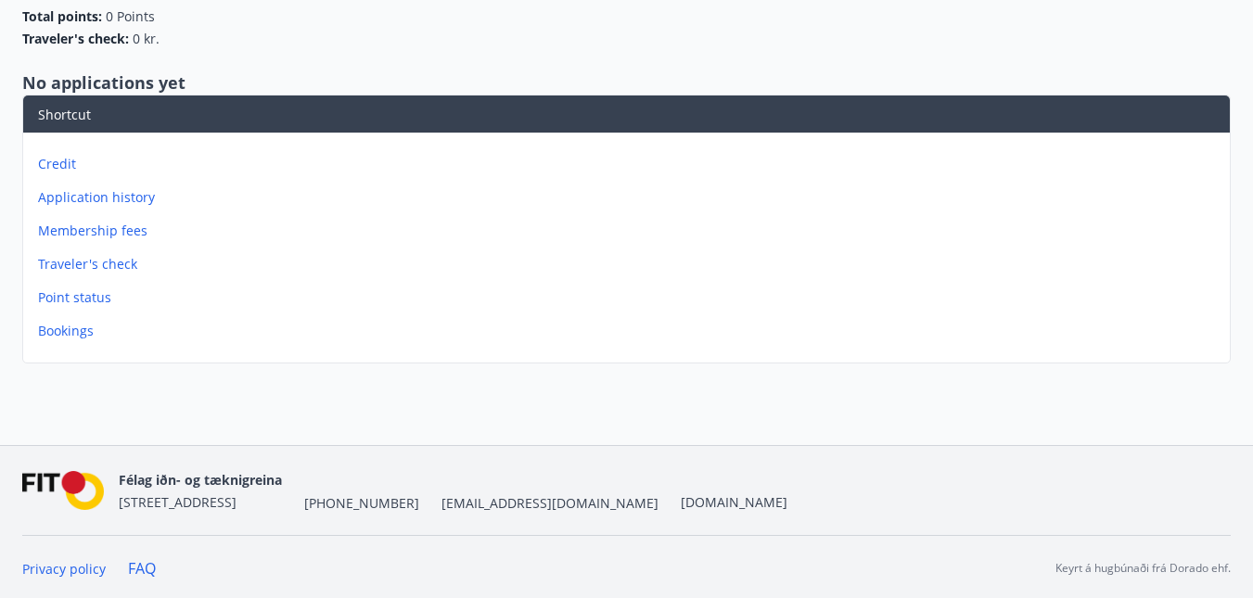
scroll to position [222, 0]
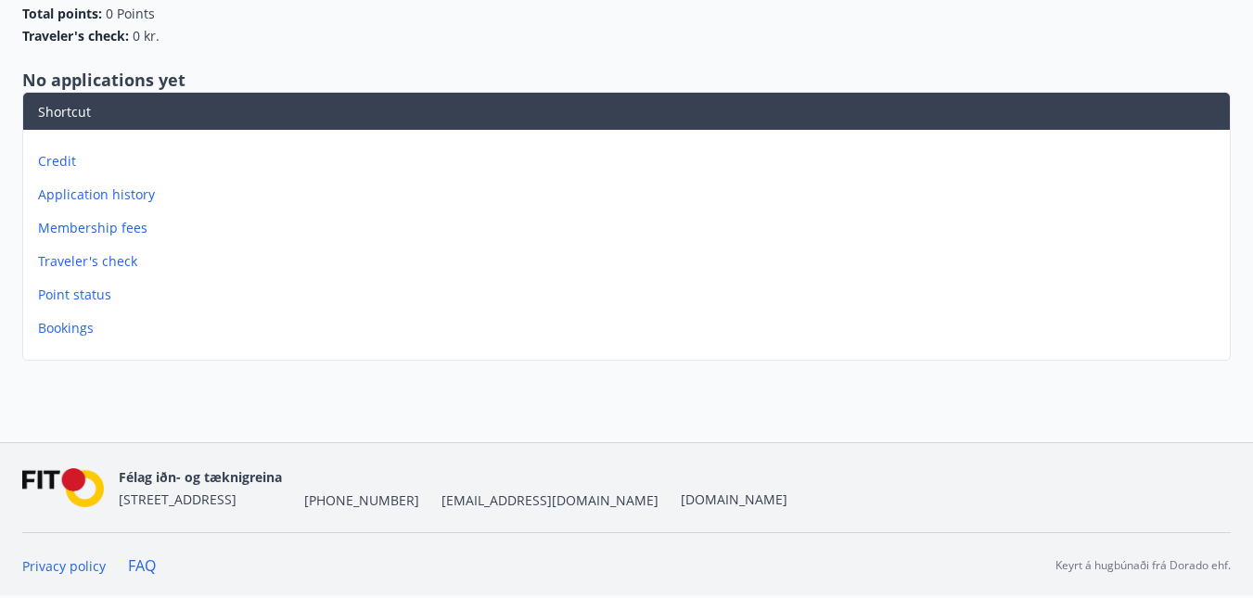
click at [126, 227] on p "Membership fees" at bounding box center [630, 228] width 1185 height 19
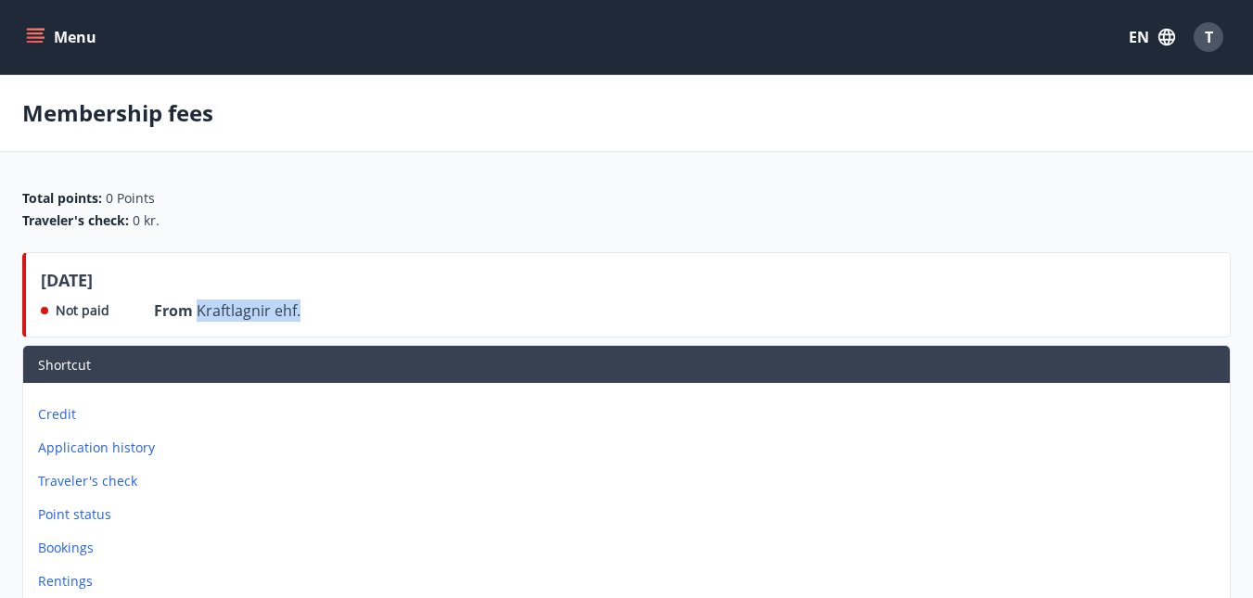
drag, startPoint x: 312, startPoint y: 312, endPoint x: 190, endPoint y: 320, distance: 121.8
click at [192, 322] on div "July 2025 Not paid From Kraftlagnir ehf." at bounding box center [626, 294] width 1209 height 85
click at [188, 315] on span "From" at bounding box center [175, 311] width 43 height 20
click at [314, 315] on div "July 2025 Not paid From Kraftlagnir ehf." at bounding box center [626, 294] width 1209 height 85
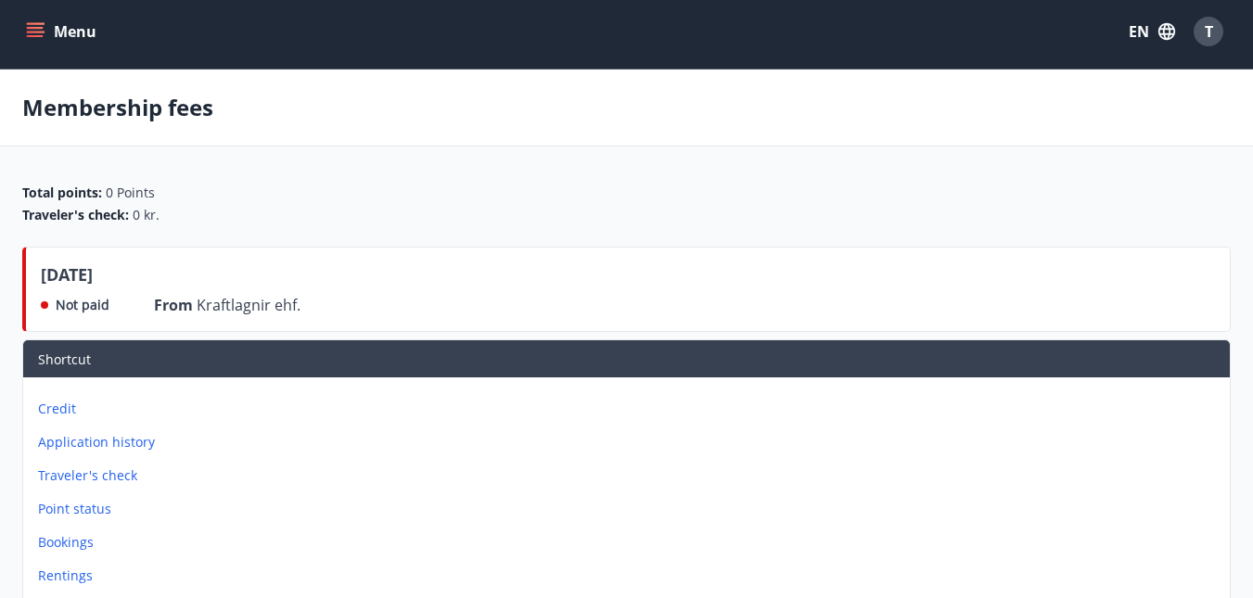
scroll to position [253, 0]
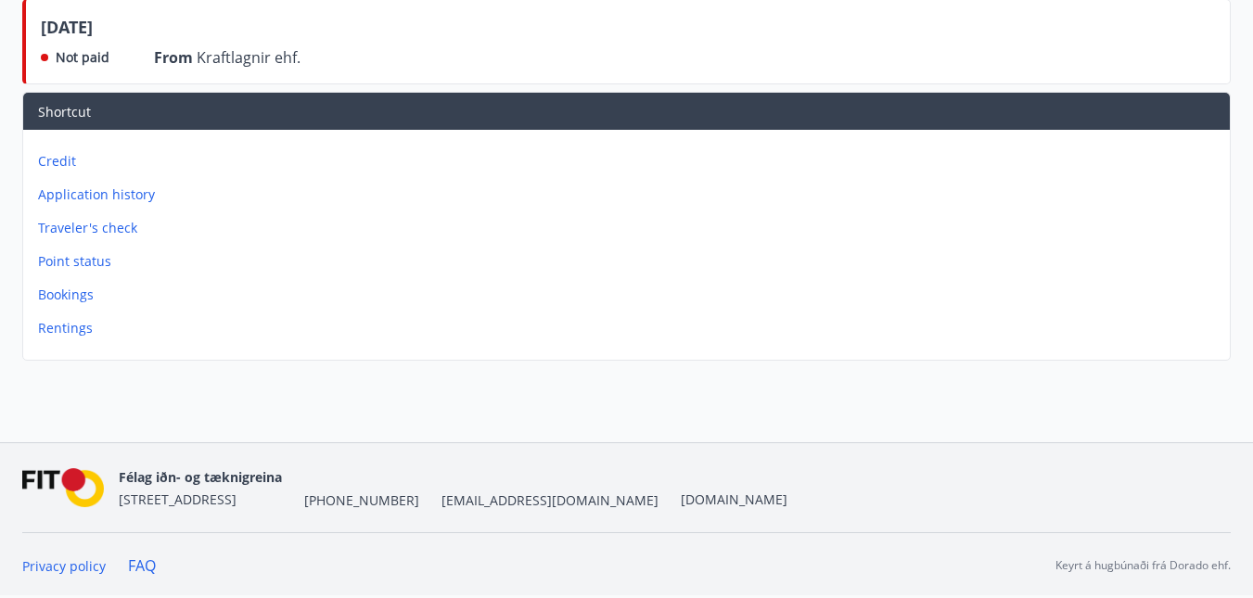
click at [122, 199] on p "Application history" at bounding box center [630, 195] width 1185 height 19
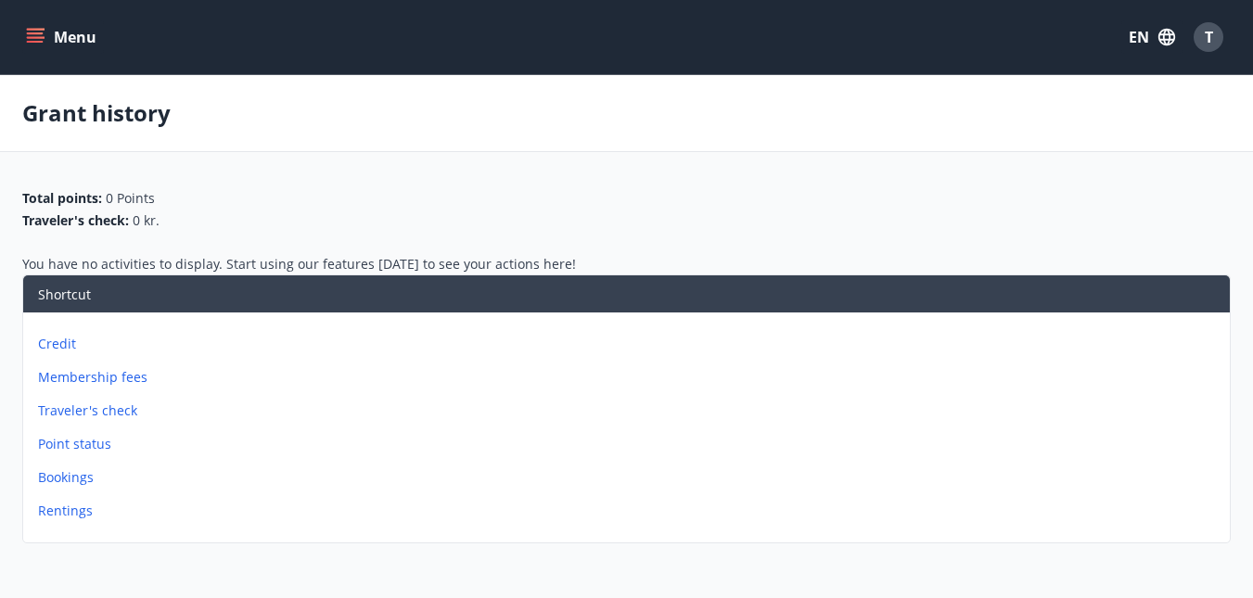
click at [56, 339] on p "Credit" at bounding box center [630, 344] width 1185 height 19
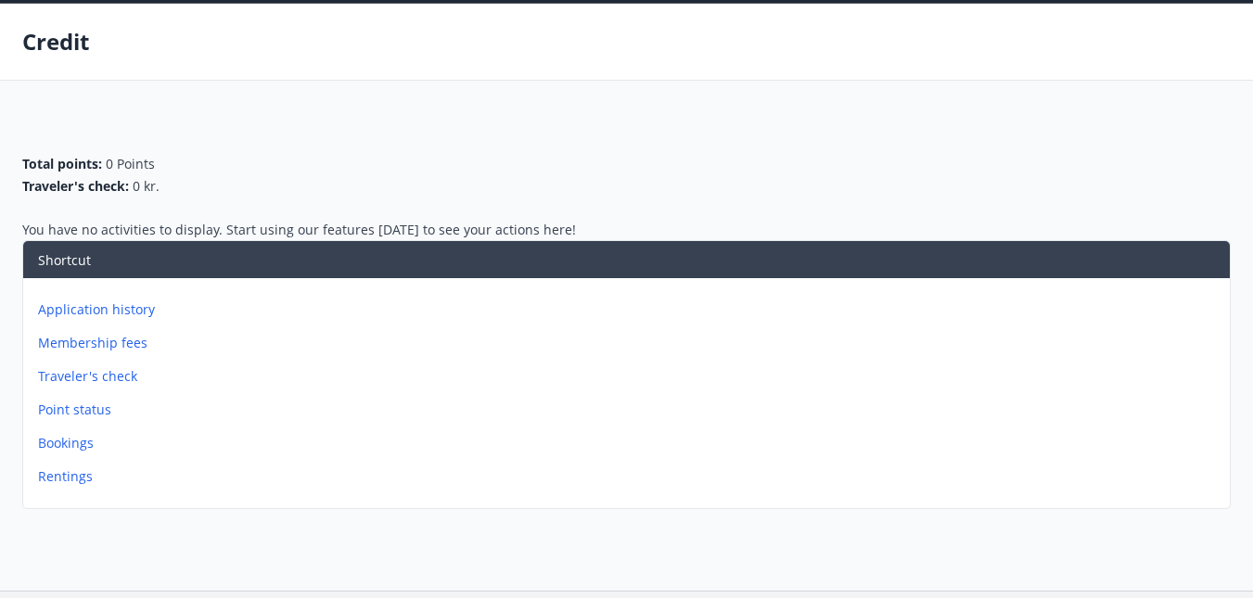
scroll to position [220, 0]
